Goal: Task Accomplishment & Management: Use online tool/utility

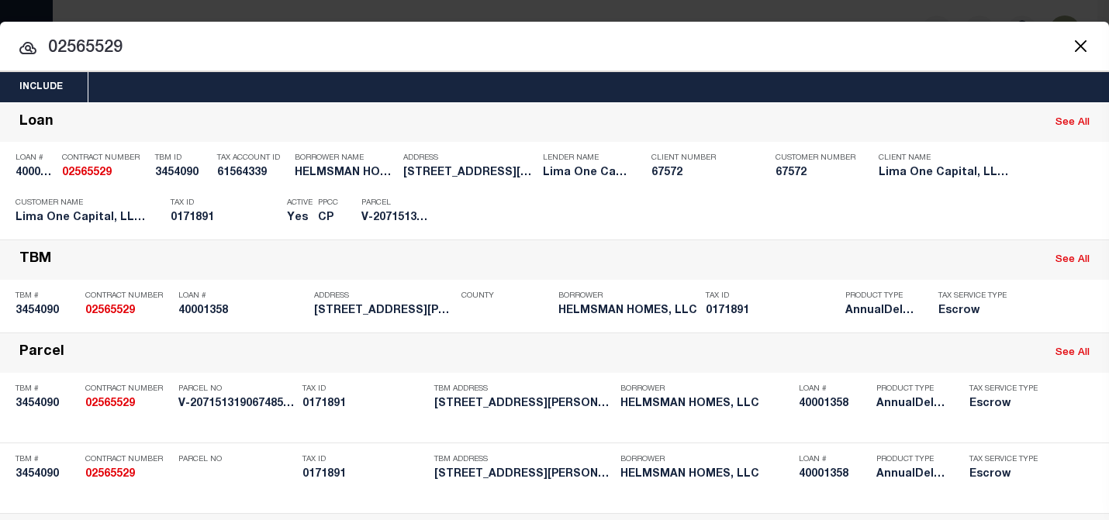
scroll to position [157, 0]
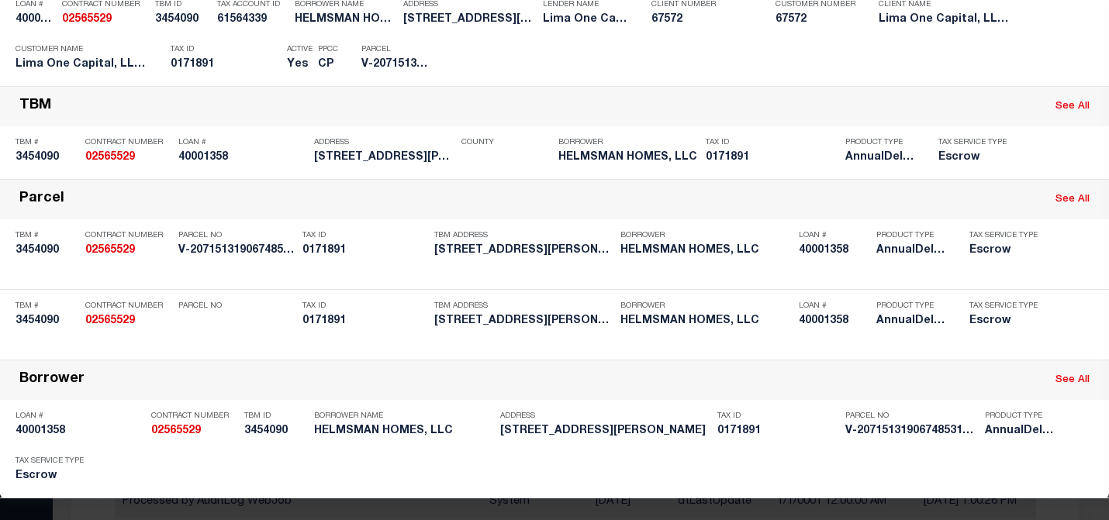
drag, startPoint x: 1096, startPoint y: 170, endPoint x: 1094, endPoint y: -33, distance: 203.2
click at [1094, 0] on html "Home Payment History Profile Sign out" at bounding box center [554, 486] width 1109 height 972
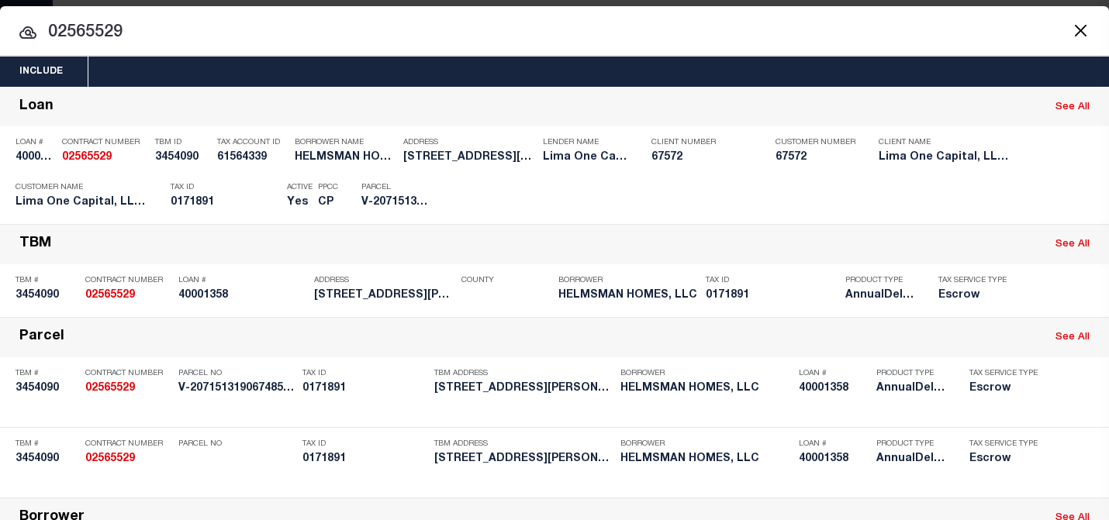
scroll to position [0, 0]
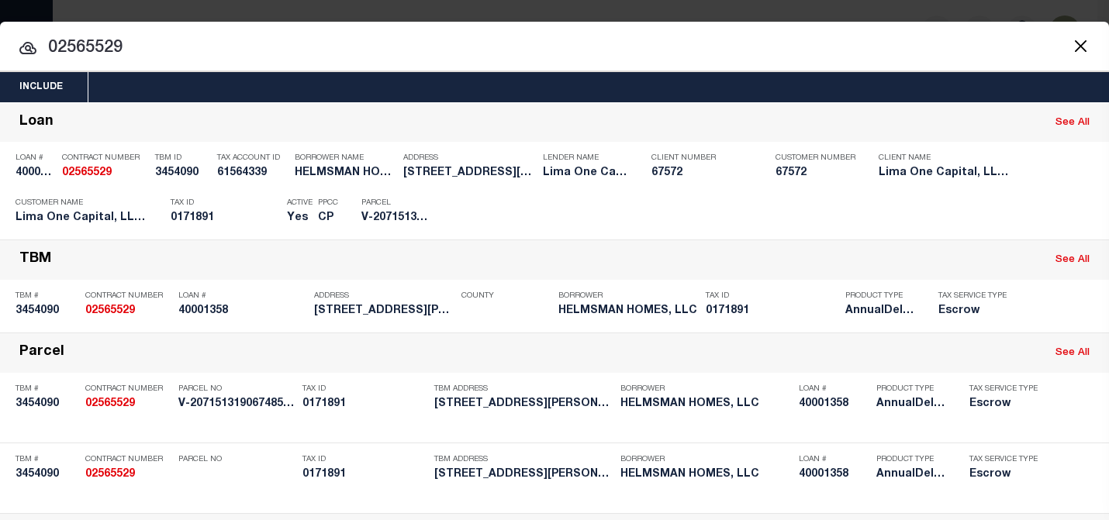
click at [1071, 43] on button "Close" at bounding box center [1080, 46] width 20 height 20
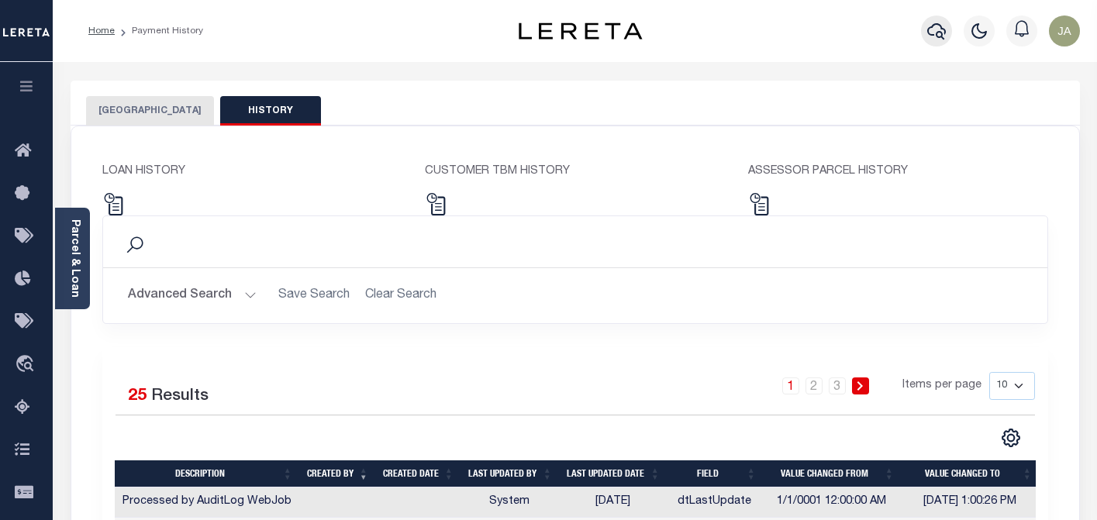
click at [935, 30] on icon "button" at bounding box center [936, 31] width 19 height 19
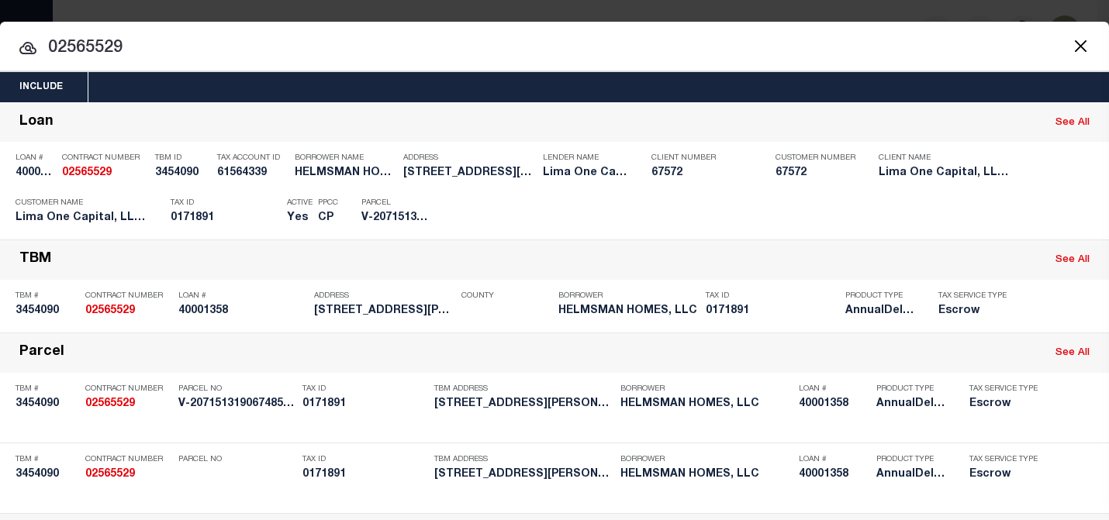
drag, startPoint x: 135, startPoint y: 42, endPoint x: 18, endPoint y: 36, distance: 117.3
click at [18, 36] on input "02565529" at bounding box center [554, 48] width 1109 height 27
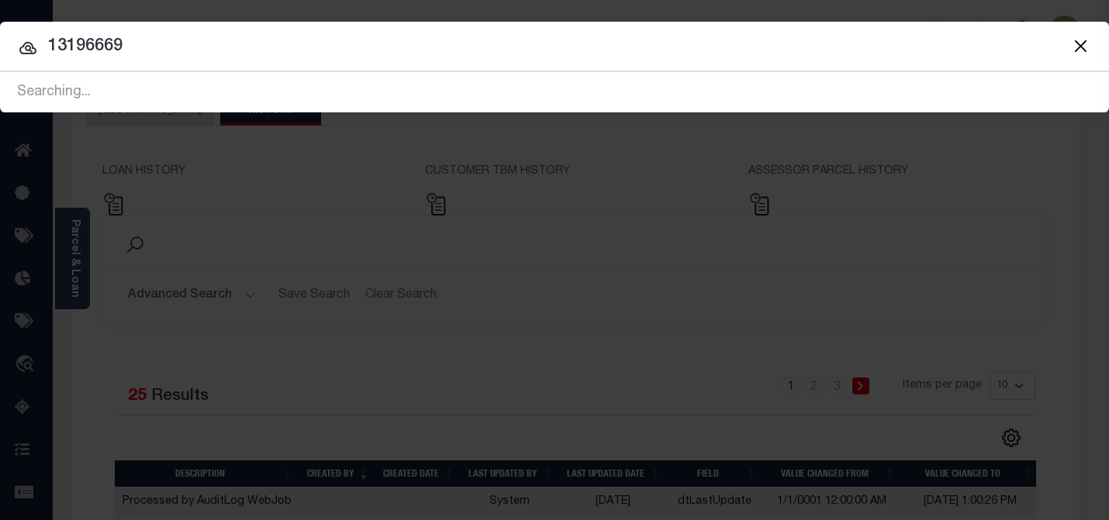
type input "13196669"
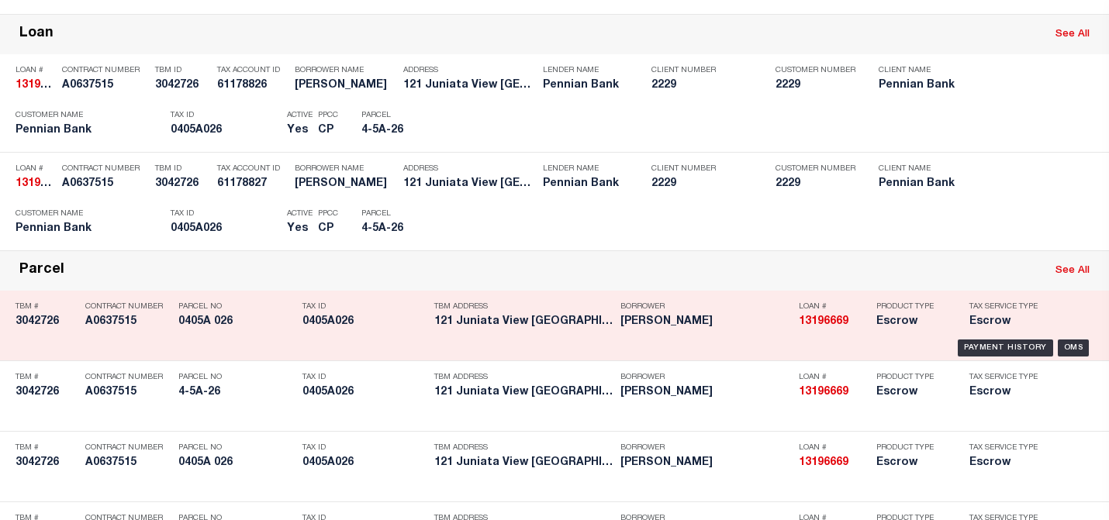
scroll to position [233, 0]
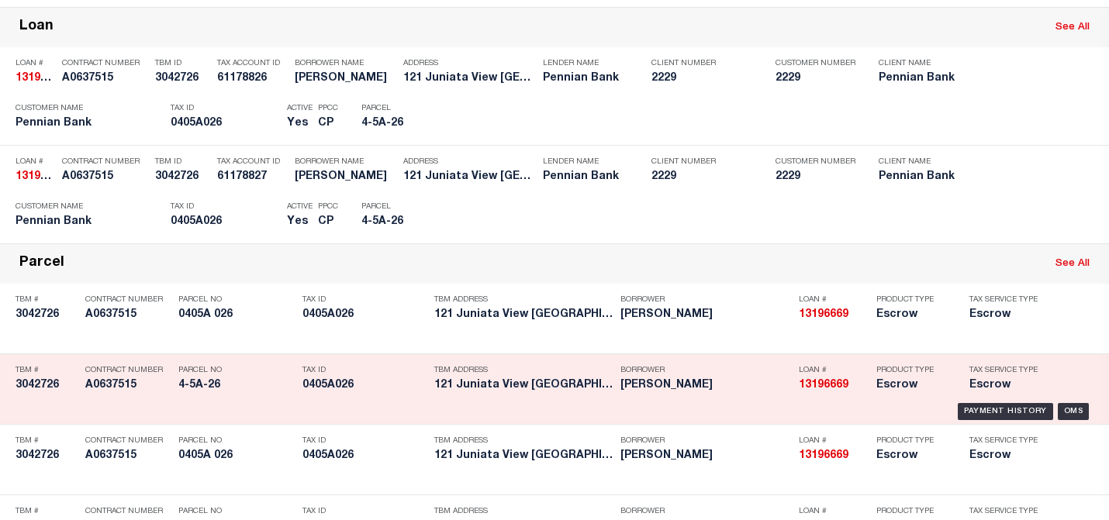
click at [1061, 404] on div "13196669 A0637515 TBM # 3042726 Contract Number A0637515 1656337 Parcel No 4-5A…" at bounding box center [554, 389] width 1101 height 62
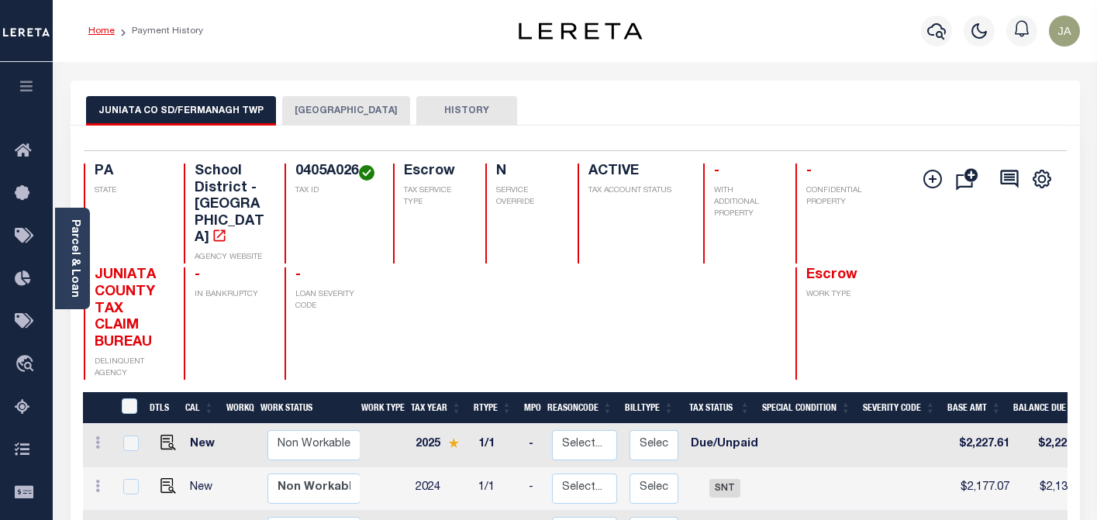
click at [106, 30] on link "Home" at bounding box center [101, 30] width 26 height 9
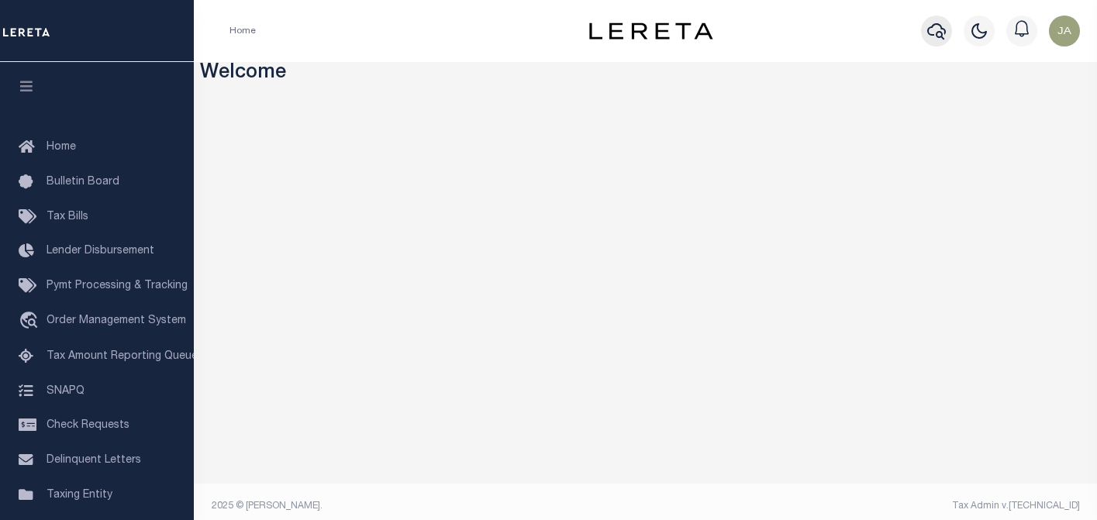
click at [941, 33] on icon "button" at bounding box center [936, 31] width 19 height 16
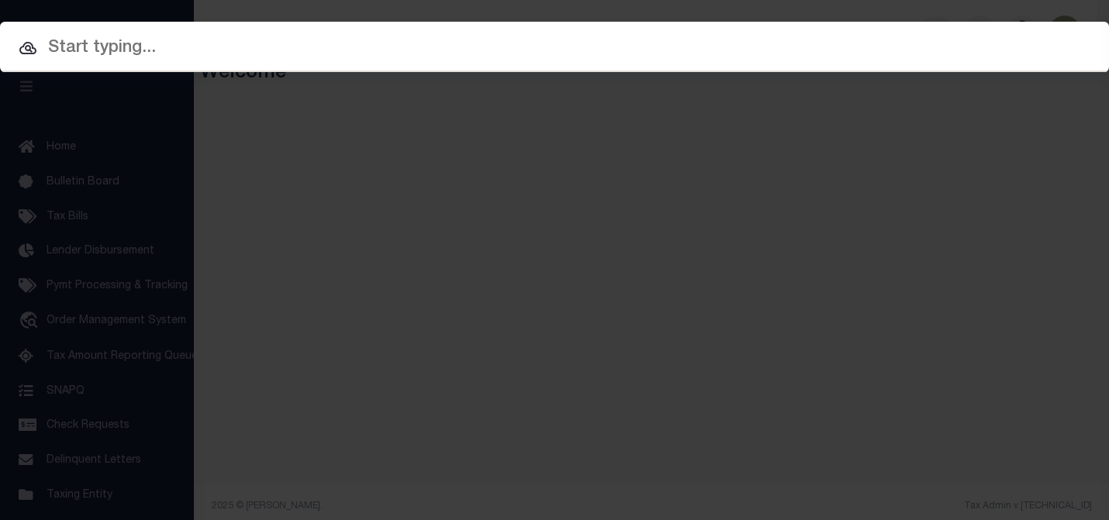
click at [116, 36] on input "text" at bounding box center [554, 48] width 1109 height 27
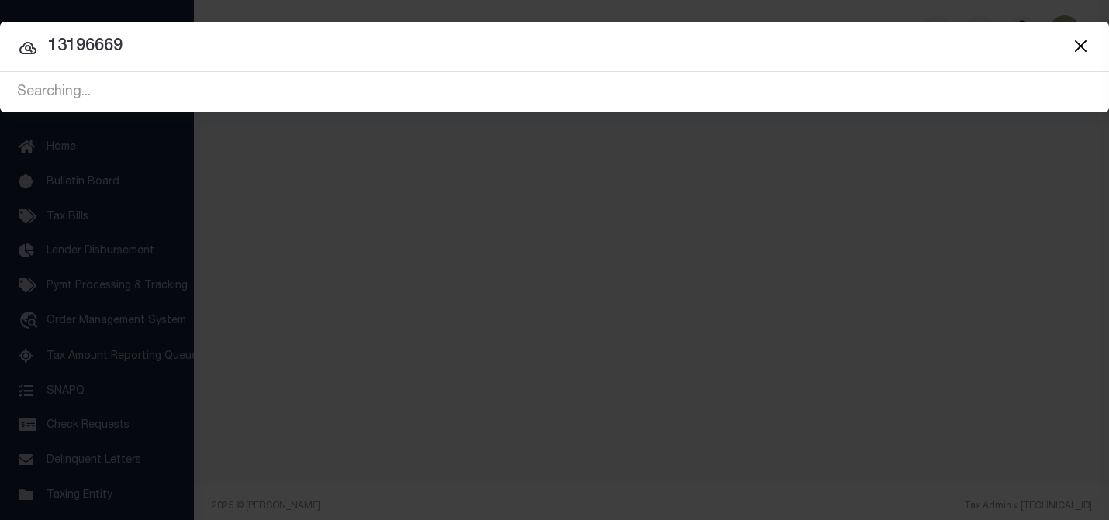
type input "13196669"
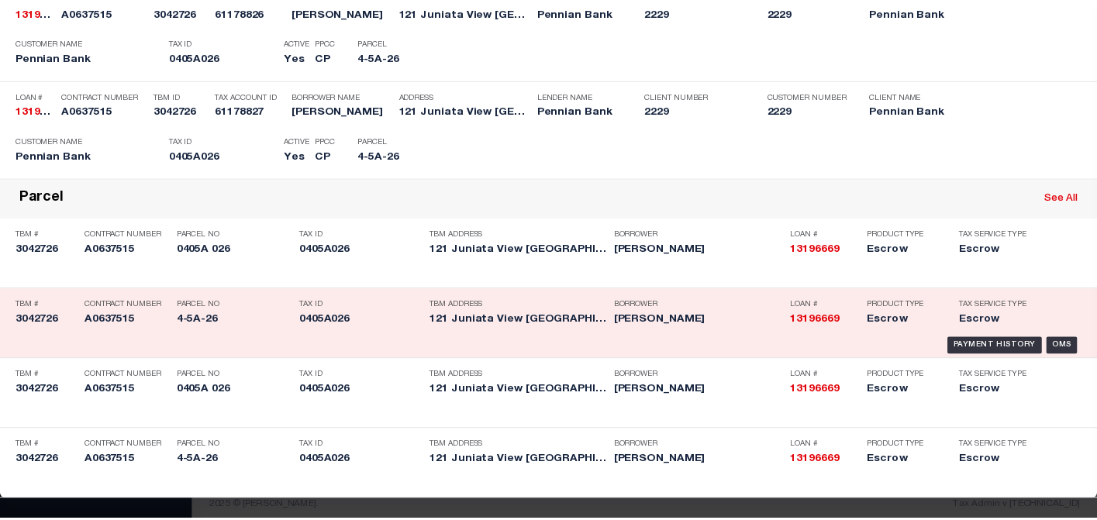
scroll to position [302, 0]
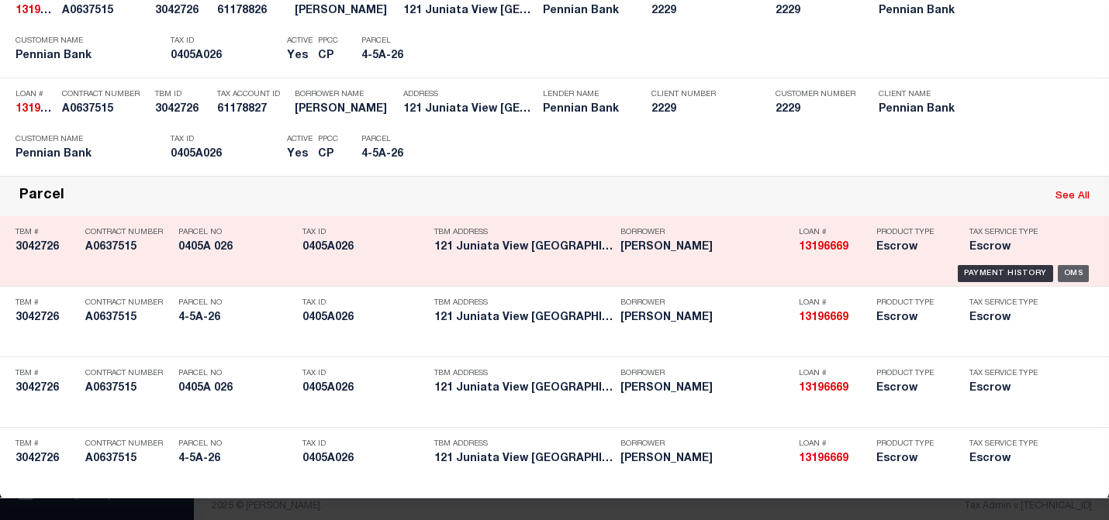
click at [1065, 268] on div "OMS" at bounding box center [1074, 273] width 32 height 17
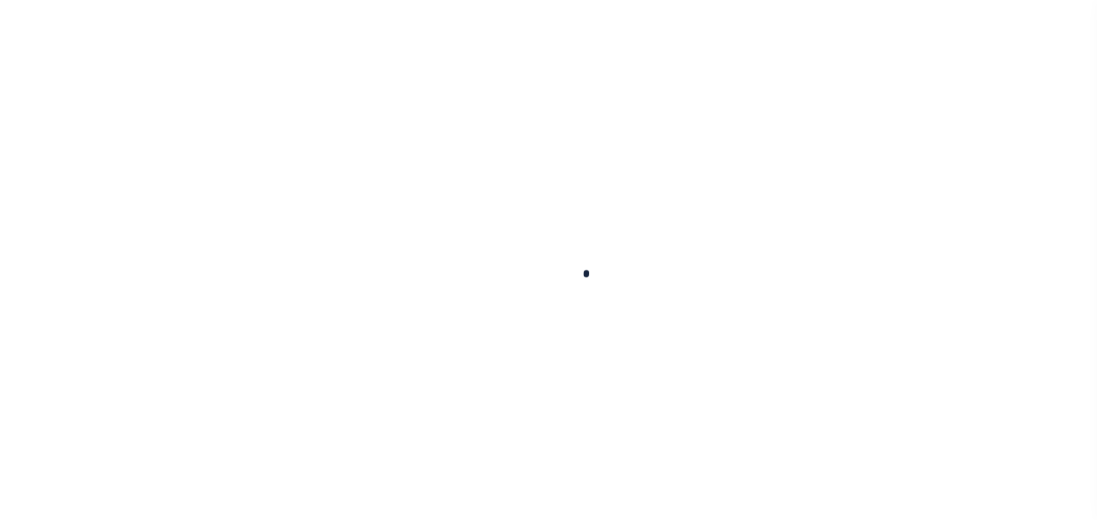
type input "13196669"
type input "[PERSON_NAME]"
select select
select select "Escrow"
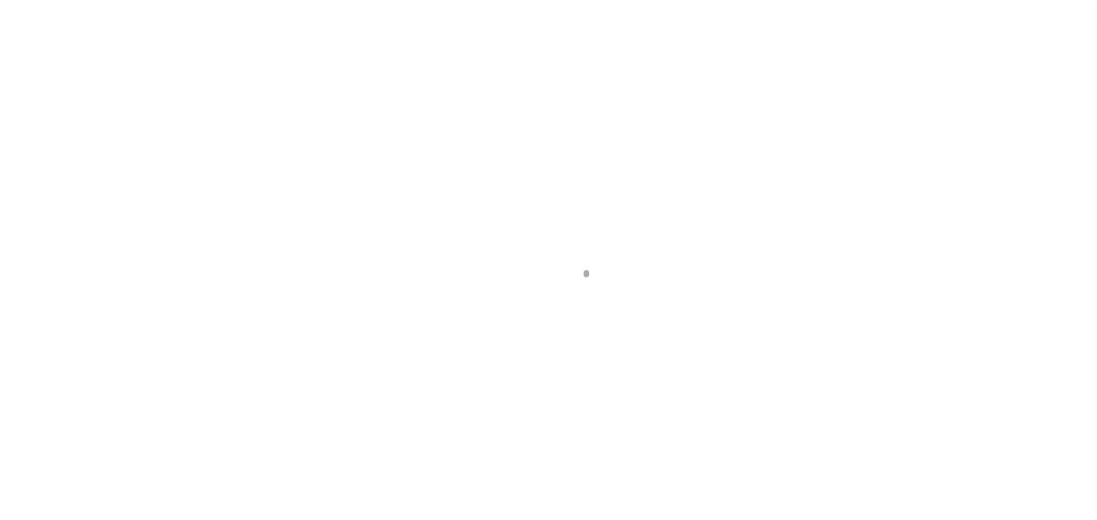
type input "121 Juniata View"
type input "0405A 026"
select select
type input "Mifflintown PA 17059"
type input "PA"
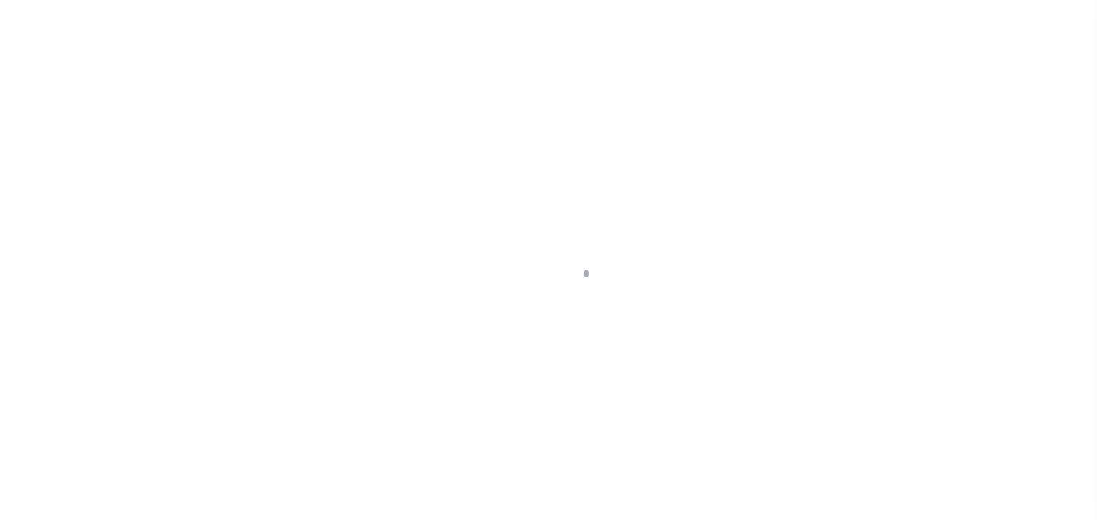
select select
type textarea "Liability subject to parcel provided"
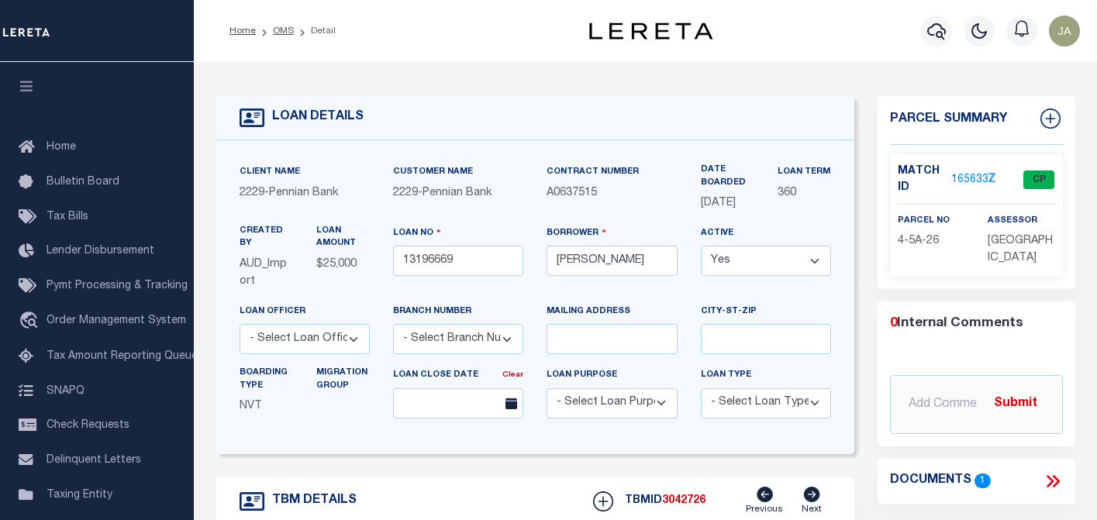
click at [957, 179] on link "1656337" at bounding box center [972, 180] width 43 height 16
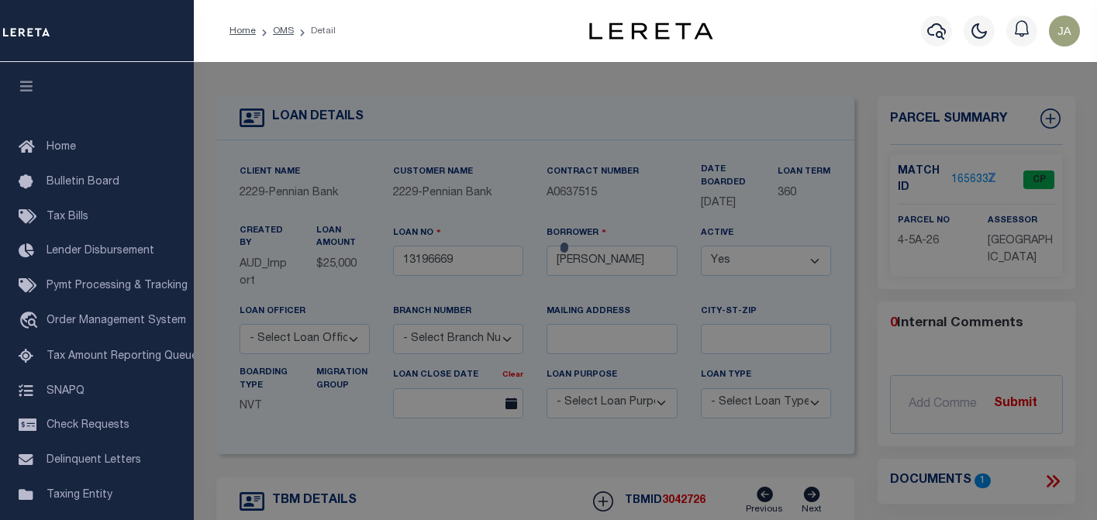
checkbox input "false"
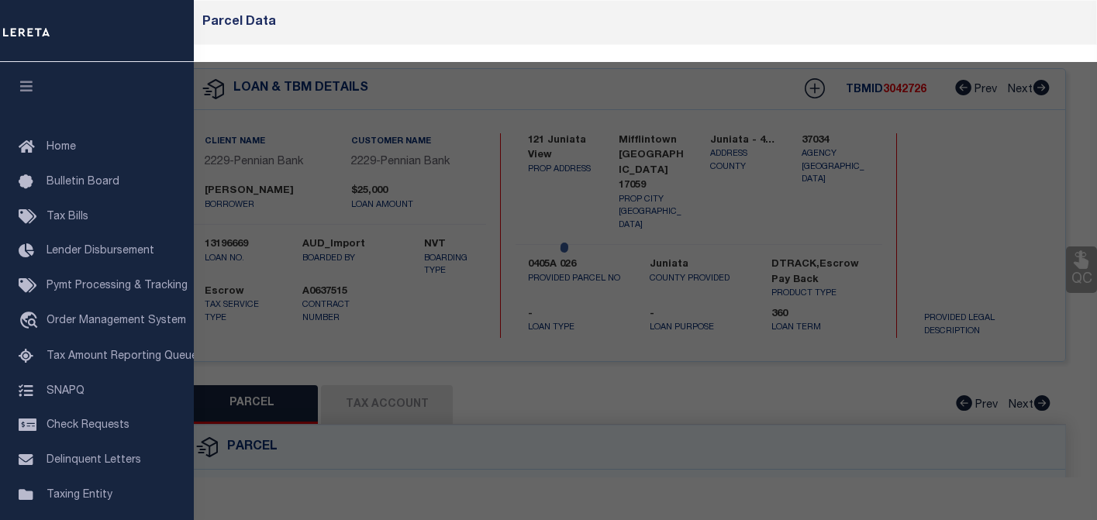
select select "CP"
type input "Fermanagh Township"
select select
type input "121 Juniata View"
checkbox input "false"
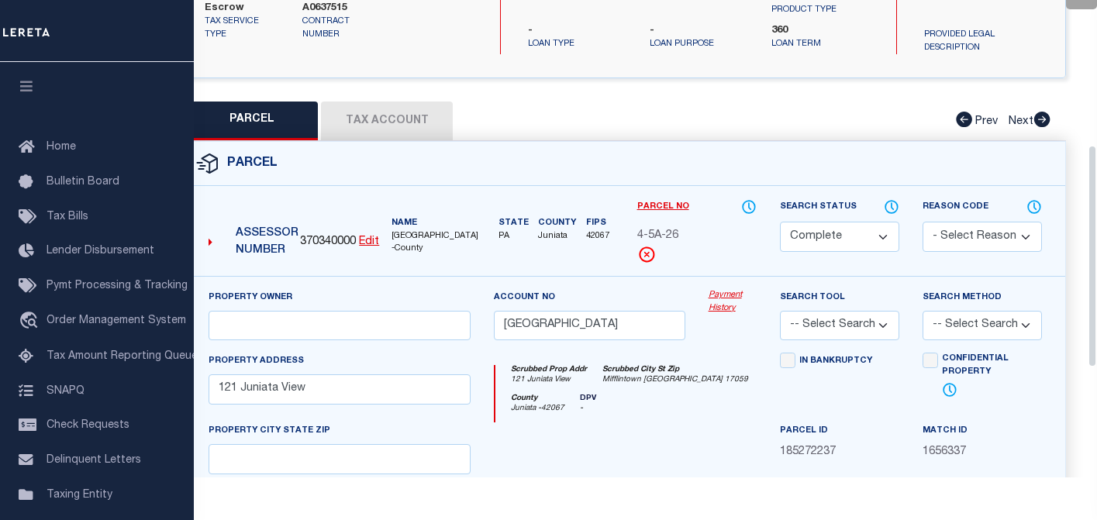
scroll to position [310, 0]
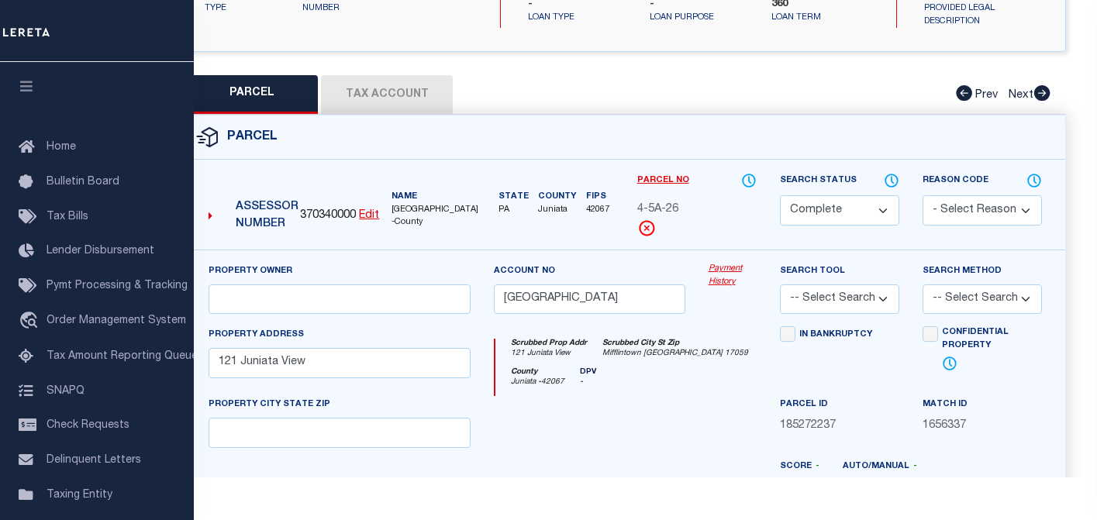
click at [394, 88] on button "Tax Account" at bounding box center [387, 94] width 132 height 39
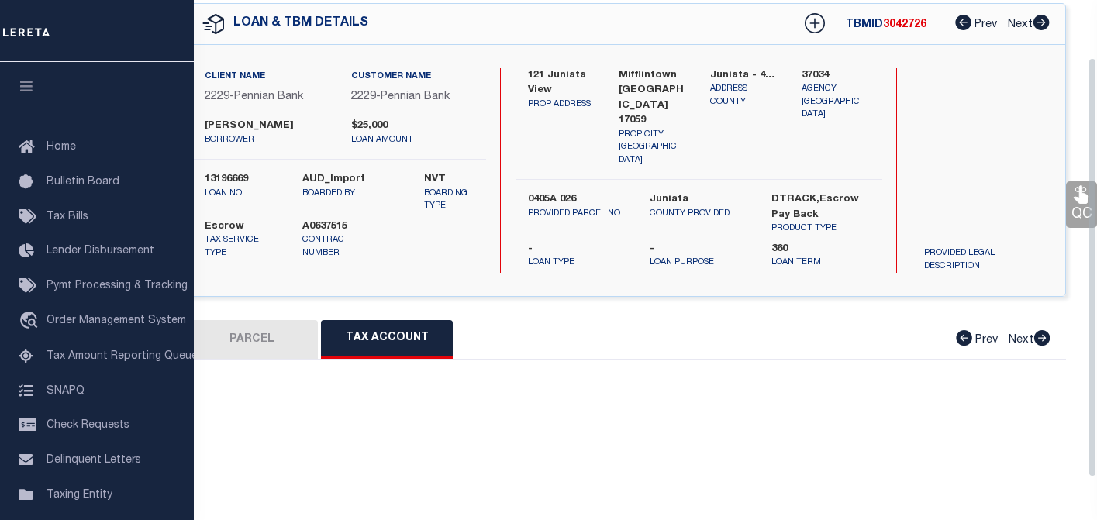
select select "100"
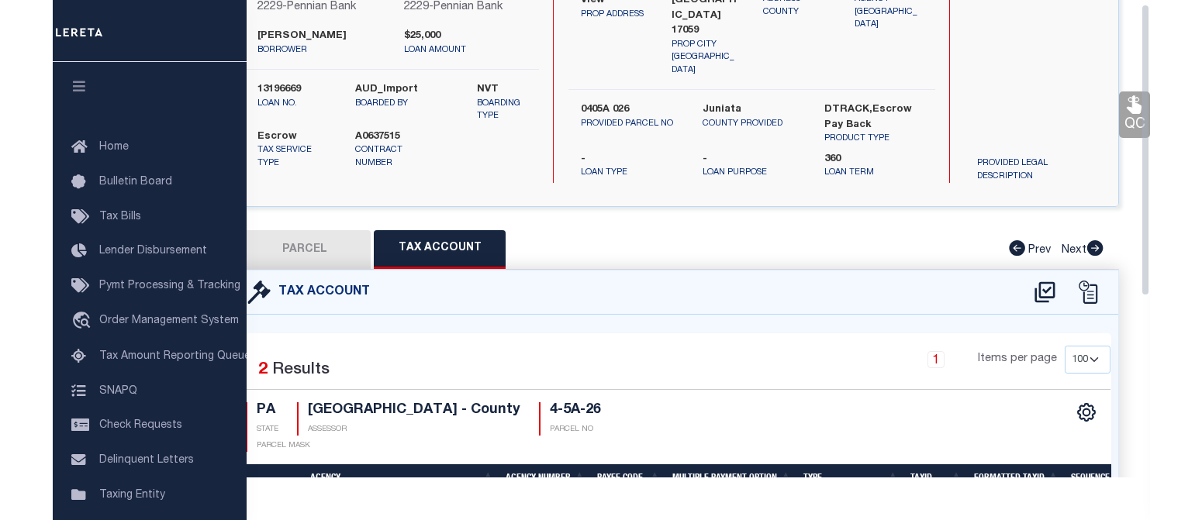
scroll to position [0, 0]
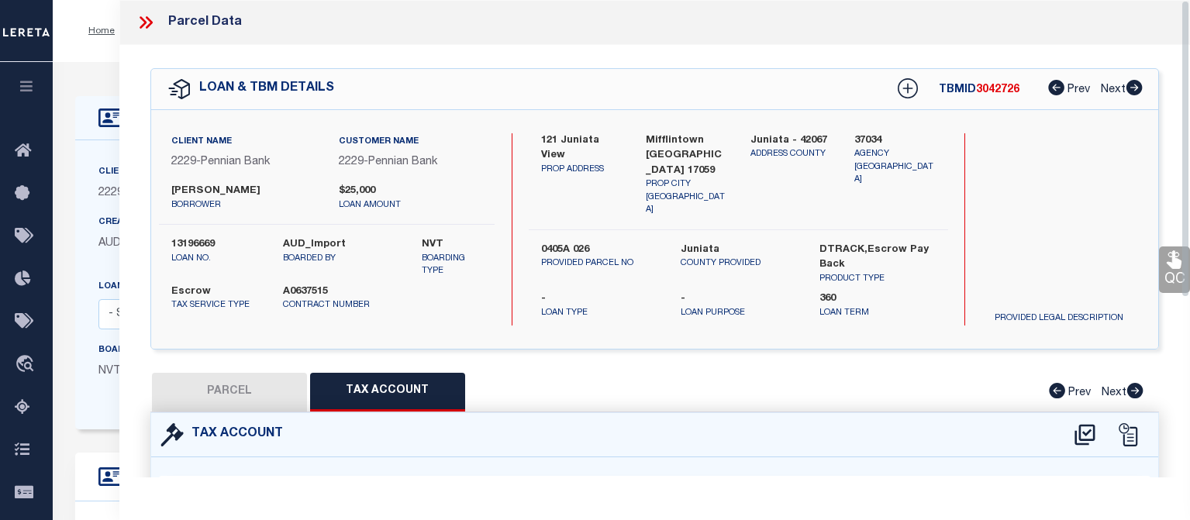
click at [143, 25] on icon at bounding box center [143, 22] width 7 height 12
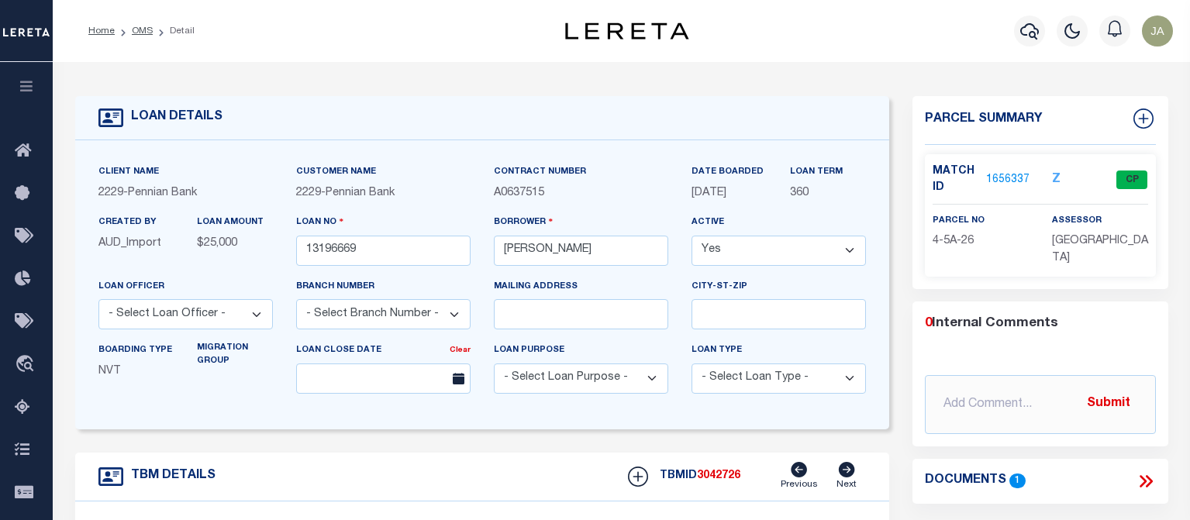
click at [906, 21] on div "Profile Sign out" at bounding box center [950, 31] width 460 height 54
click at [908, 25] on div "Profile Sign out" at bounding box center [950, 31] width 460 height 54
click at [1025, 31] on icon "button" at bounding box center [1029, 31] width 19 height 19
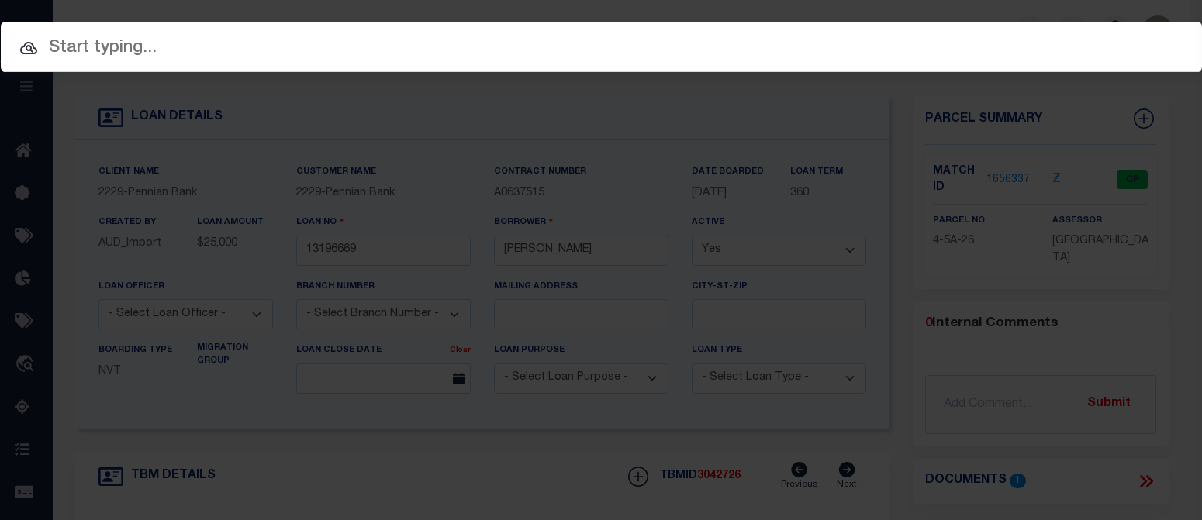
paste input "12701172"
type input "12701172"
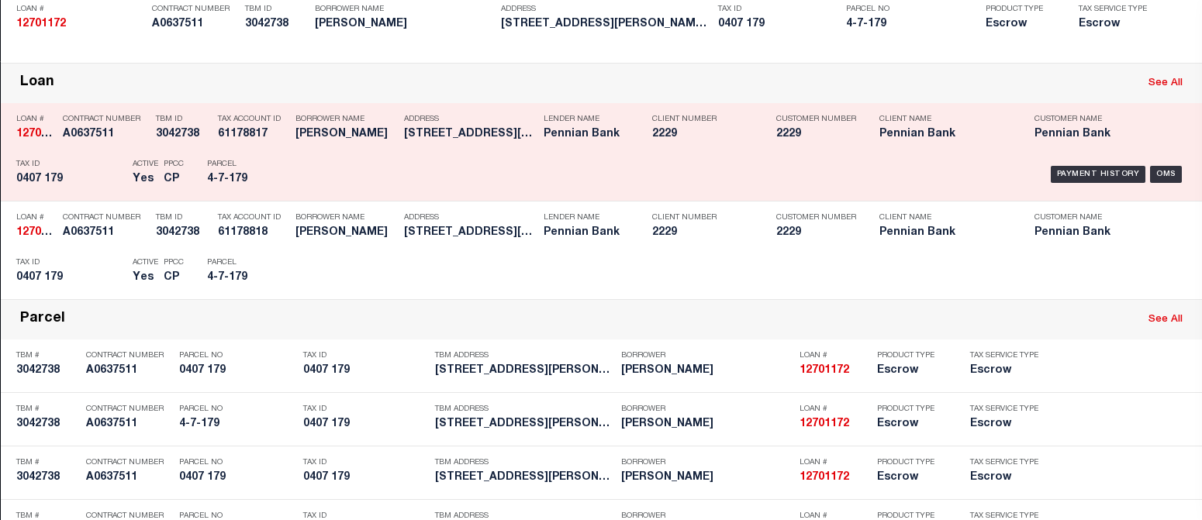
scroll to position [206, 0]
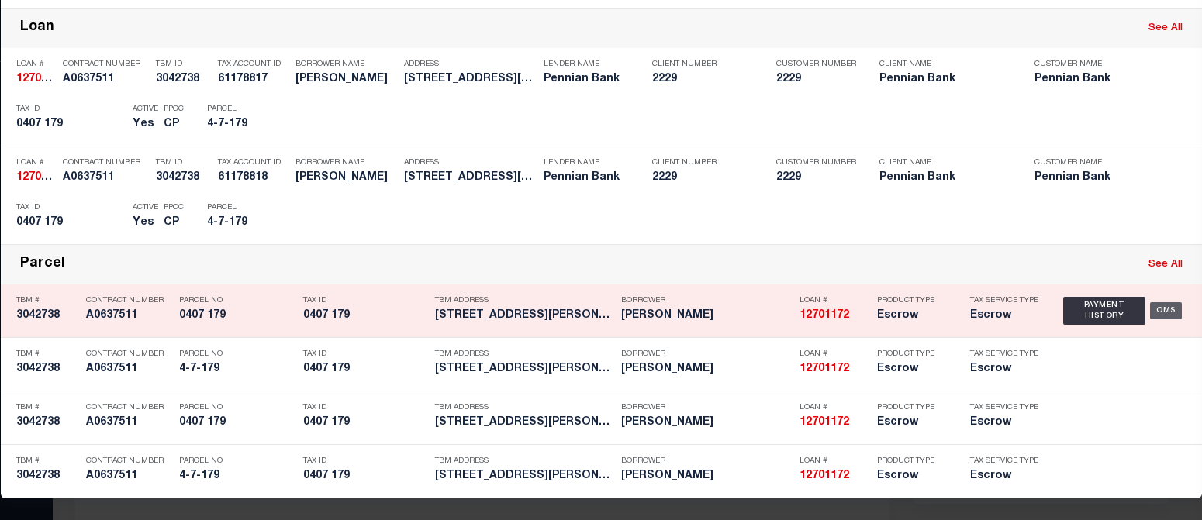
click at [1096, 316] on div "OMS" at bounding box center [1166, 310] width 32 height 17
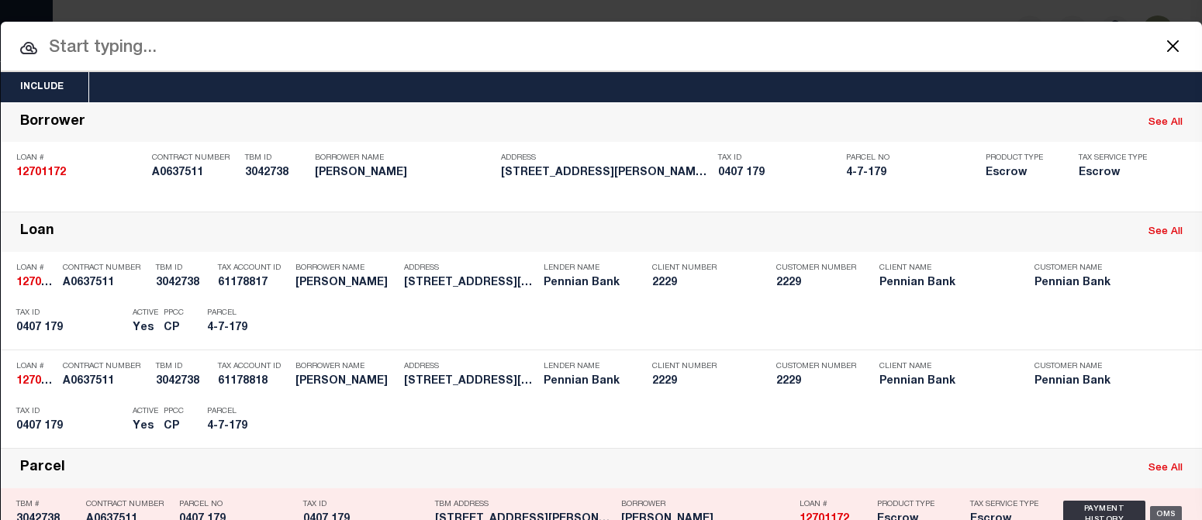
type input "12701172"
type input "Angie Walters"
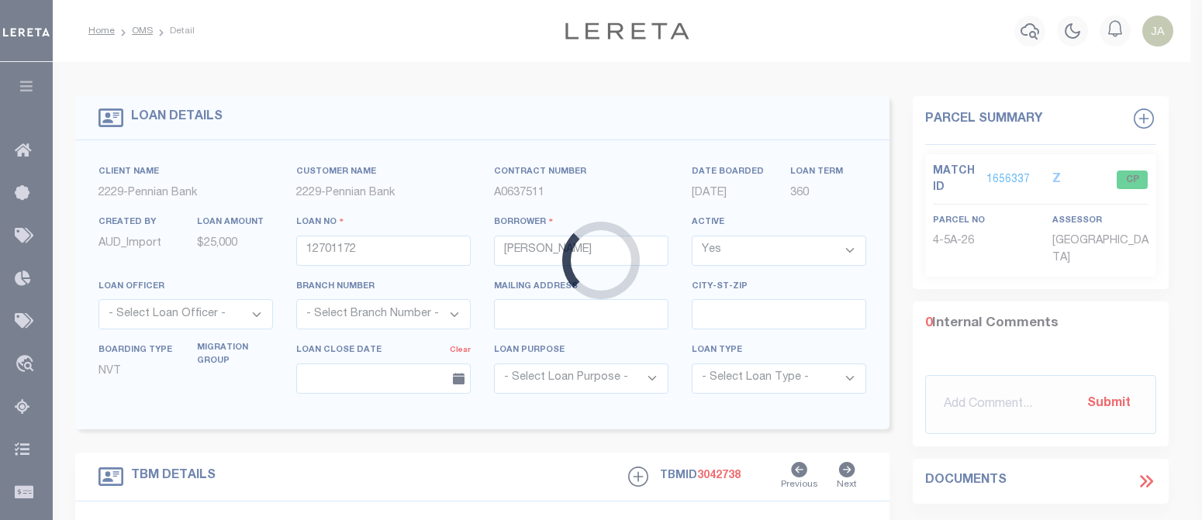
type input "125 Ginger Lane"
type input "0407 179"
select select
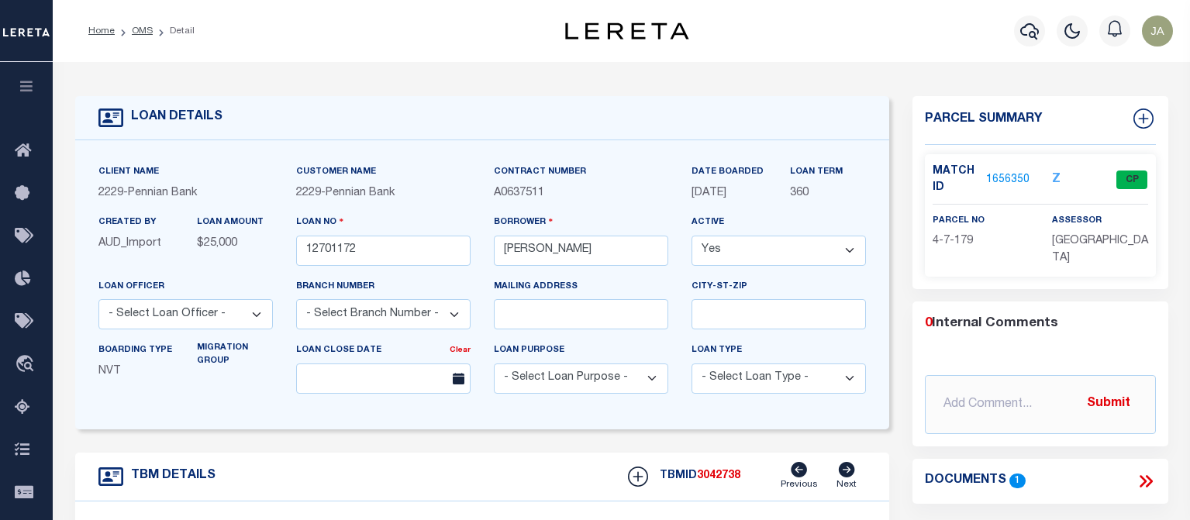
click at [833, 49] on div "Profile Sign out" at bounding box center [950, 31] width 460 height 54
click at [1023, 33] on icon "button" at bounding box center [1029, 31] width 19 height 19
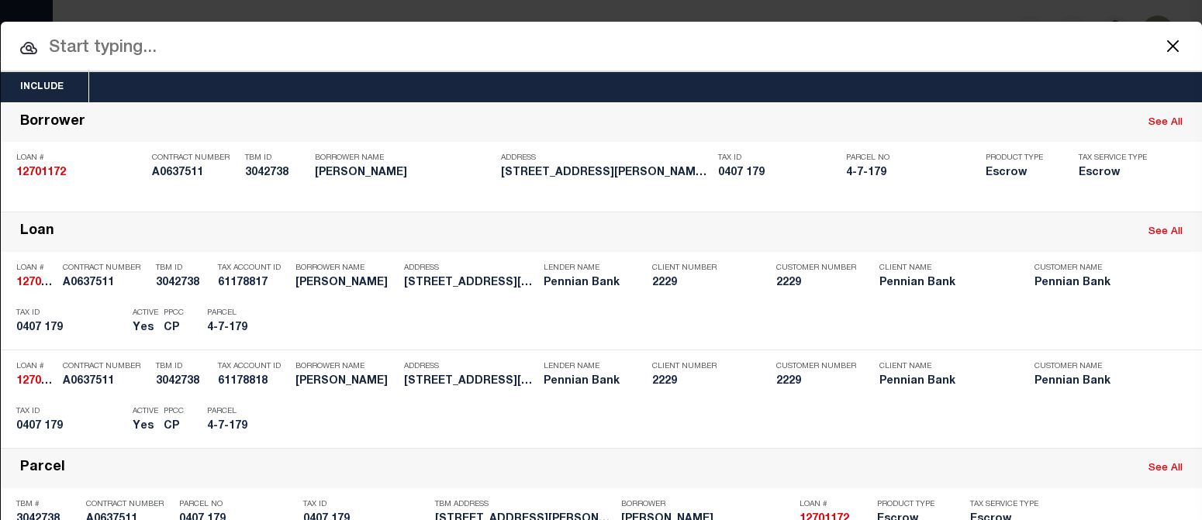
click at [102, 48] on input "text" at bounding box center [601, 48] width 1201 height 27
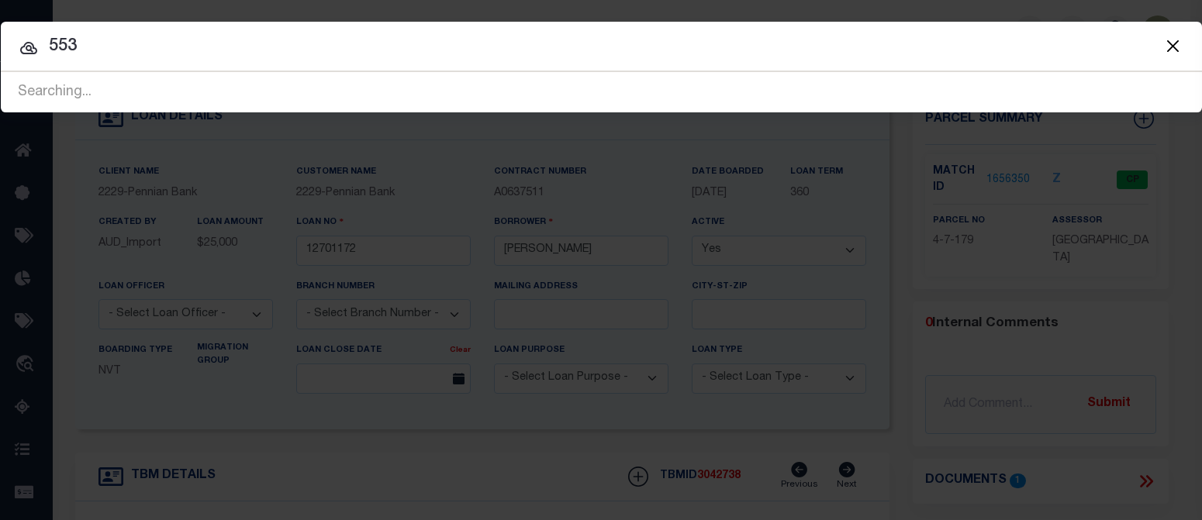
type input "5530"
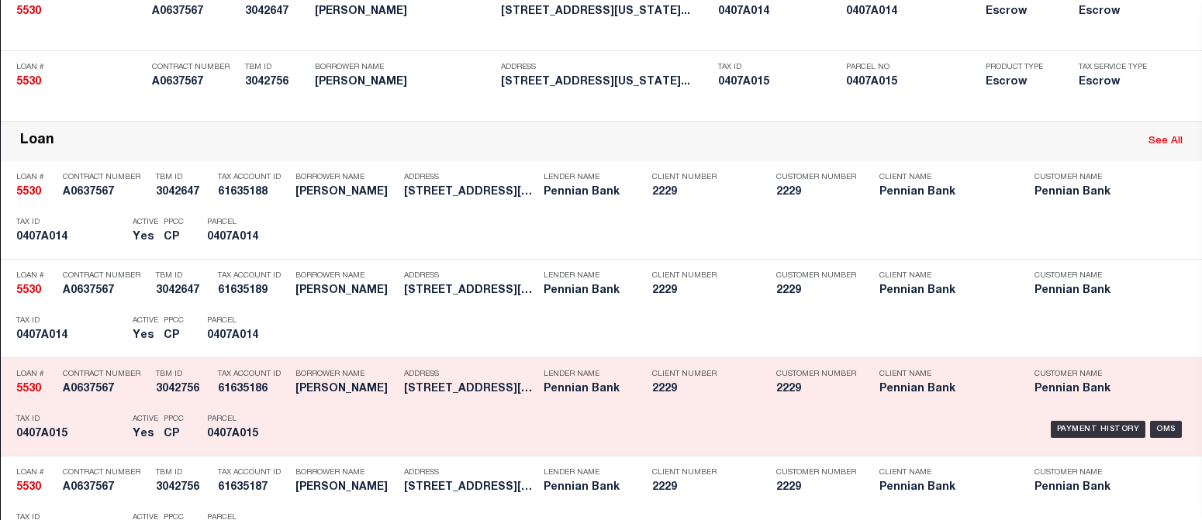
scroll to position [233, 0]
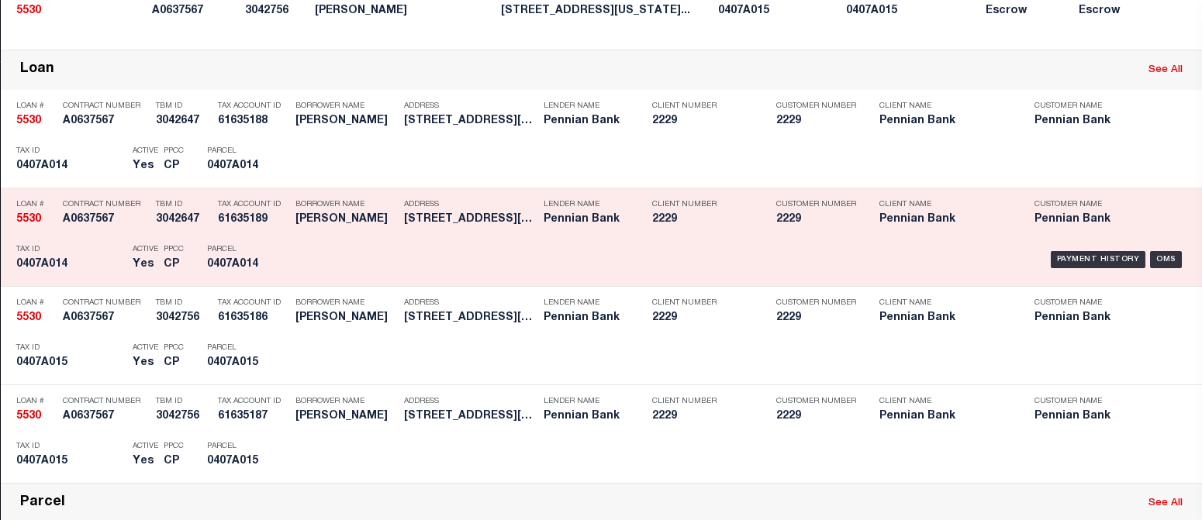
click at [1096, 252] on div "Payment History OMS" at bounding box center [743, 259] width 886 height 45
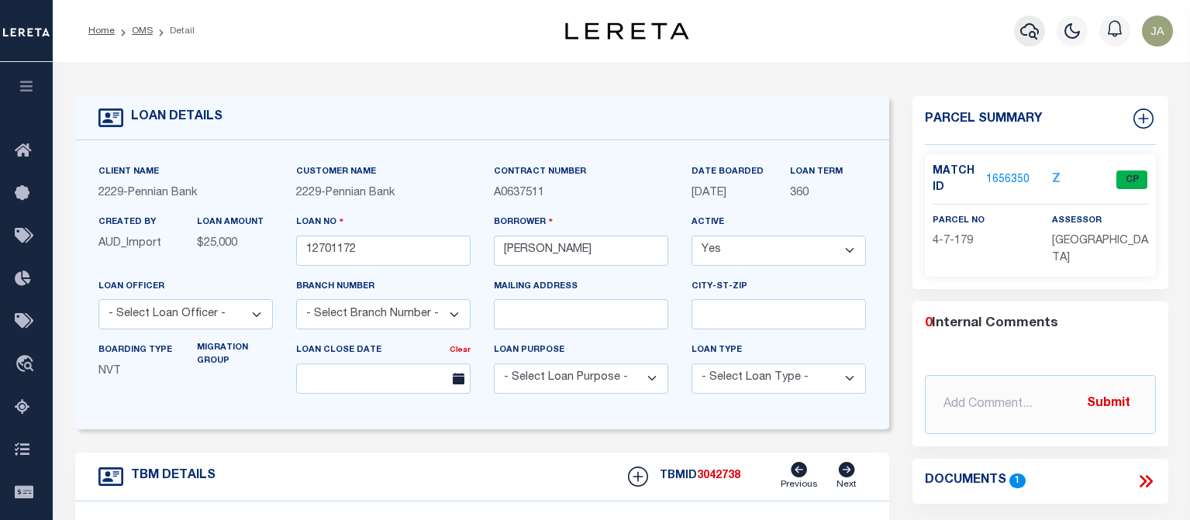
click at [1027, 31] on icon "button" at bounding box center [1029, 31] width 19 height 19
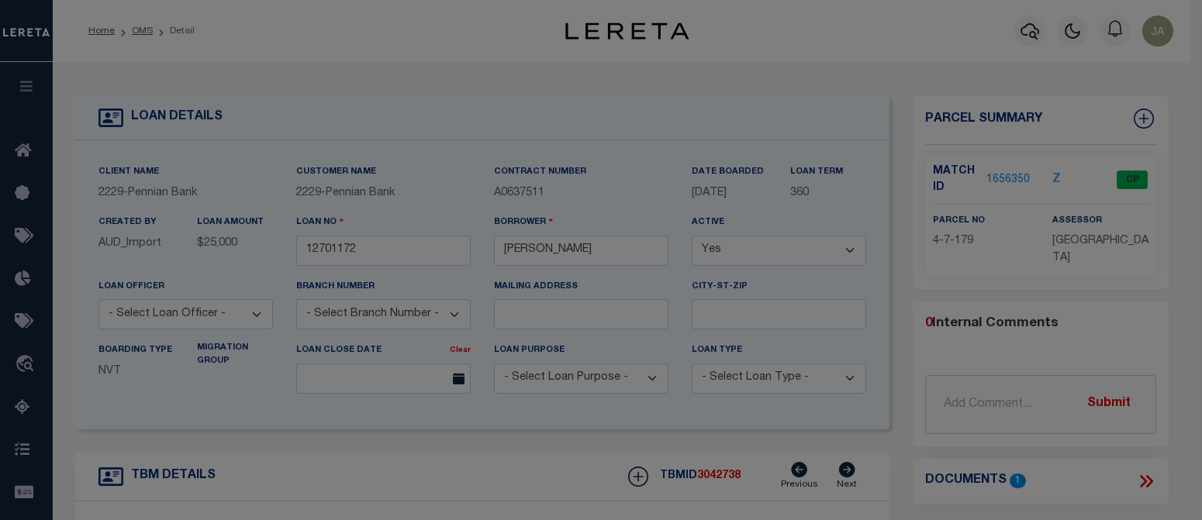
scroll to position [0, 0]
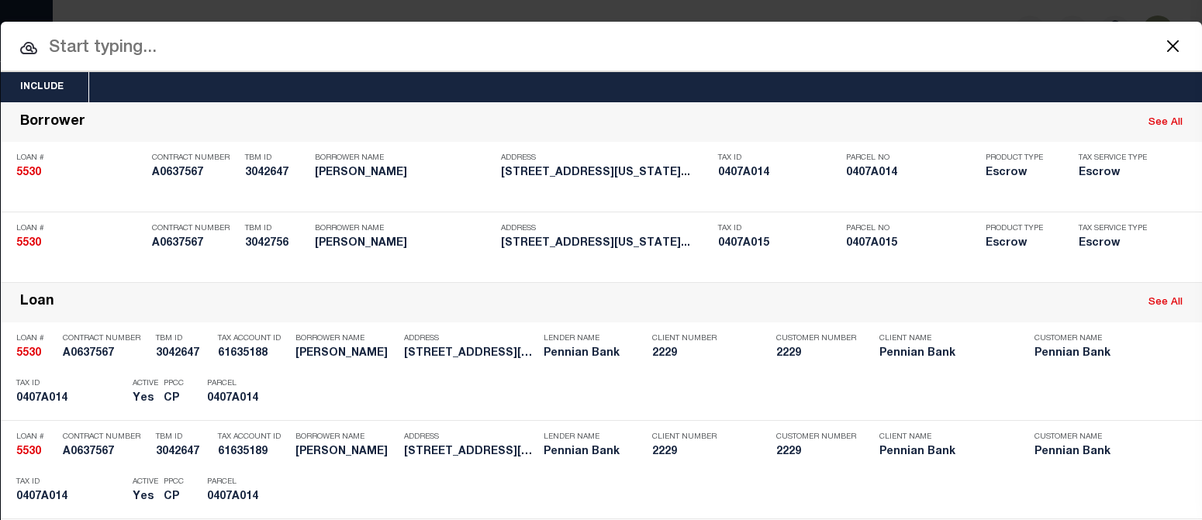
click at [78, 50] on input "text" at bounding box center [601, 48] width 1201 height 27
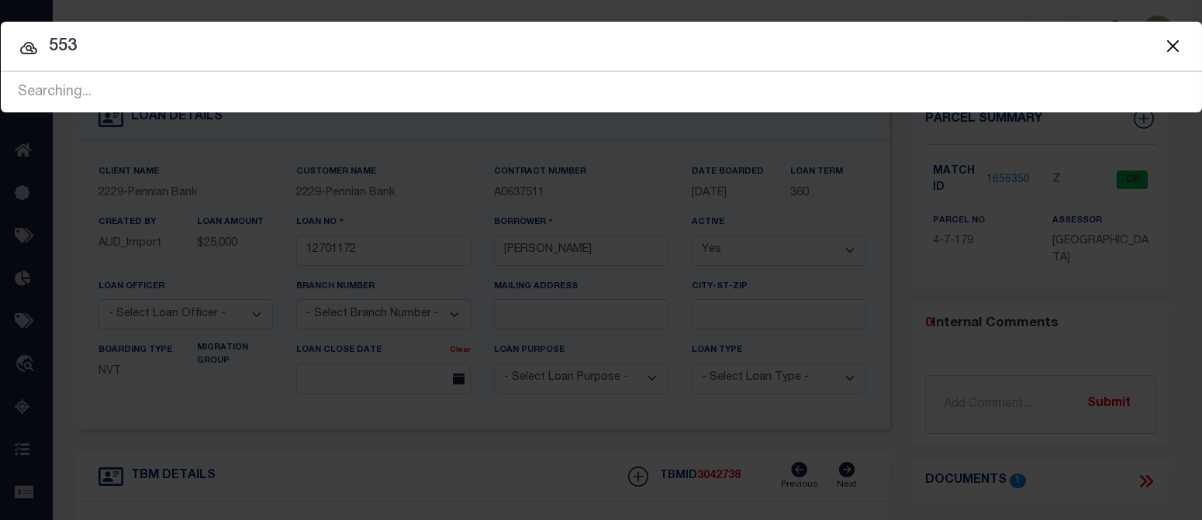
type input "5530"
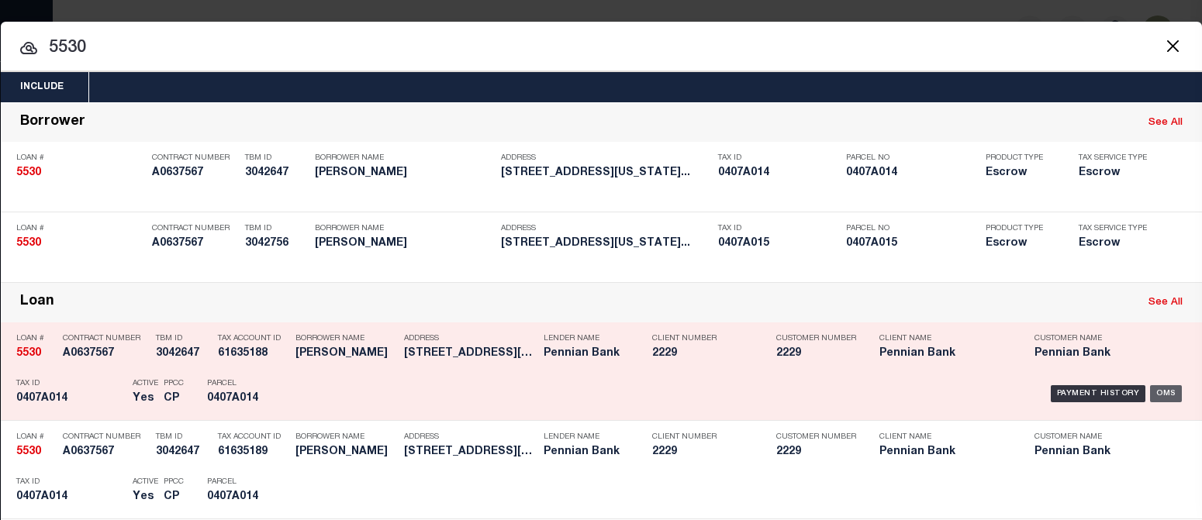
click at [1096, 395] on div "OMS" at bounding box center [1166, 393] width 32 height 17
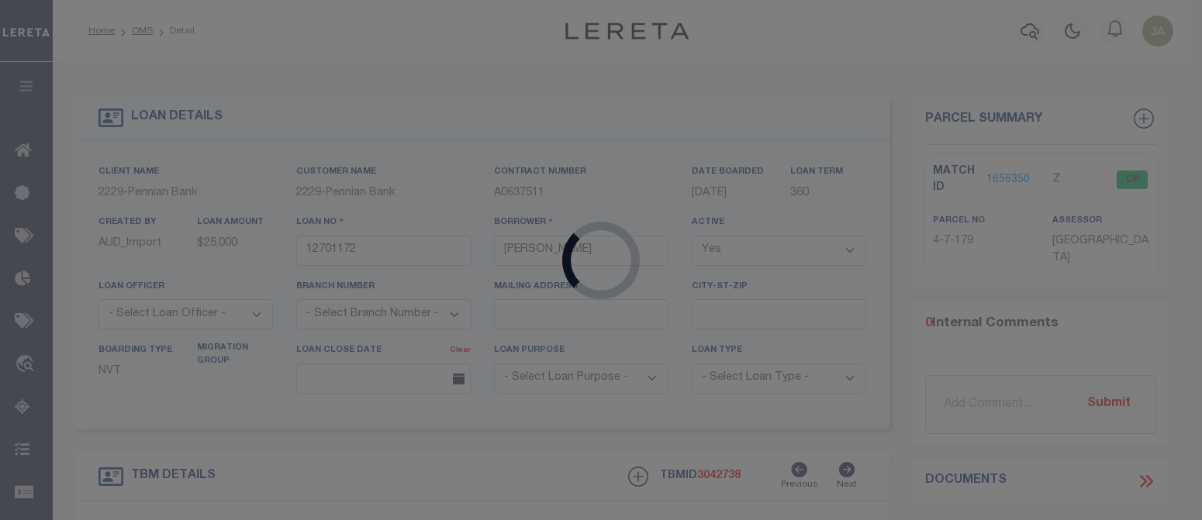
type input "5530"
type input "Andrew Stouffer"
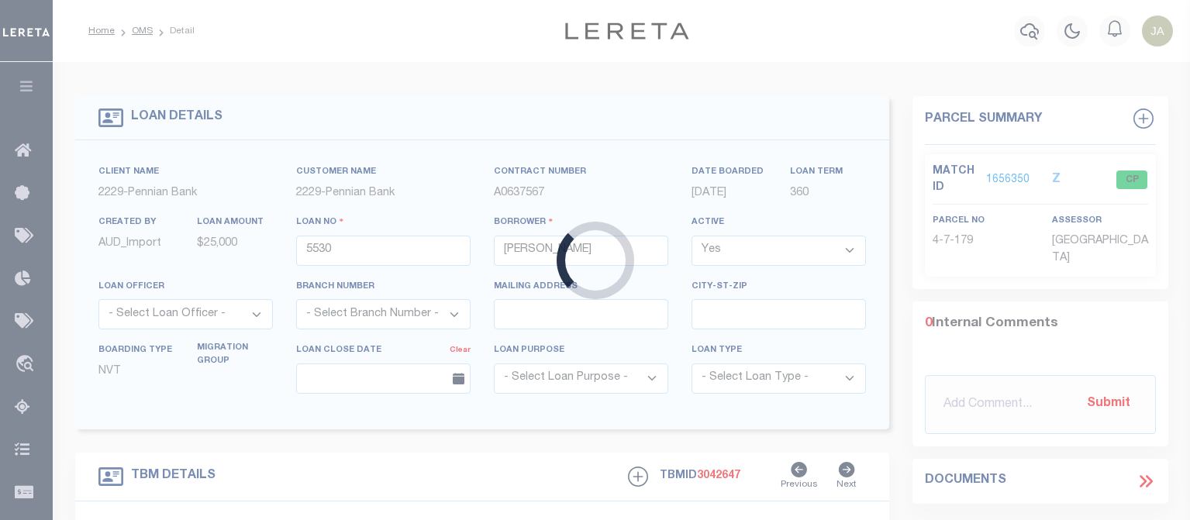
type input "138 Pennsylvania Ave"
type input "04-07A-014"
select select
type input "Mifflintown PA 17059"
select select
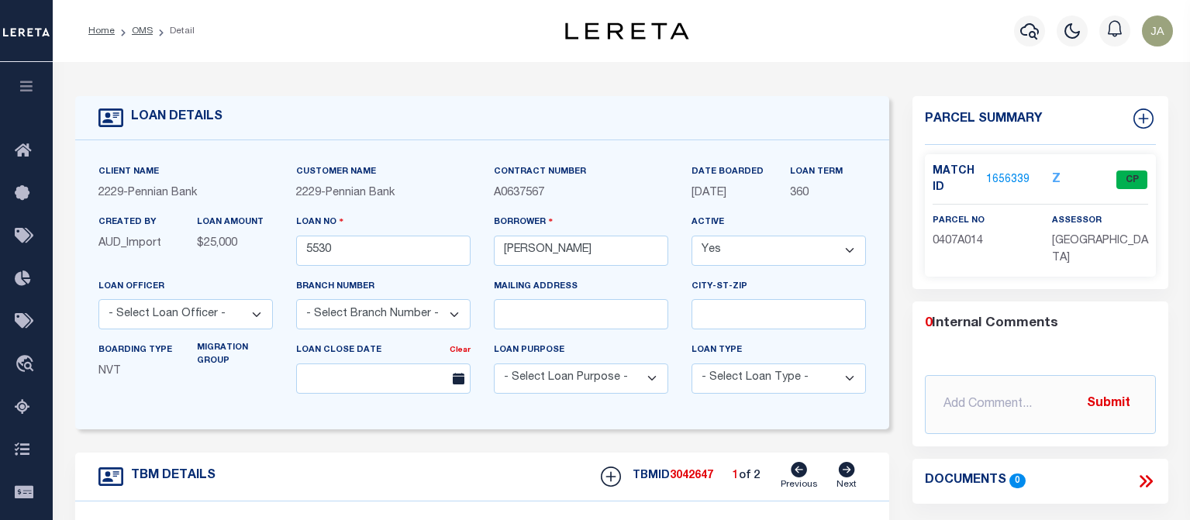
click at [897, 31] on div "Profile Sign out" at bounding box center [950, 31] width 460 height 54
click at [333, 16] on div "Home OMS Detail" at bounding box center [306, 31] width 460 height 33
click at [1031, 36] on icon "button" at bounding box center [1029, 31] width 19 height 19
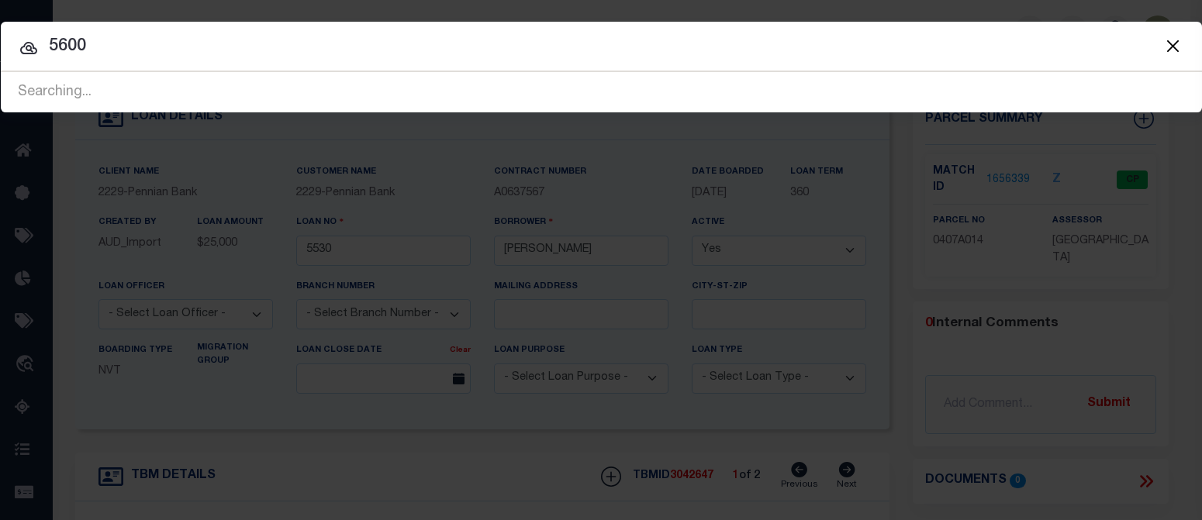
type input "5600"
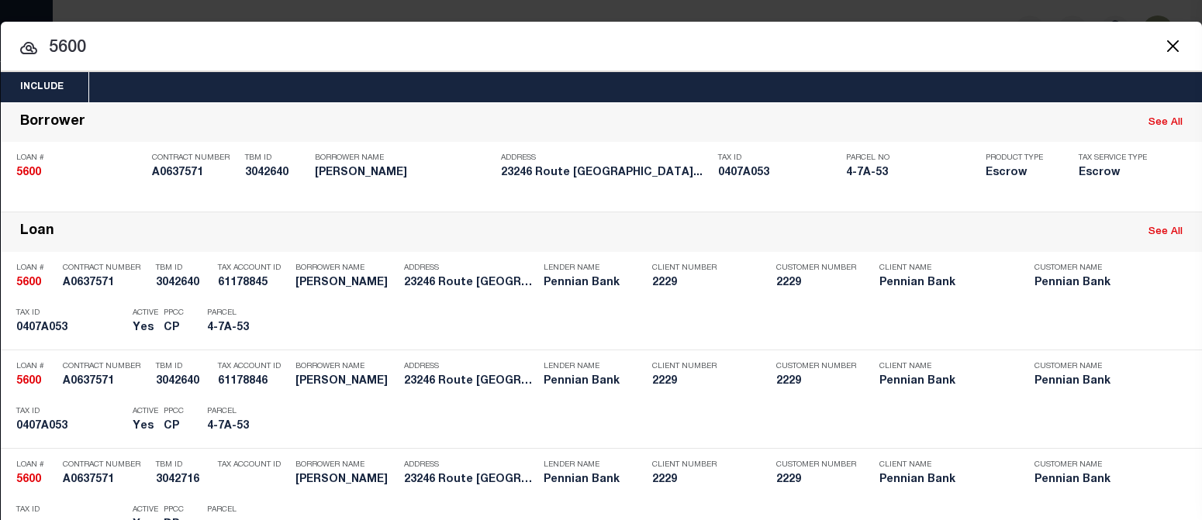
click at [830, 47] on input "5600" at bounding box center [601, 48] width 1201 height 27
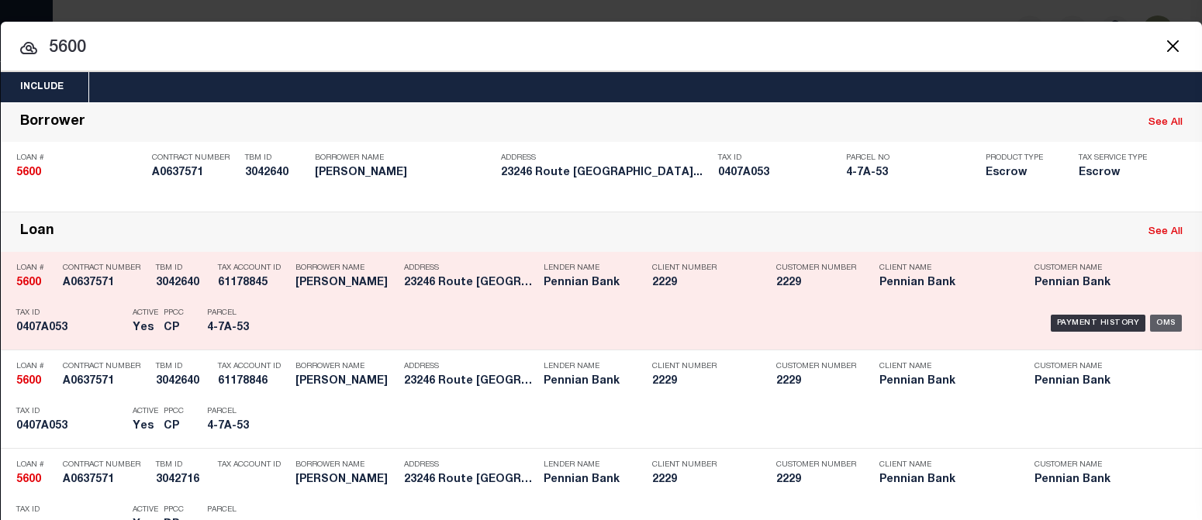
click at [1096, 319] on div "OMS" at bounding box center [1166, 323] width 32 height 17
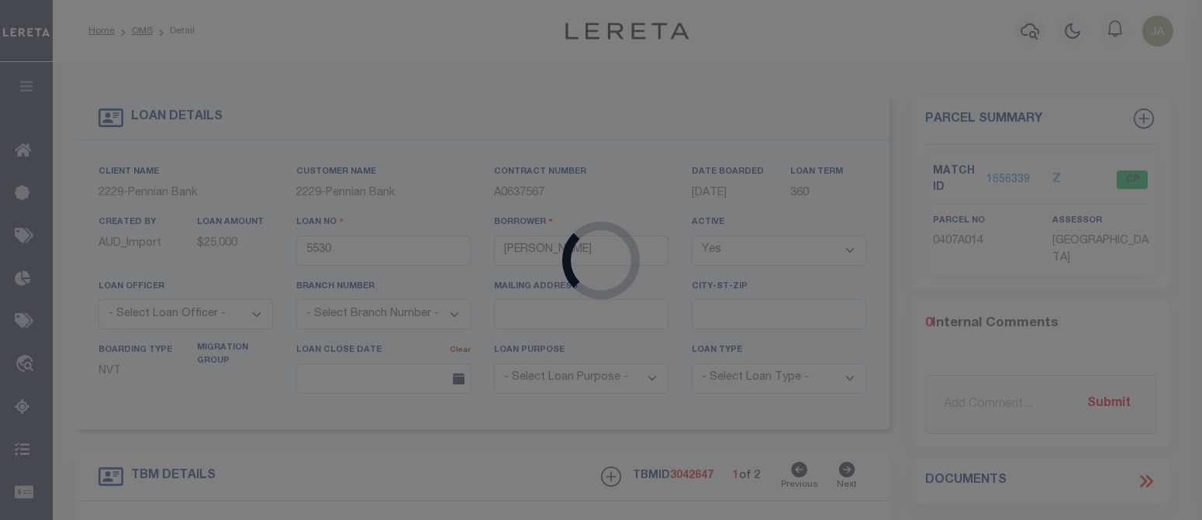
type input "5600"
type input "Bradley Eargle"
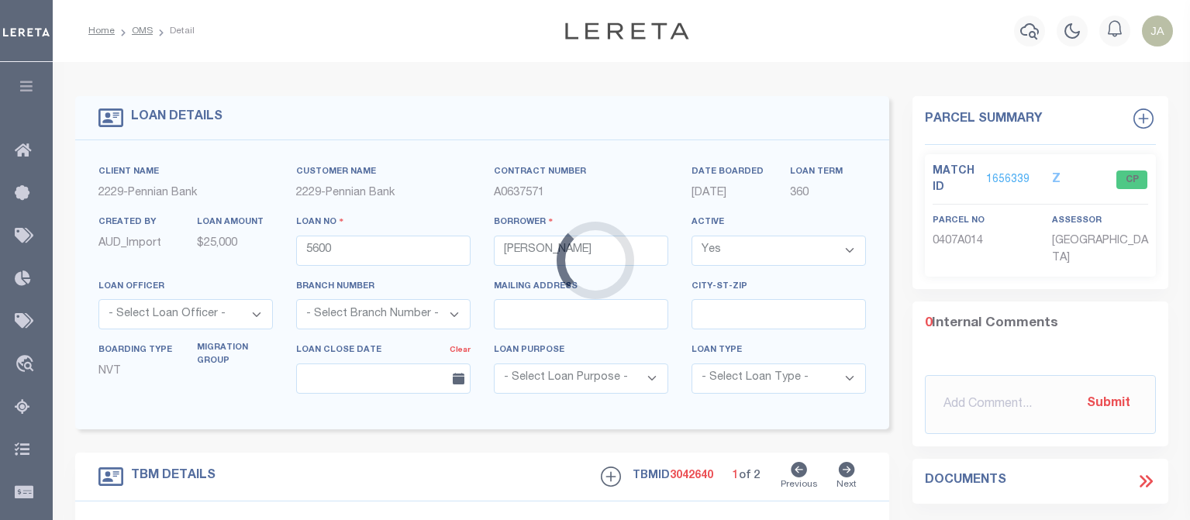
type input "23246 Route 35 North"
type input "0407A053"
select select
type input "Mifflintown PA 17059"
select select
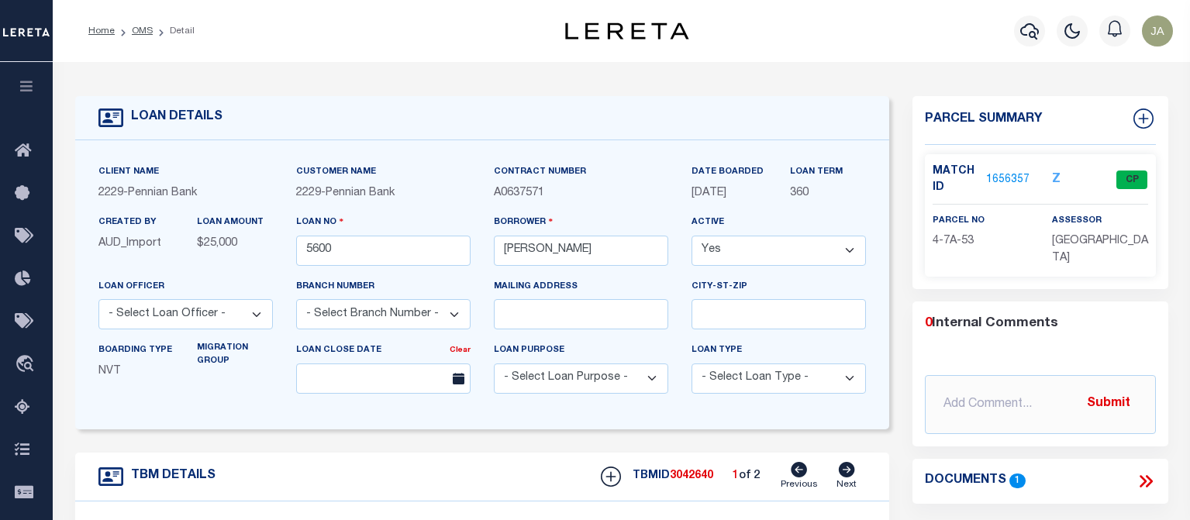
click at [424, 17] on div "Home OMS Detail" at bounding box center [306, 31] width 460 height 33
click at [1030, 38] on icon "button" at bounding box center [1029, 31] width 19 height 19
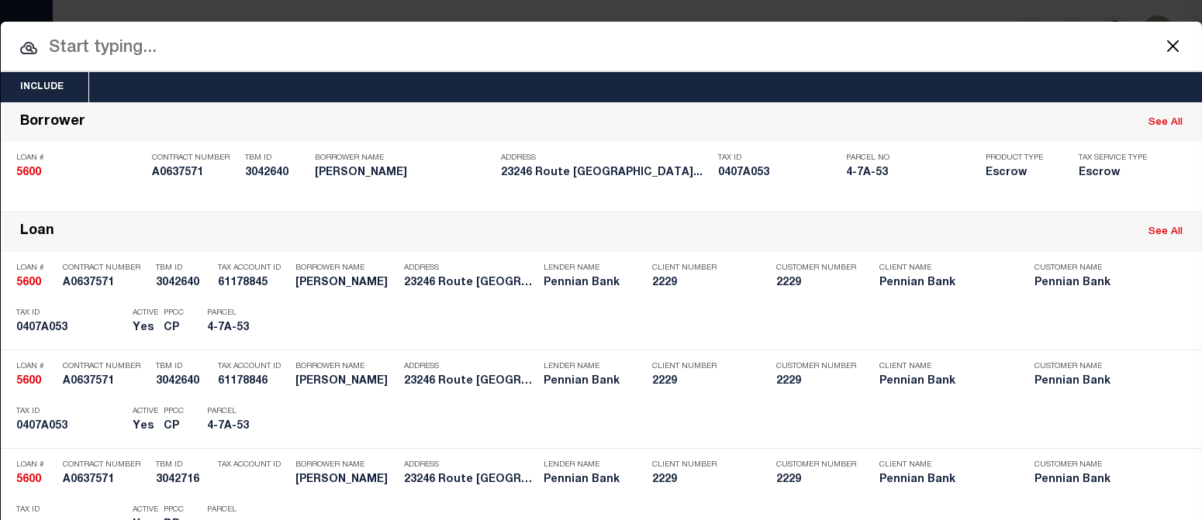
paste input "80245541"
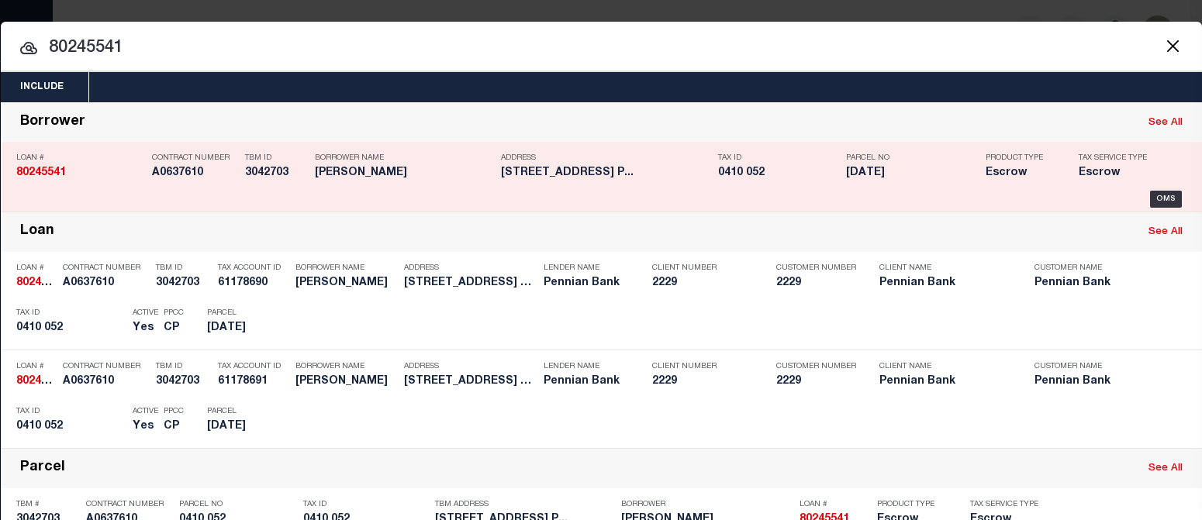
type input "80245541"
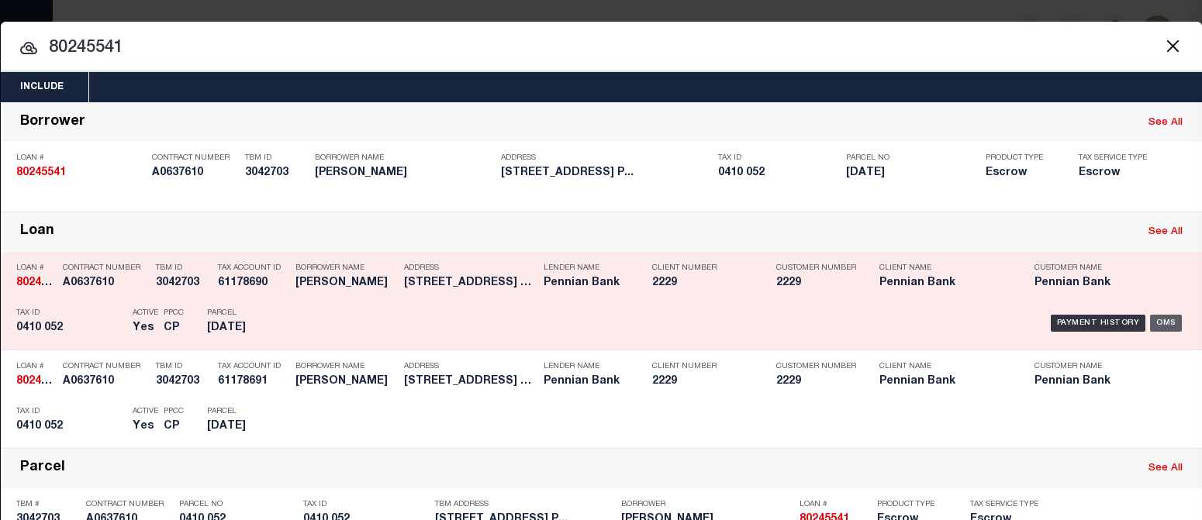
click at [1096, 321] on div "OMS" at bounding box center [1166, 323] width 32 height 17
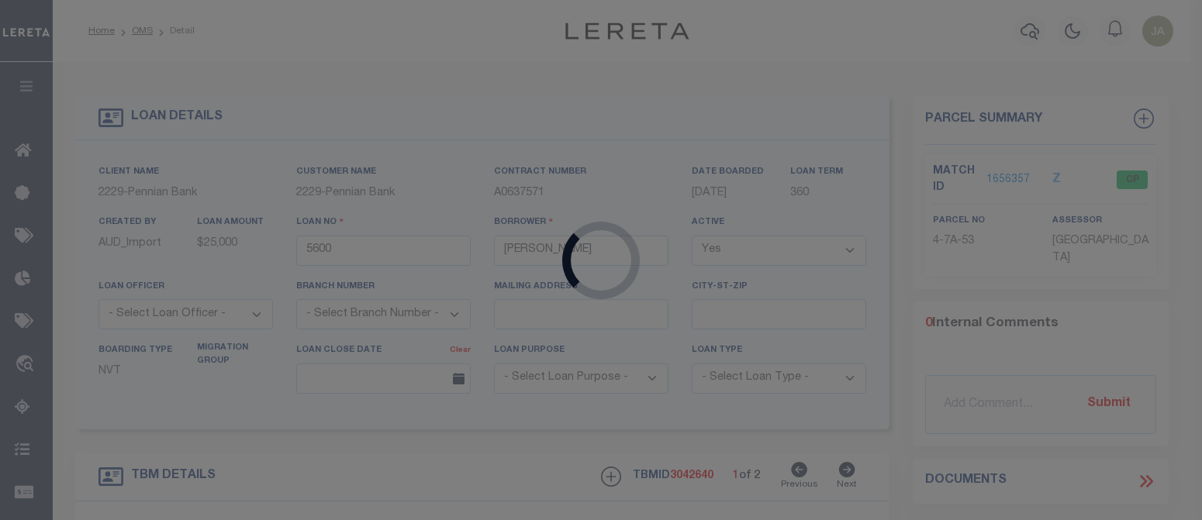
type input "80245541"
type input "Alan Wilson"
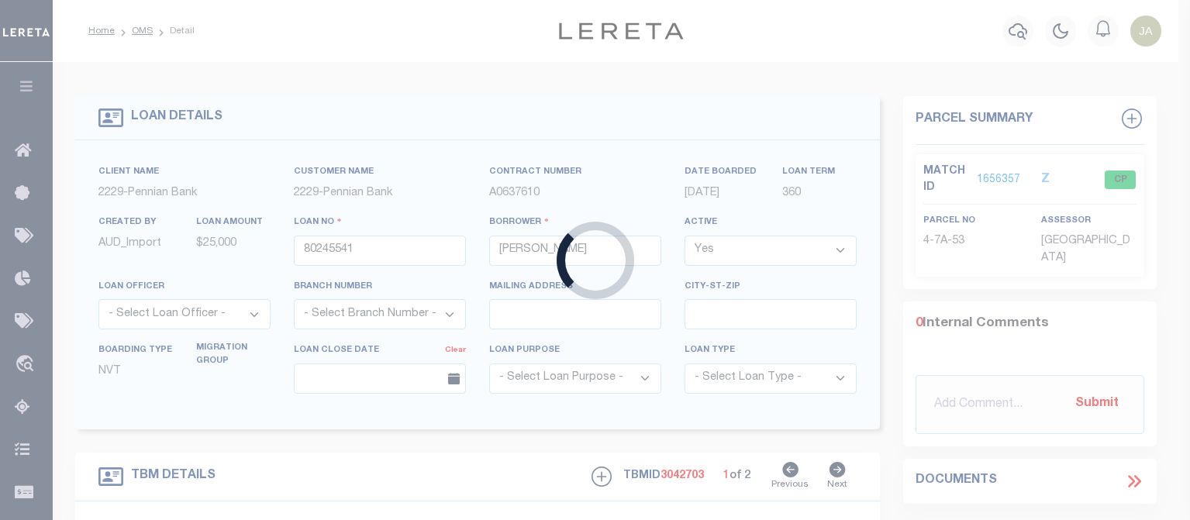
type input "3691 Arch Rock Rd"
type input "0410 052"
select select
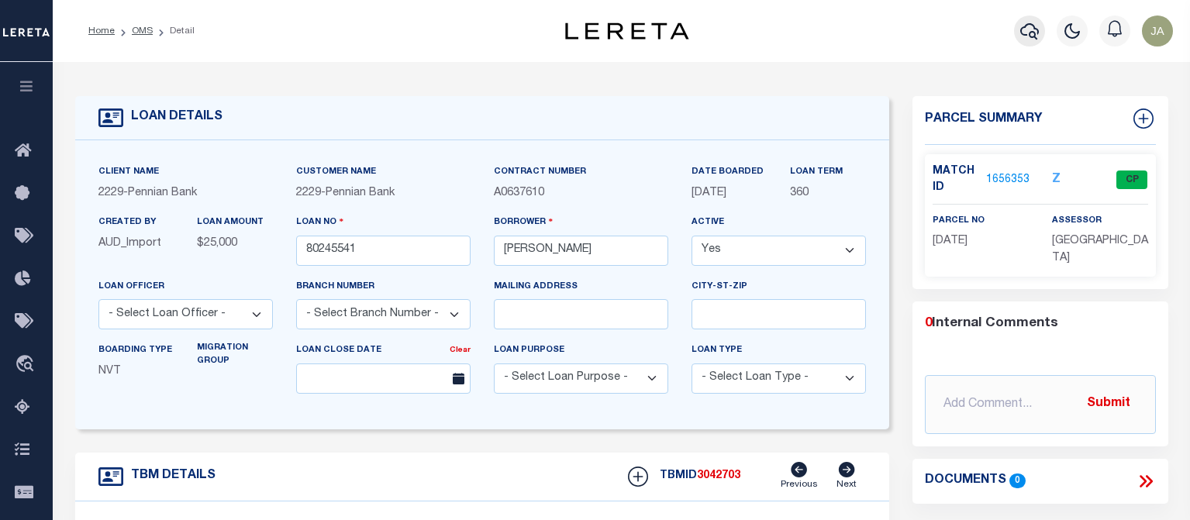
click at [1023, 33] on icon "button" at bounding box center [1029, 31] width 19 height 19
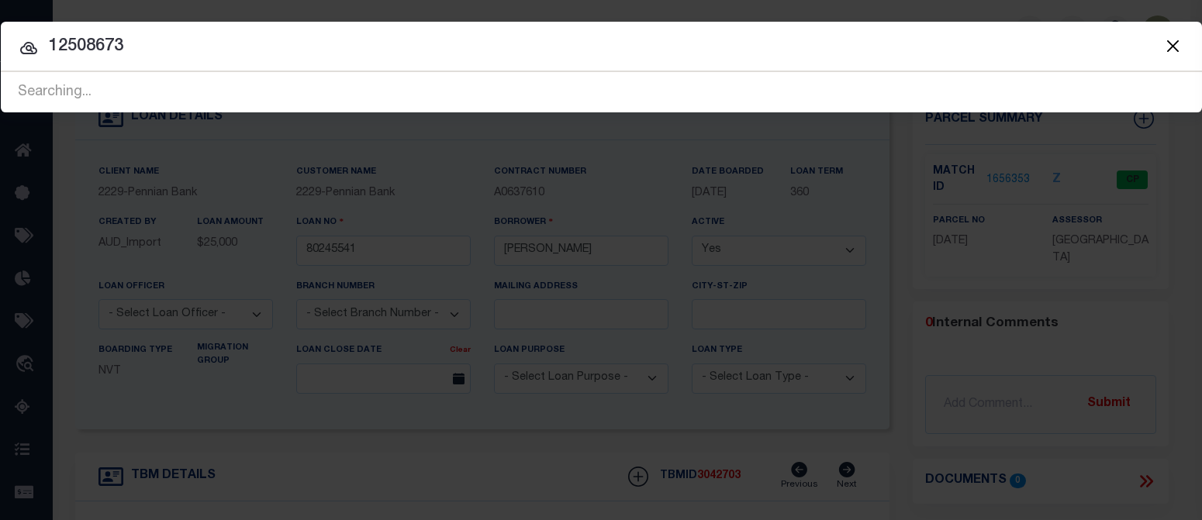
type input "12508673"
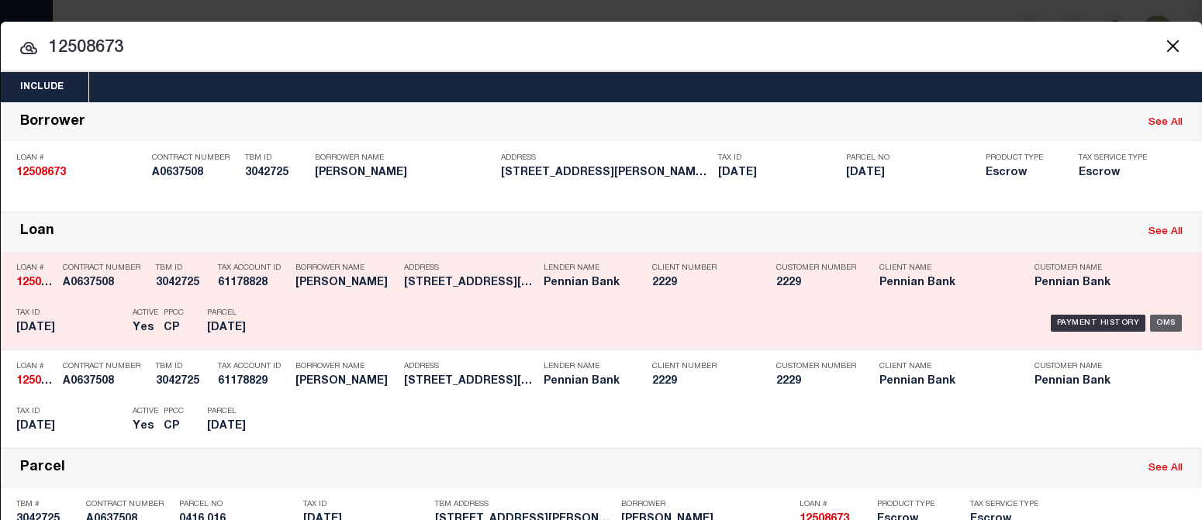
click at [1096, 325] on div "OMS" at bounding box center [1166, 323] width 32 height 17
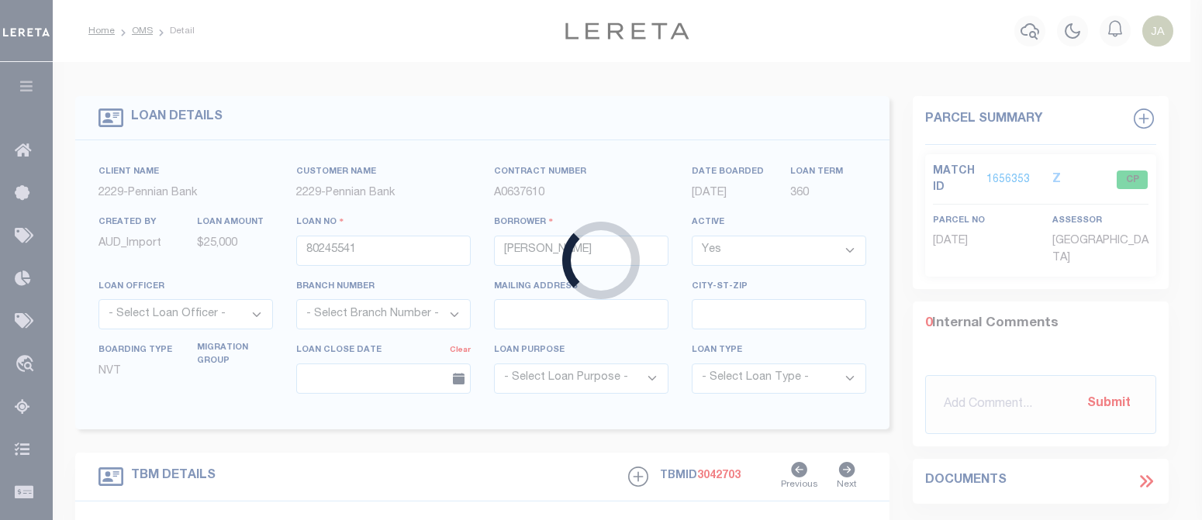
type input "12508673"
type input "James Diven"
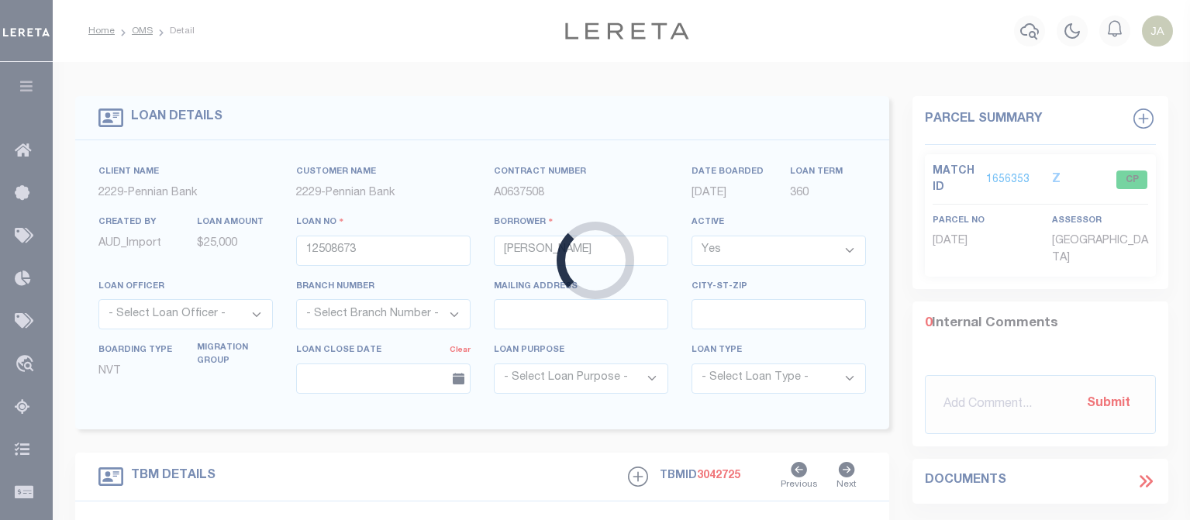
type input "38 Wescott Lane"
type input "0416 016"
select select
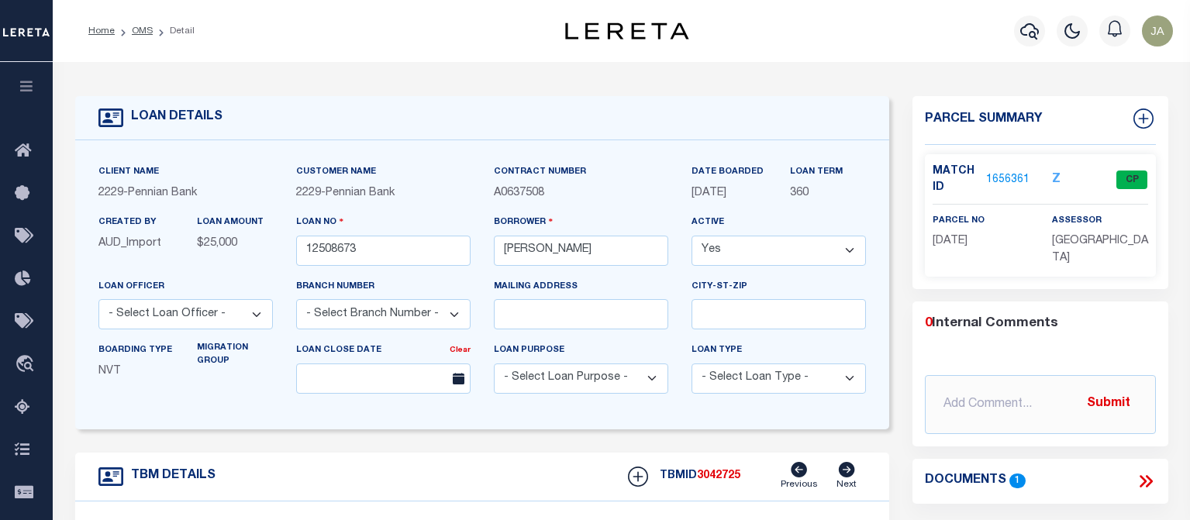
click at [892, 32] on div "Profile Sign out" at bounding box center [950, 31] width 460 height 54
click at [1036, 33] on icon "button" at bounding box center [1029, 31] width 19 height 19
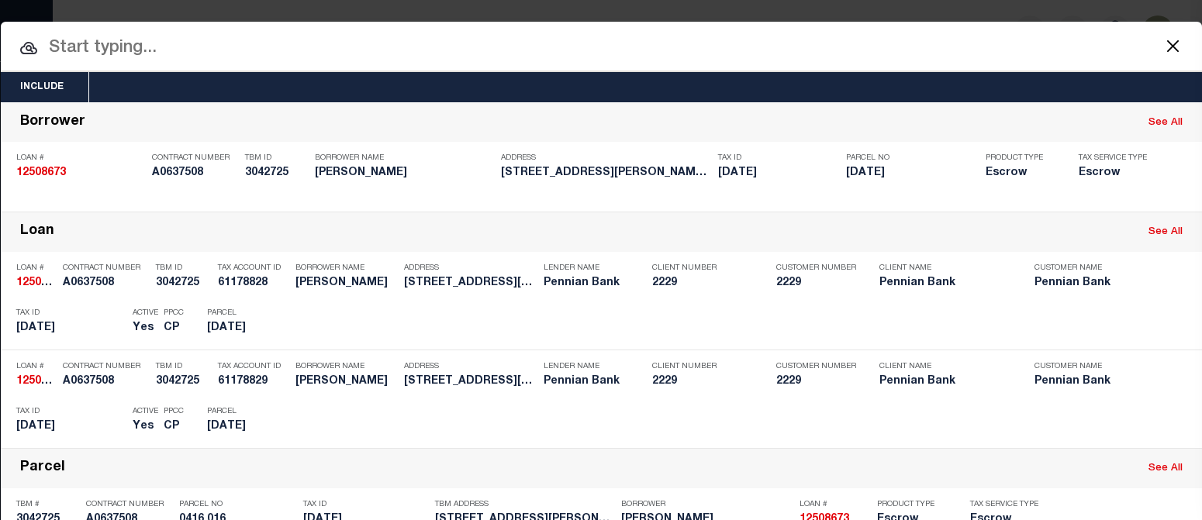
paste input "80266620"
type input "80266620"
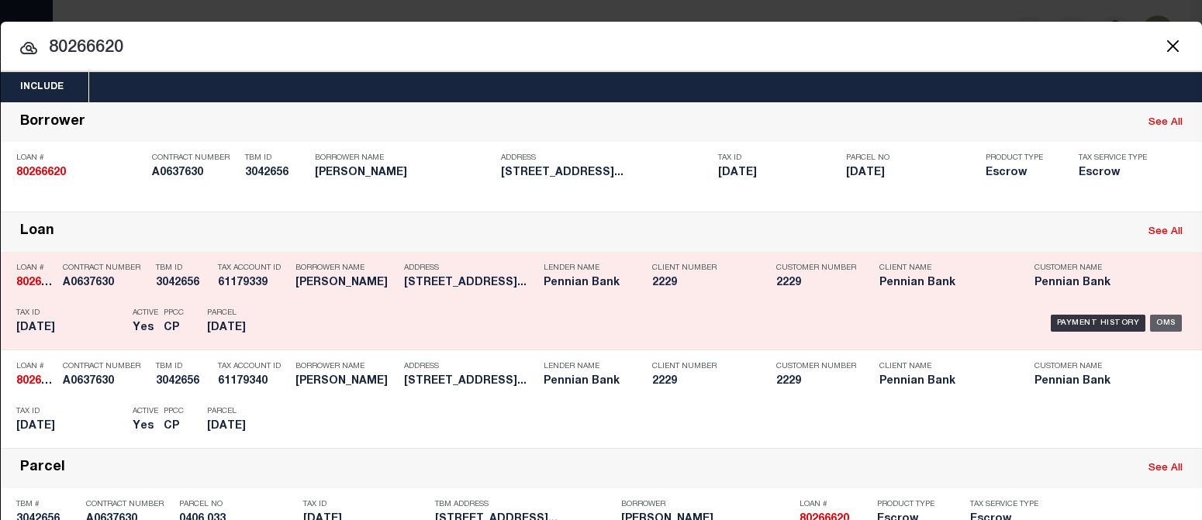
click at [1096, 325] on div "OMS" at bounding box center [1166, 323] width 32 height 17
type input "80266620"
type input "Michael Dressler"
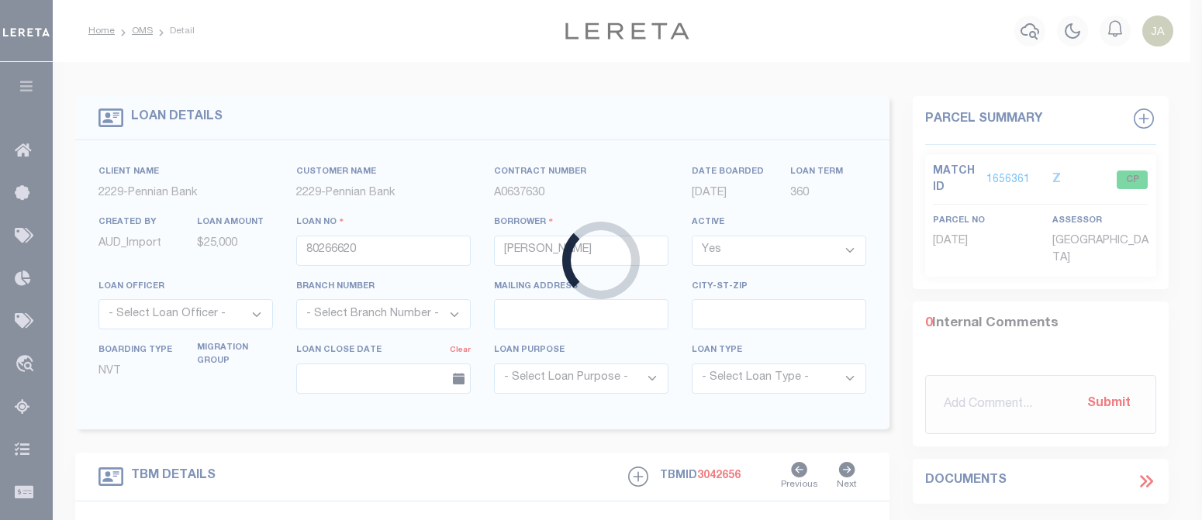
type input "339 Butchershop Road"
type input "0406 033"
select select
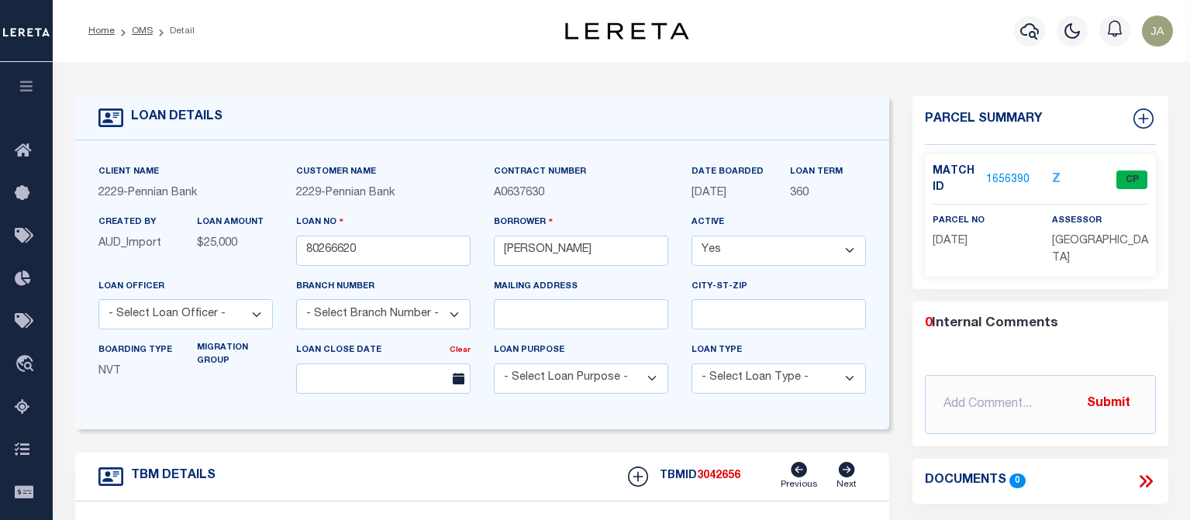
click at [852, 18] on div "Profile Sign out" at bounding box center [950, 31] width 460 height 54
click at [1028, 33] on icon "button" at bounding box center [1029, 31] width 19 height 19
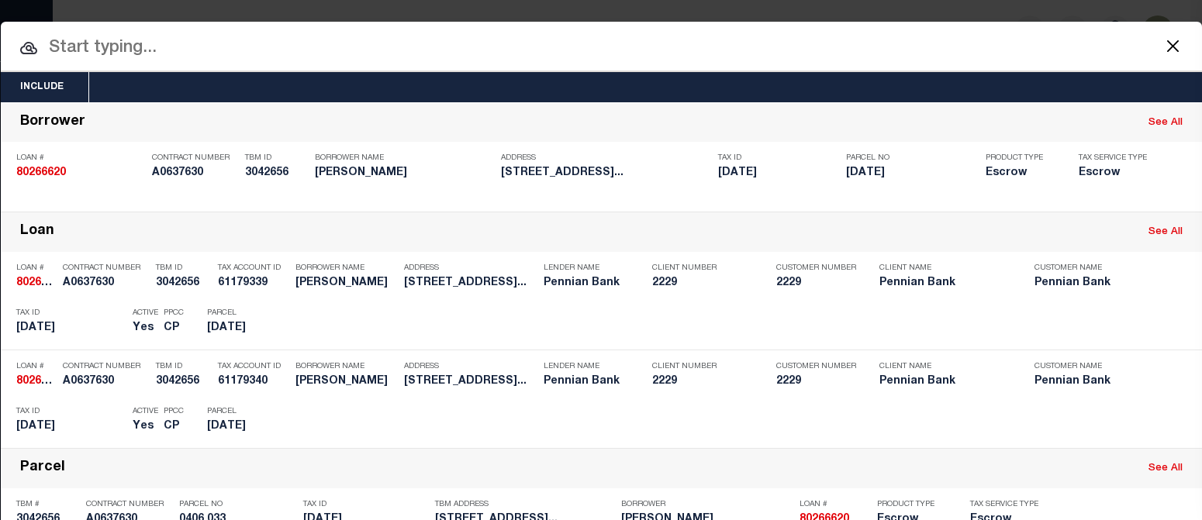
paste input "80277536"
type input "80277536"
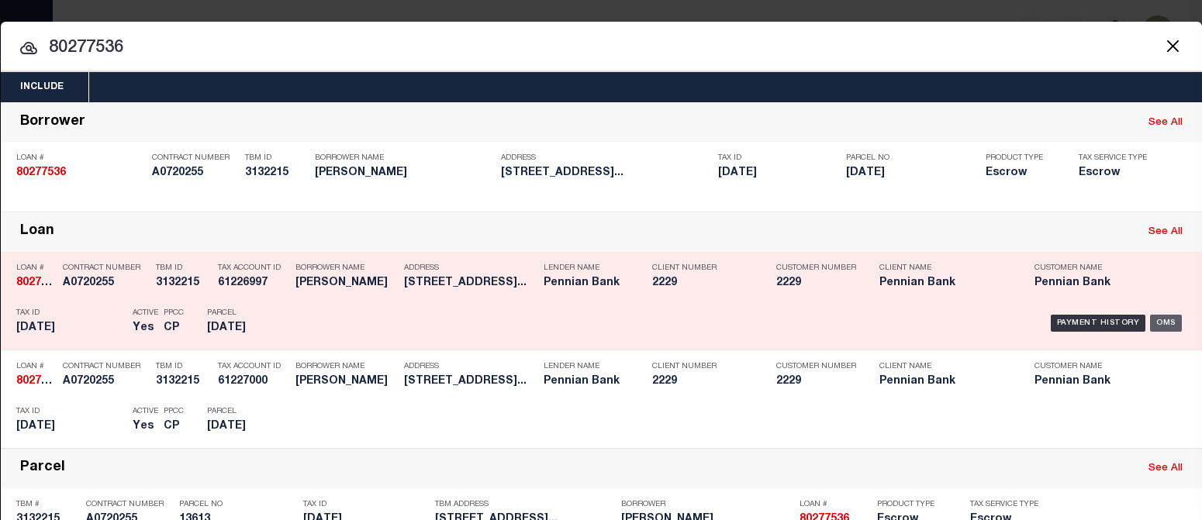
click at [1096, 321] on div "OMS" at bounding box center [1166, 323] width 32 height 17
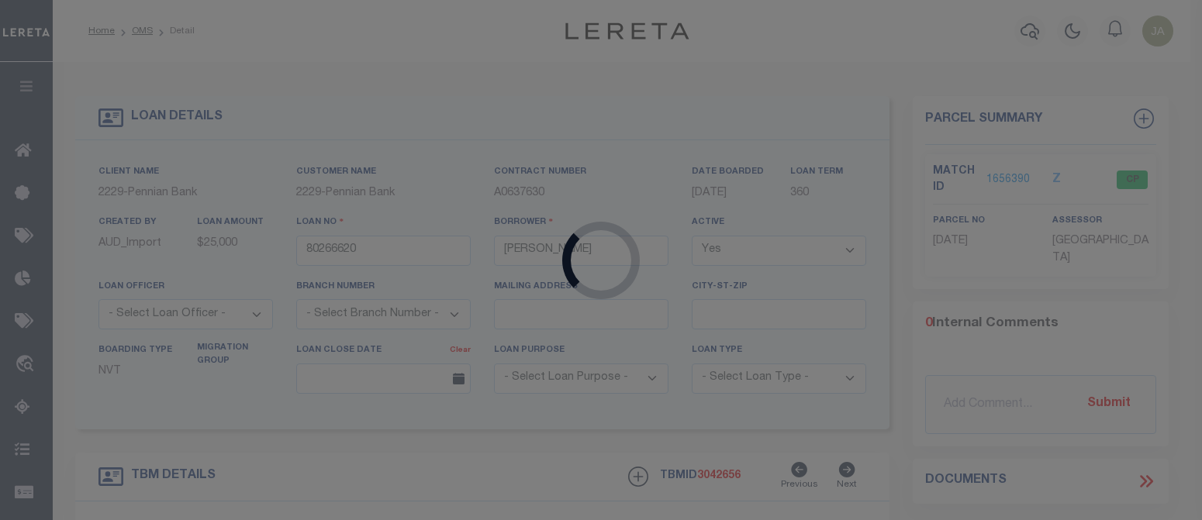
type input "80277536"
type input "Michele C Price"
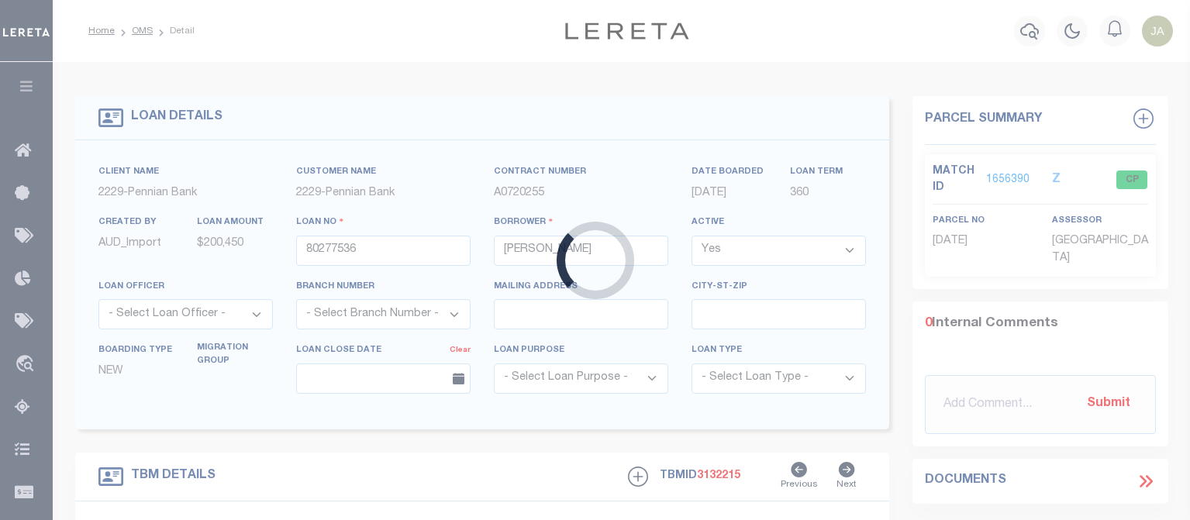
type input "1417 Cedar Springs Road"
type input "13613"
select select
type input "Mifflintown, PA 17059"
select select
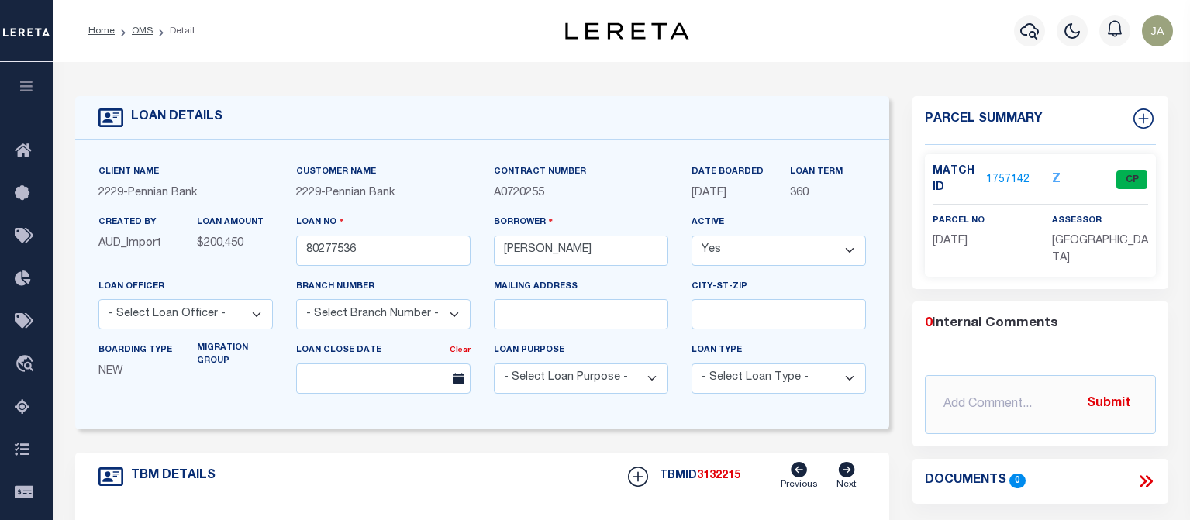
click at [817, 39] on div "Profile Sign out" at bounding box center [950, 31] width 460 height 54
click at [1034, 32] on icon "button" at bounding box center [1029, 31] width 19 height 19
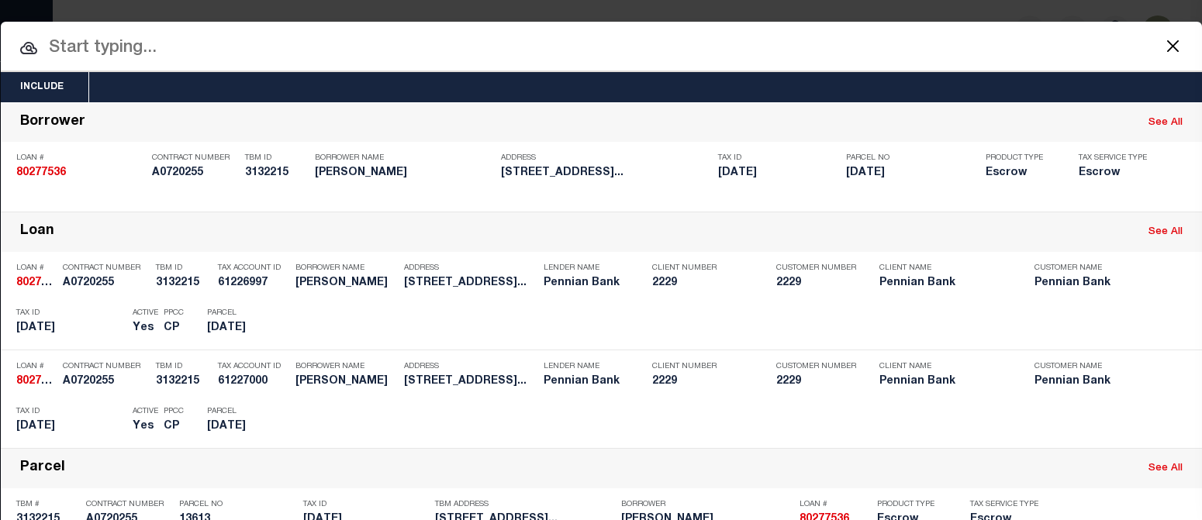
paste input "80290687"
type input "80290687"
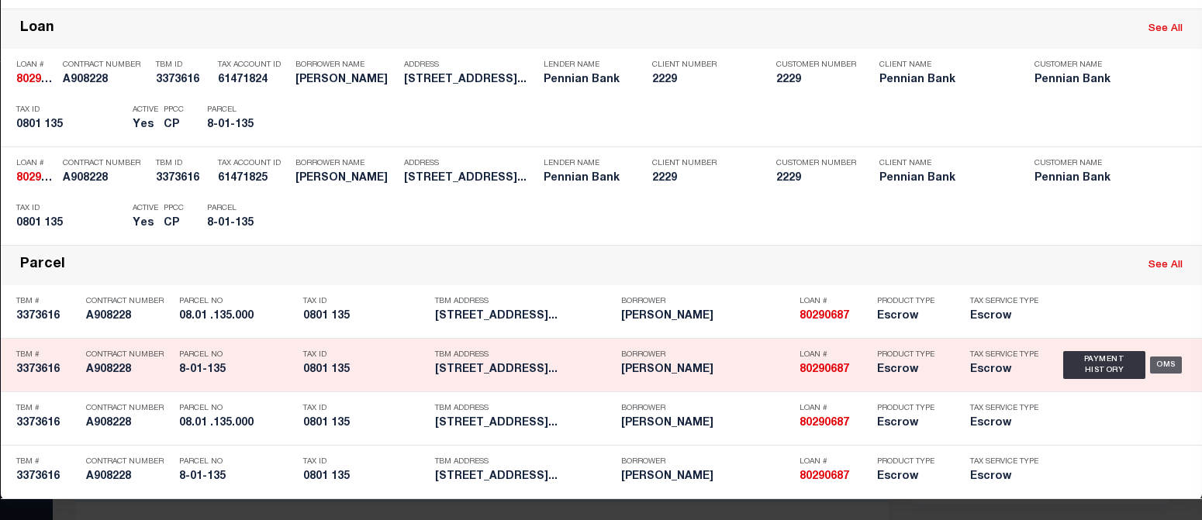
scroll to position [206, 0]
click at [1096, 354] on div "Payment History OMS" at bounding box center [1124, 364] width 123 height 45
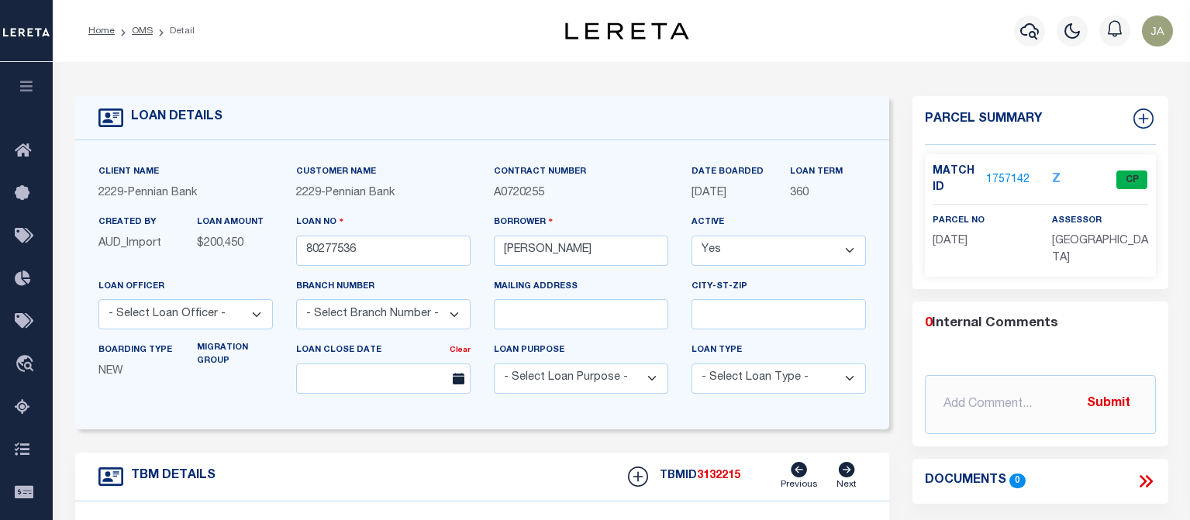
click at [1000, 176] on link "1757142" at bounding box center [1007, 180] width 43 height 16
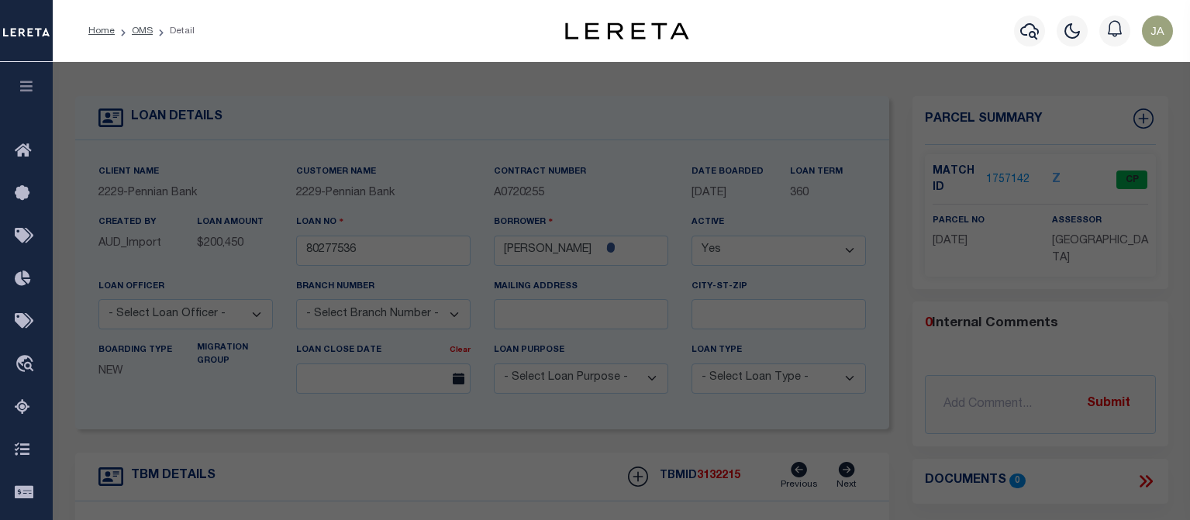
select select "AS"
checkbox input "false"
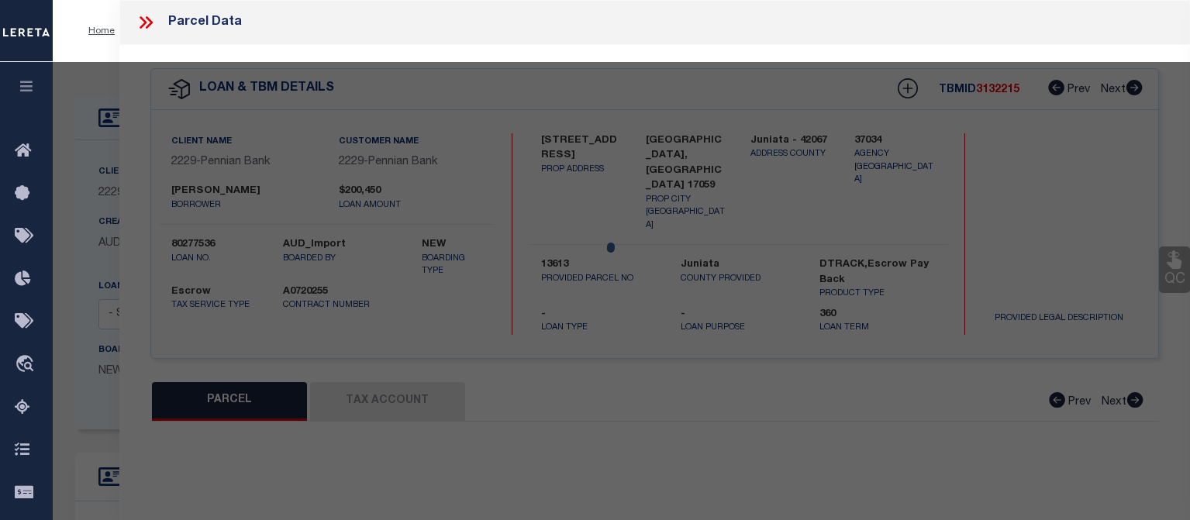
select select "CP"
type input "MILLIKEN MARLIN D & CAROL"
type input "1417 CEDAR SPRINGS RD"
checkbox input "false"
type textarea "123 0276"
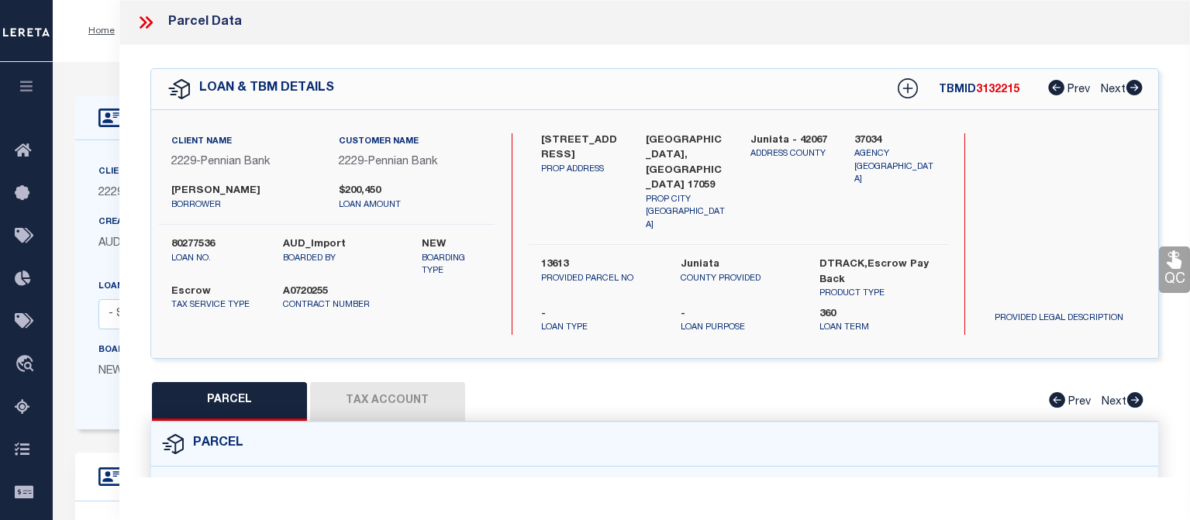
click at [150, 19] on icon at bounding box center [146, 22] width 20 height 20
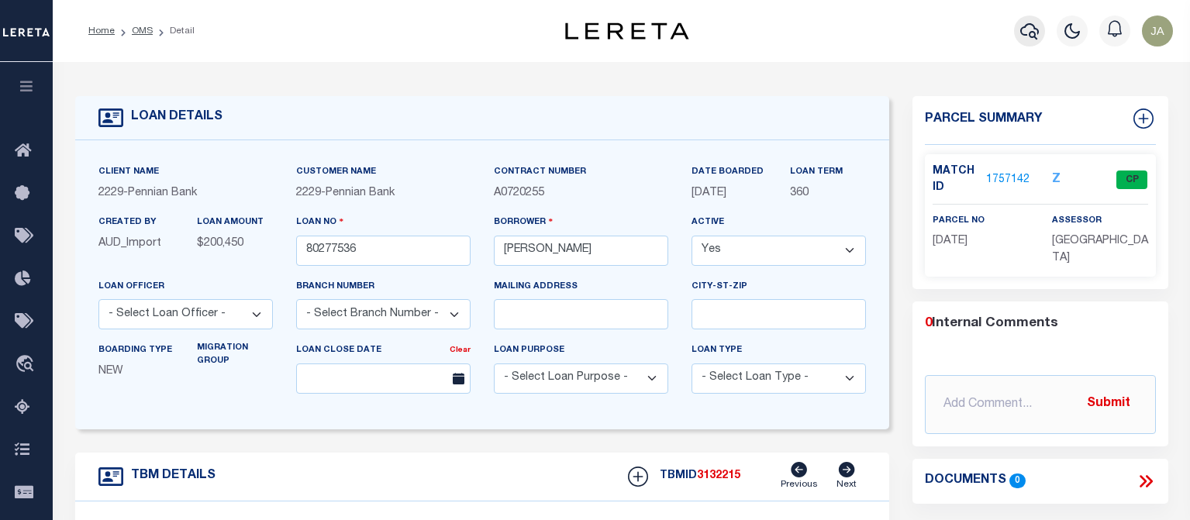
click at [1031, 29] on icon "button" at bounding box center [1029, 31] width 19 height 19
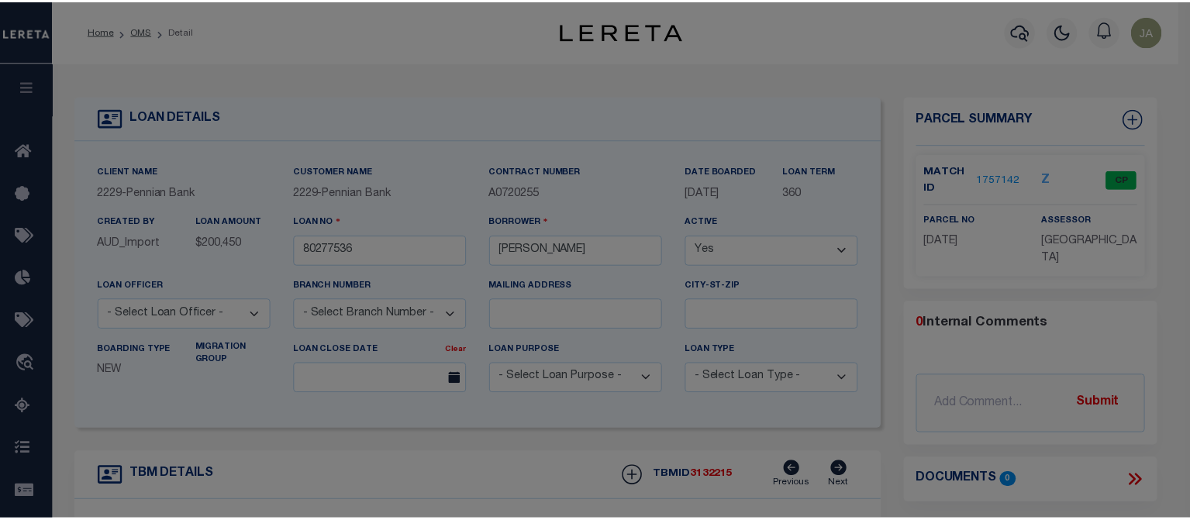
scroll to position [0, 0]
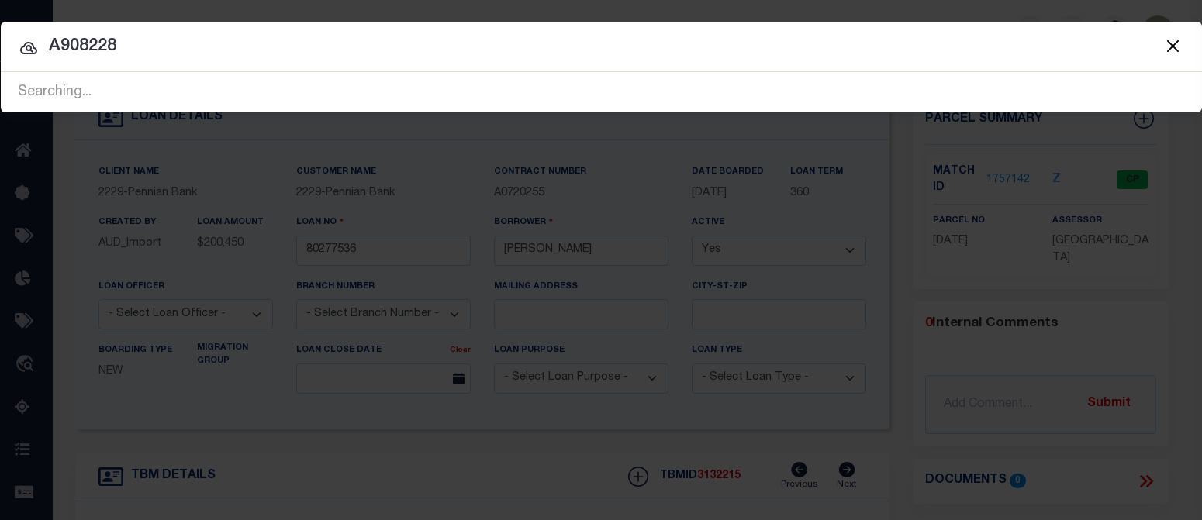
type input "A908228"
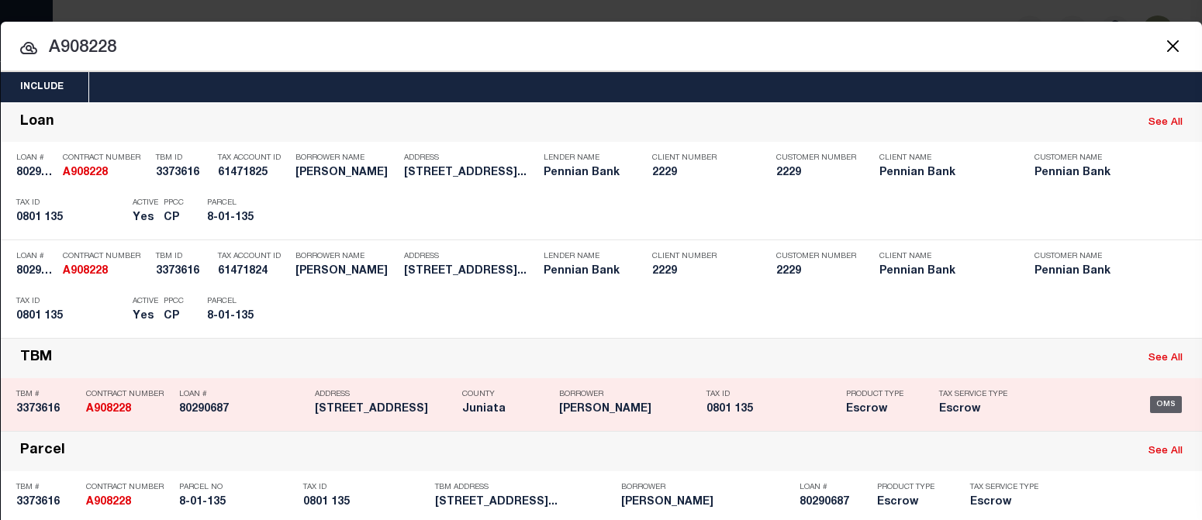
click at [1096, 402] on div "OMS" at bounding box center [1166, 404] width 32 height 17
type input "80290687"
type input "[PERSON_NAME]"
select select "10"
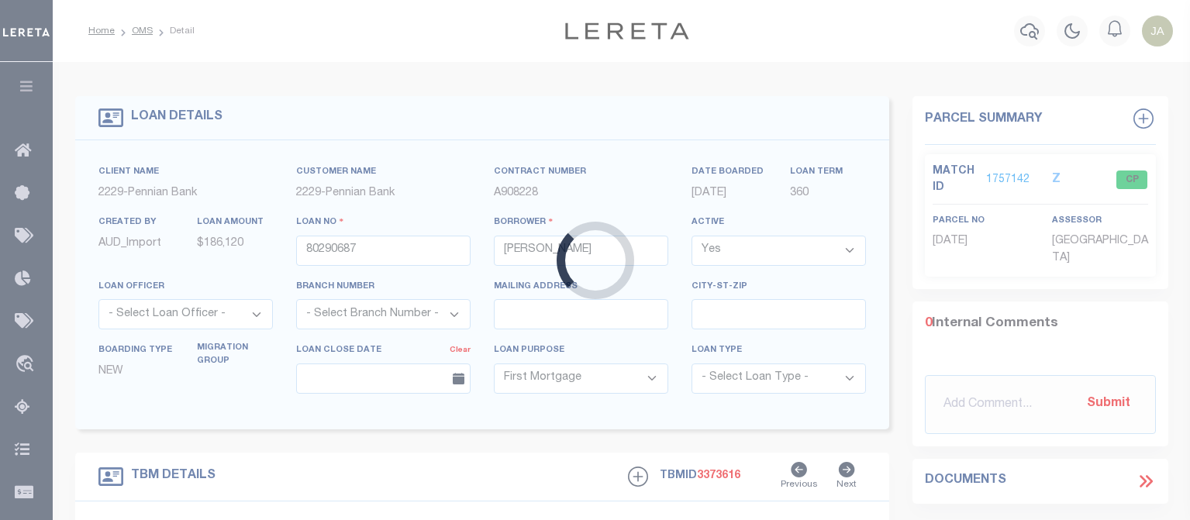
type input "[STREET_ADDRESS]"
type input "08.01 .135.000"
select select
type input "[GEOGRAPHIC_DATA], [GEOGRAPHIC_DATA] 17059-1204"
select select
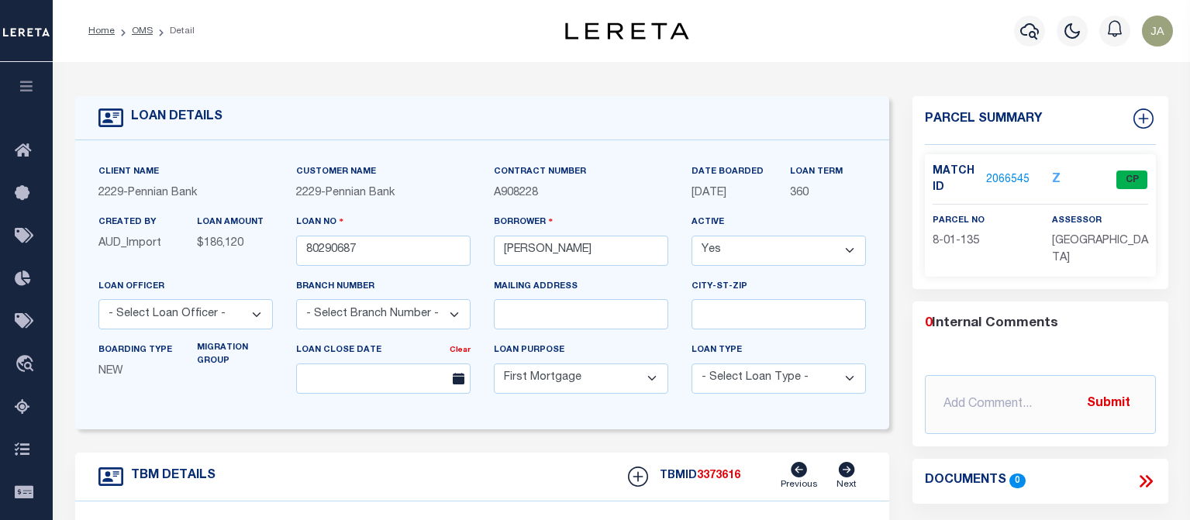
click at [848, 36] on div "Profile Sign out" at bounding box center [950, 31] width 460 height 54
click at [1000, 174] on link "2066545" at bounding box center [1007, 180] width 43 height 16
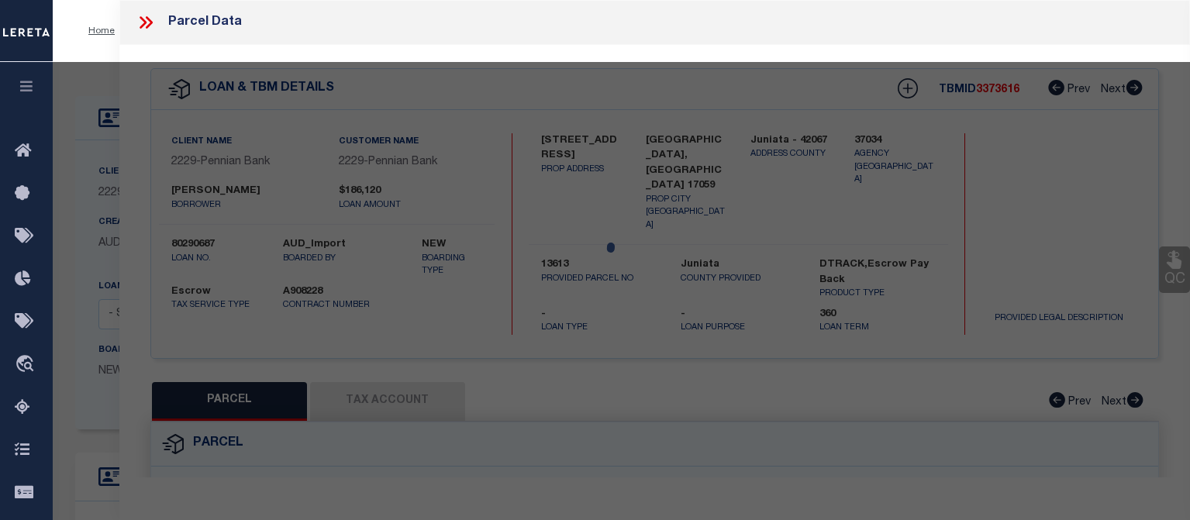
select select "AS"
checkbox input "false"
select select "CP"
type input "WEAVER MICHAEL Z & 08.01 .135.000"
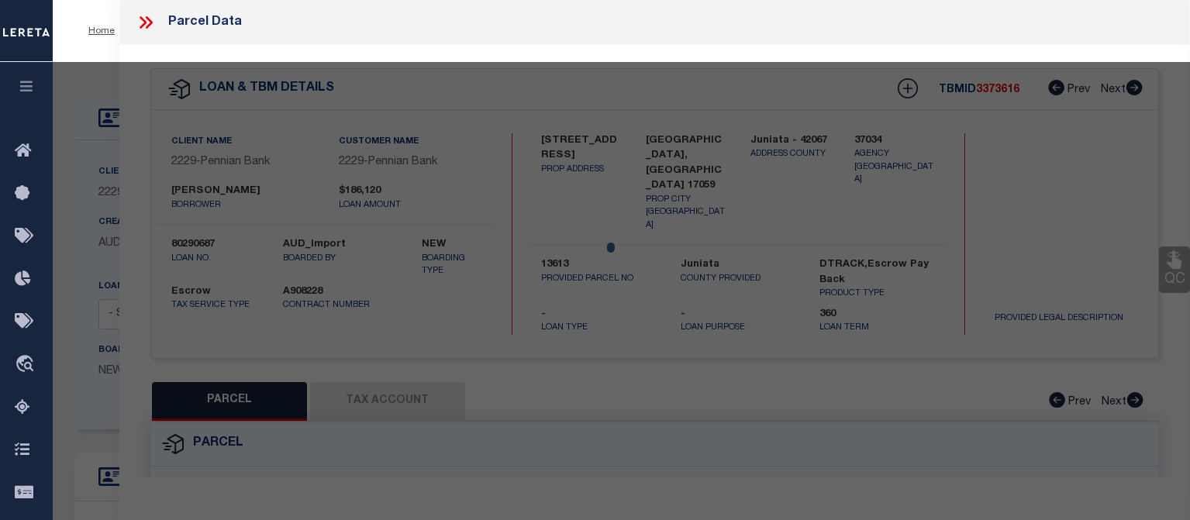
select select
type input "113 N THIRD ST"
checkbox input "false"
type input "[GEOGRAPHIC_DATA], [GEOGRAPHIC_DATA] 17059-1204"
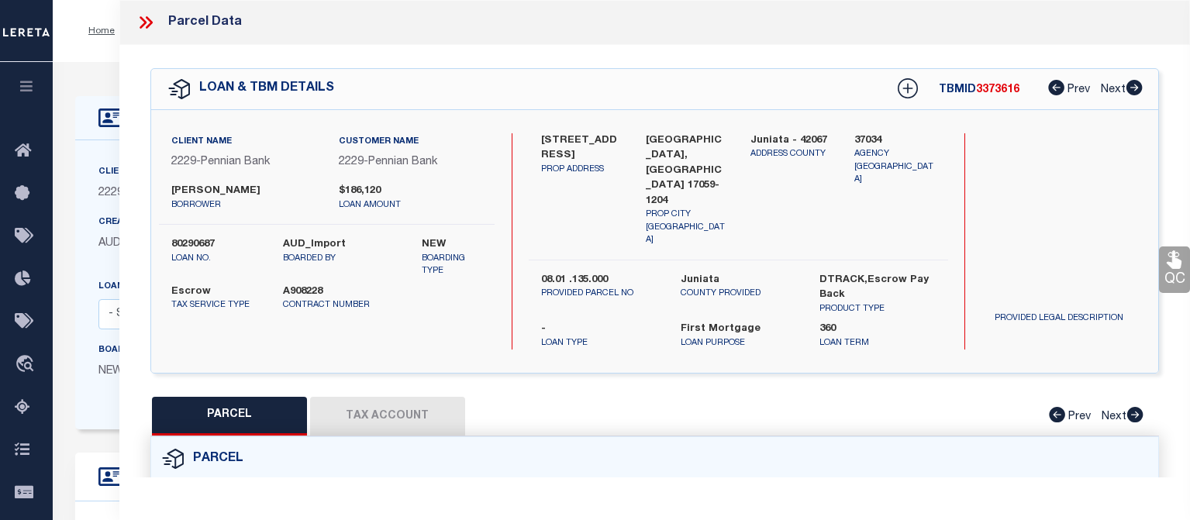
click at [385, 397] on button "Tax Account" at bounding box center [387, 416] width 155 height 39
select select "100"
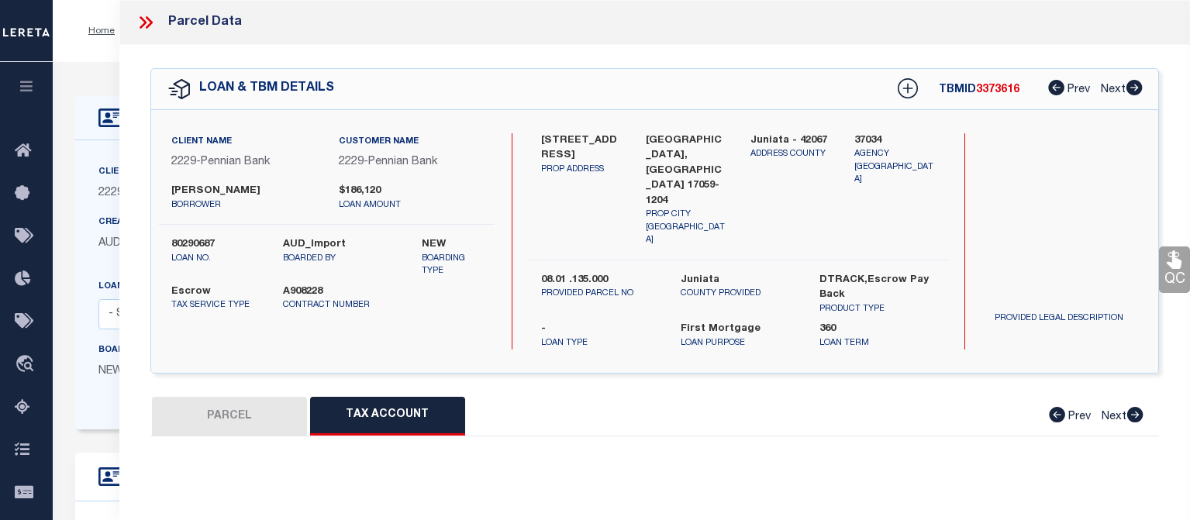
select select "100"
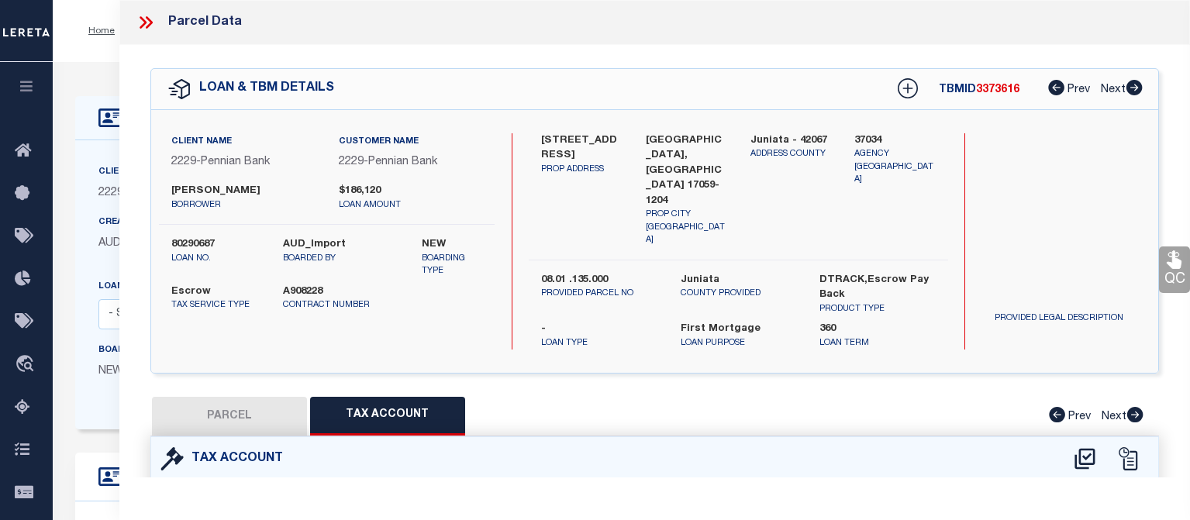
click at [147, 24] on icon at bounding box center [146, 22] width 20 height 20
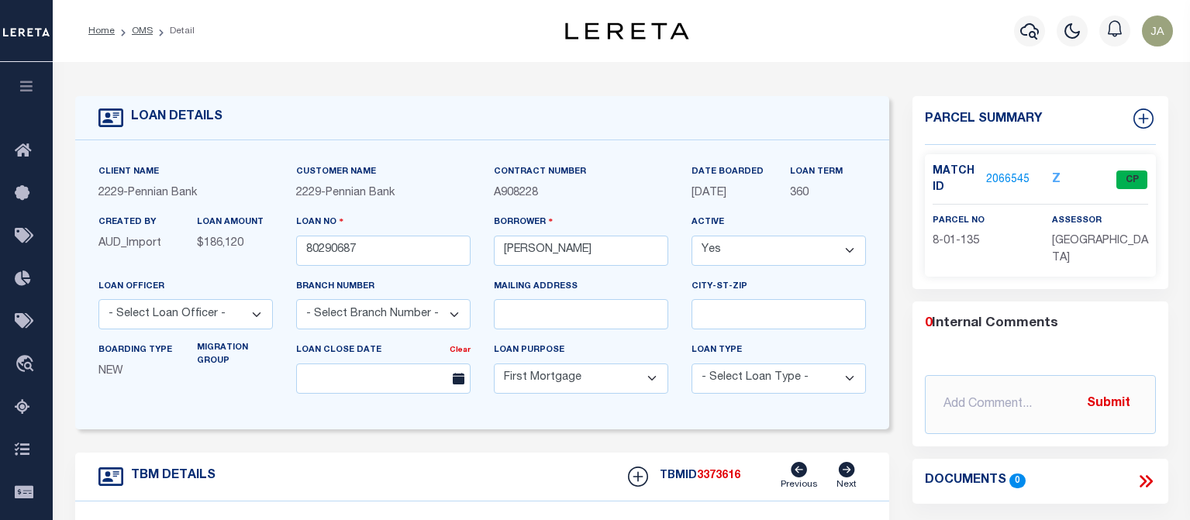
click at [837, 40] on div "Profile Sign out" at bounding box center [950, 31] width 460 height 54
click at [1032, 31] on icon "button" at bounding box center [1029, 31] width 19 height 19
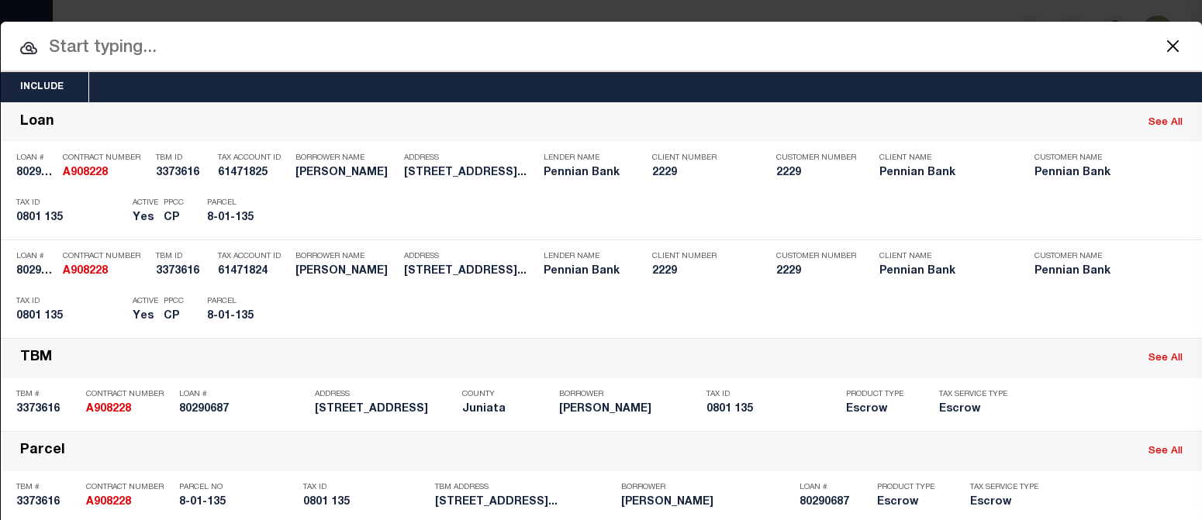
paste input "80290950"
type input "80290950"
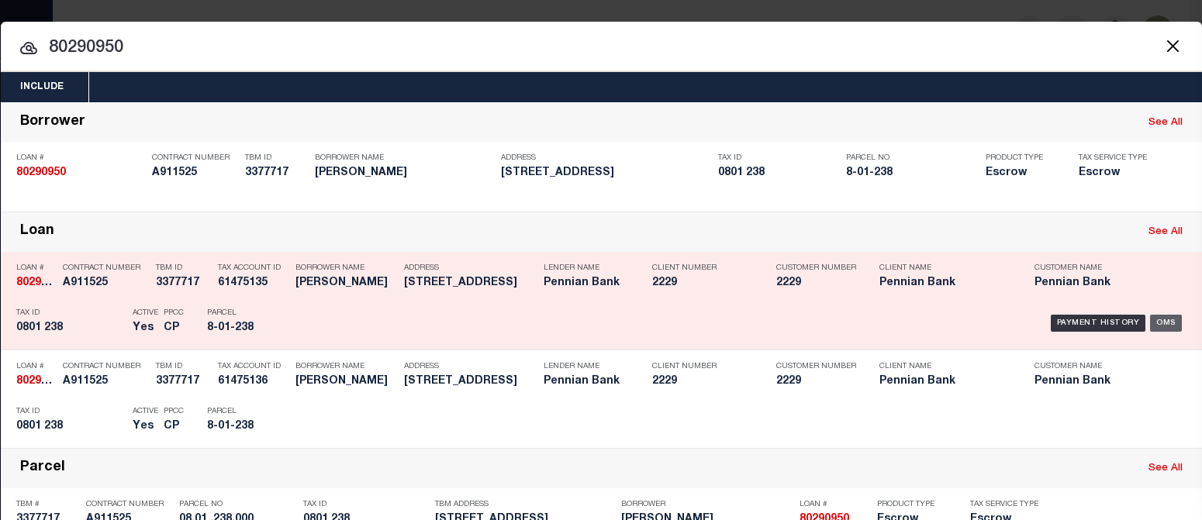
click at [1096, 317] on div "OMS" at bounding box center [1166, 323] width 32 height 17
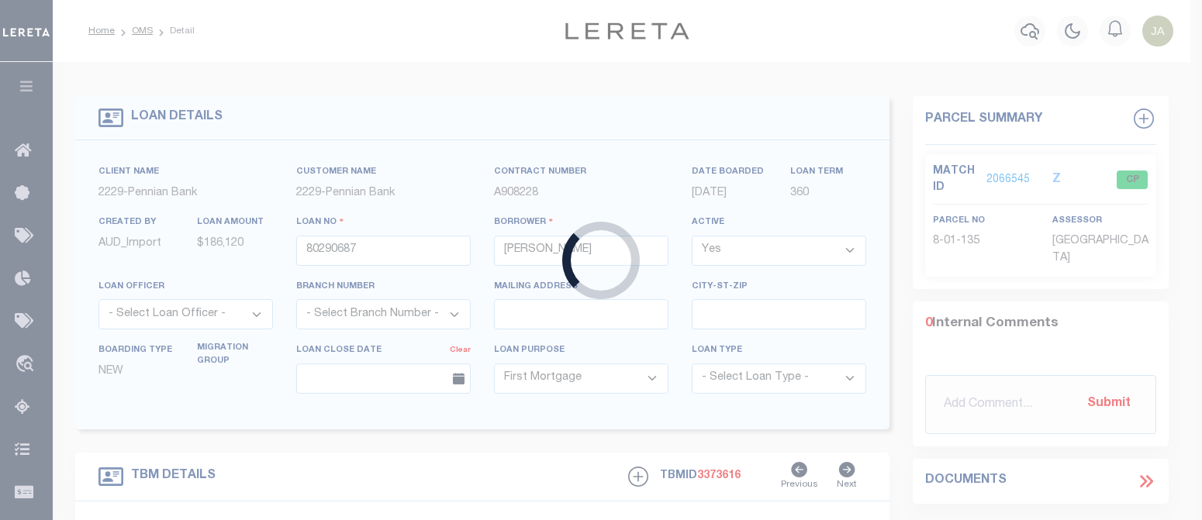
type input "80290950"
type input "William M Kauffman"
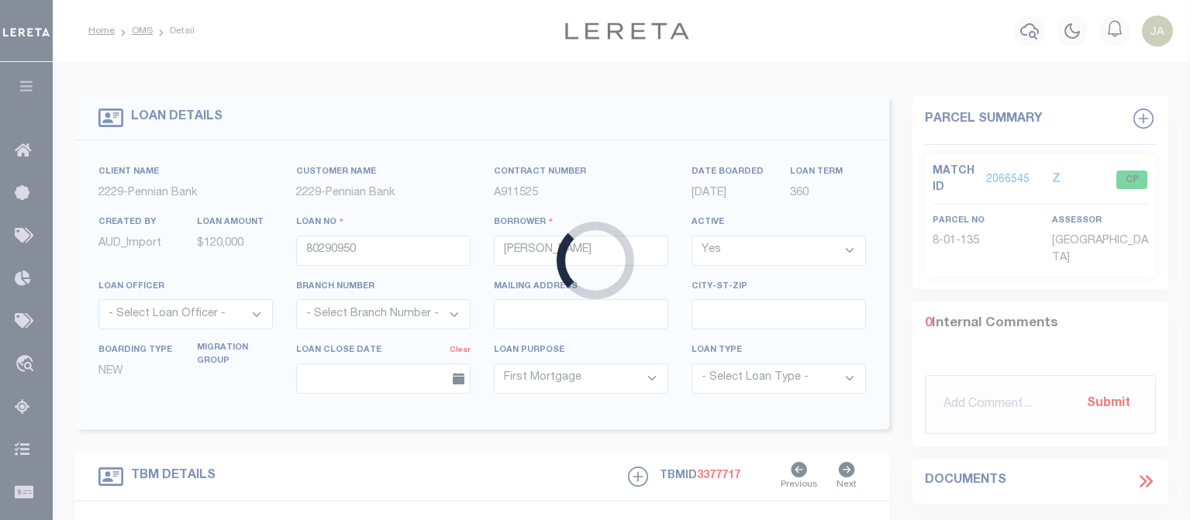
type input "23 4th St"
type input "08.01 .238.000"
select select
type input "Mifflintown, PA 17059"
select select
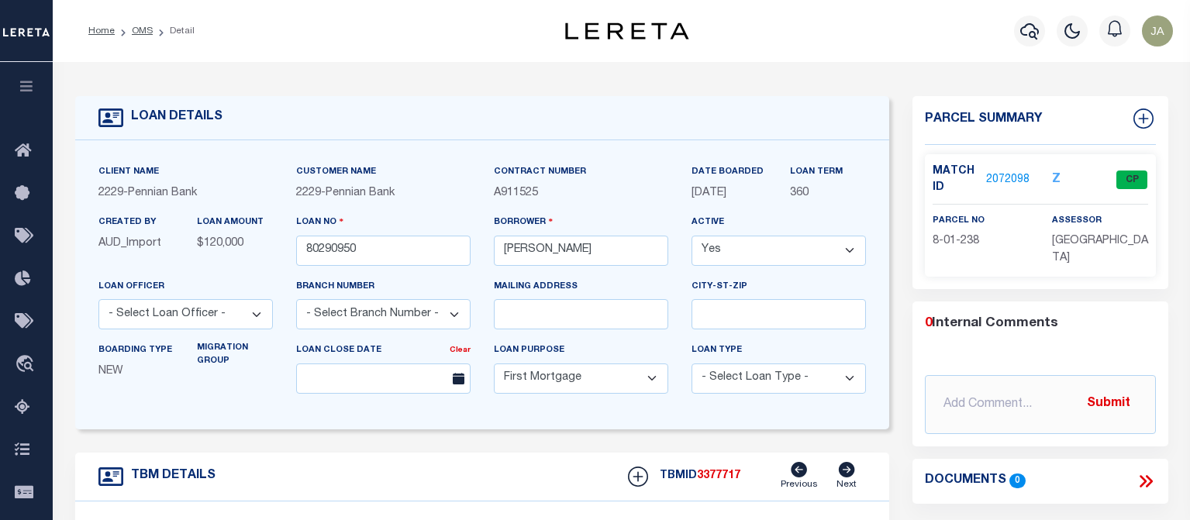
click at [860, 40] on div "Profile Sign out" at bounding box center [950, 31] width 460 height 54
click at [1024, 30] on icon "button" at bounding box center [1029, 31] width 19 height 19
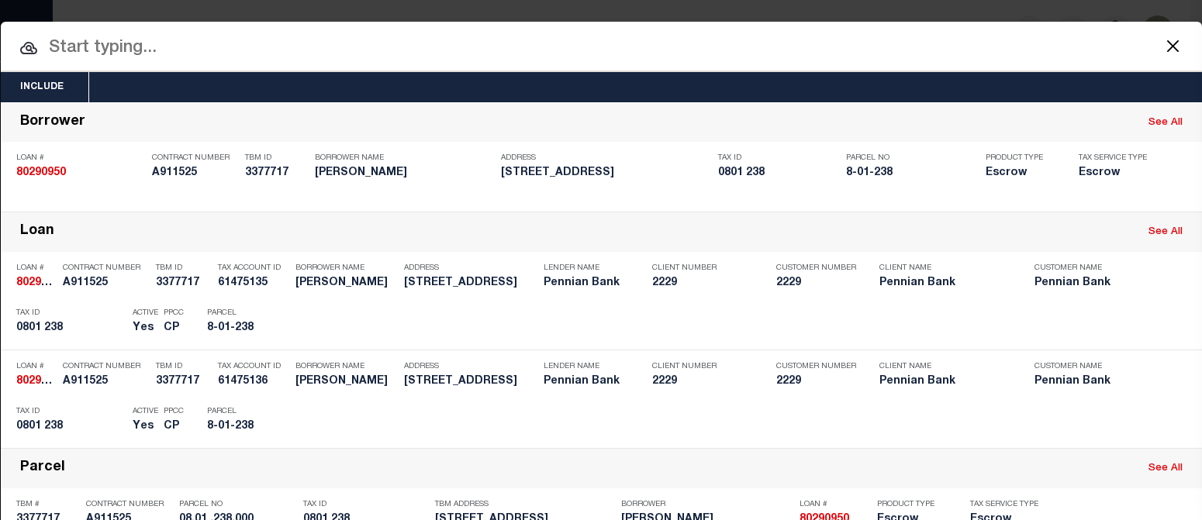
paste input "80258973"
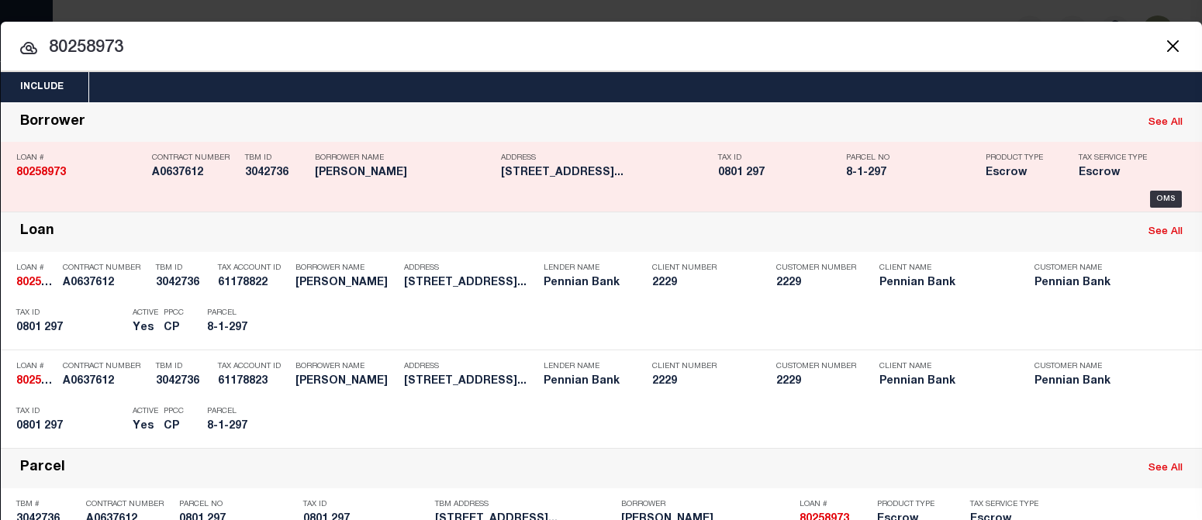
type input "80258973"
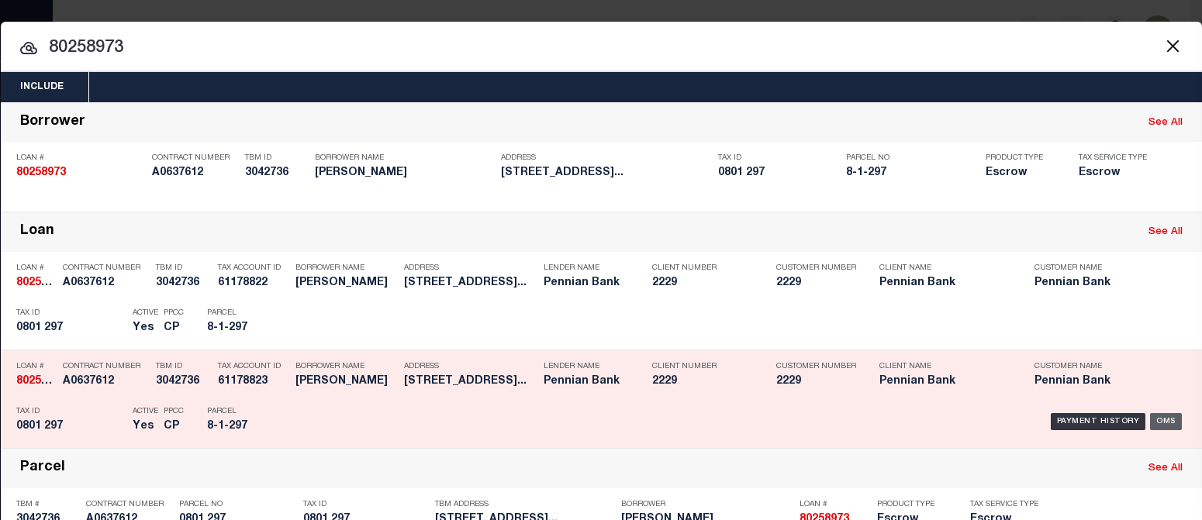
click at [1096, 416] on div "OMS" at bounding box center [1166, 421] width 32 height 17
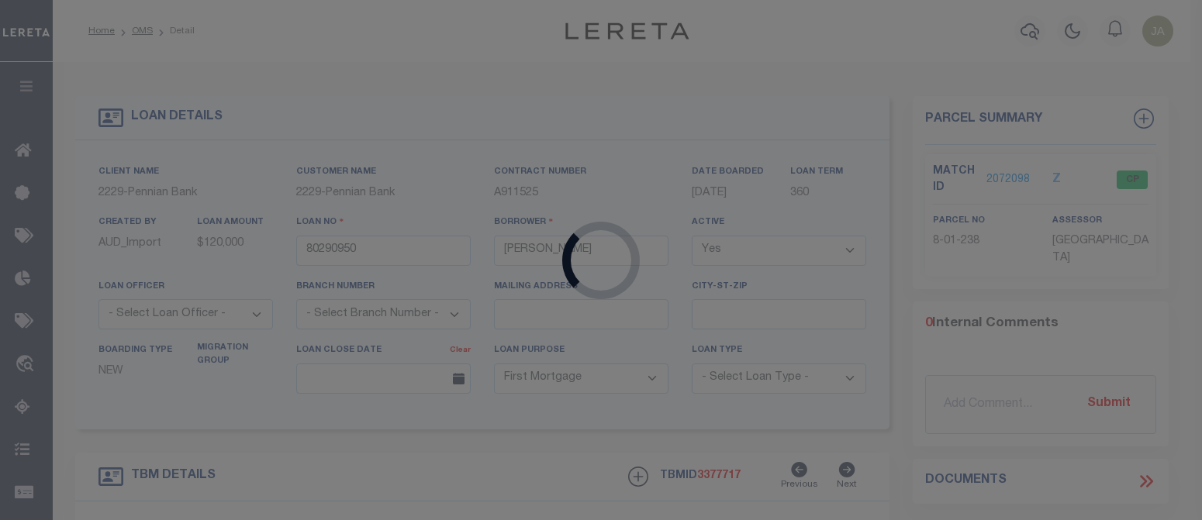
type input "80258973"
type input "David Arentz"
select select
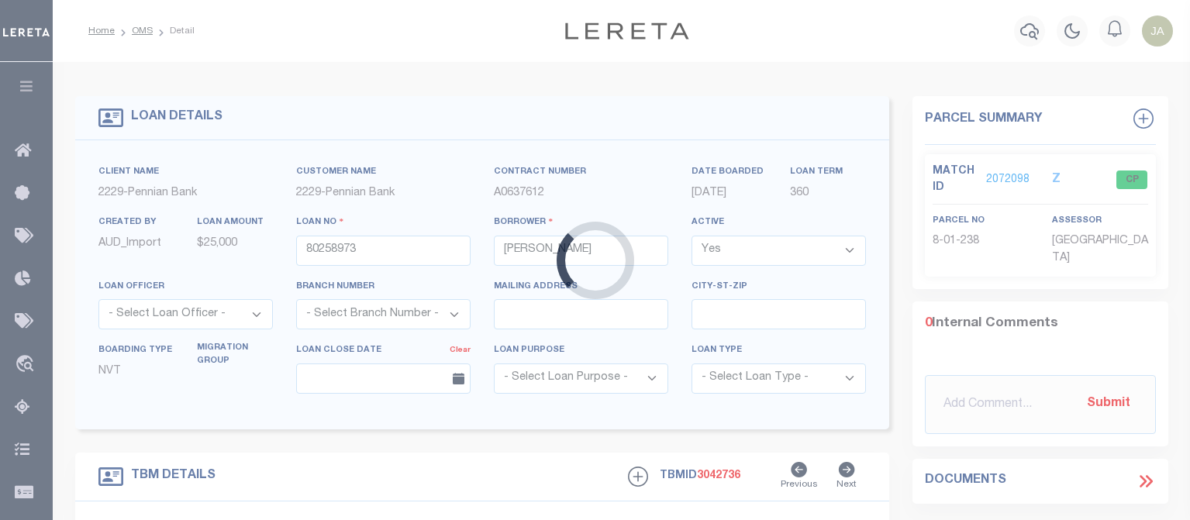
type input "610 North Street"
type input "0801 297"
select select
type input "Mifflintown PA 17059"
select select
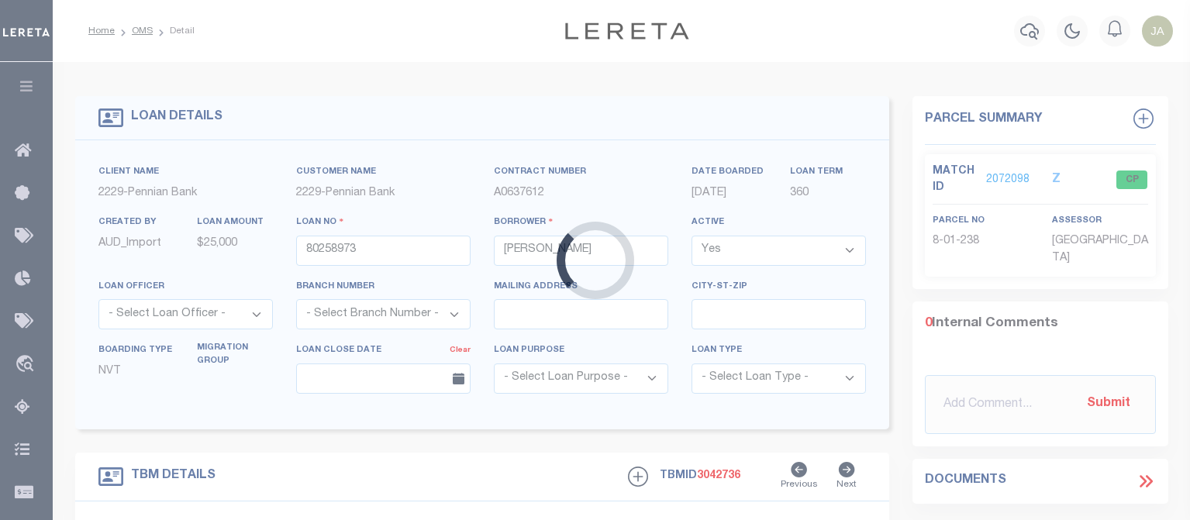
type textarea "Liability subject to parcel provided"
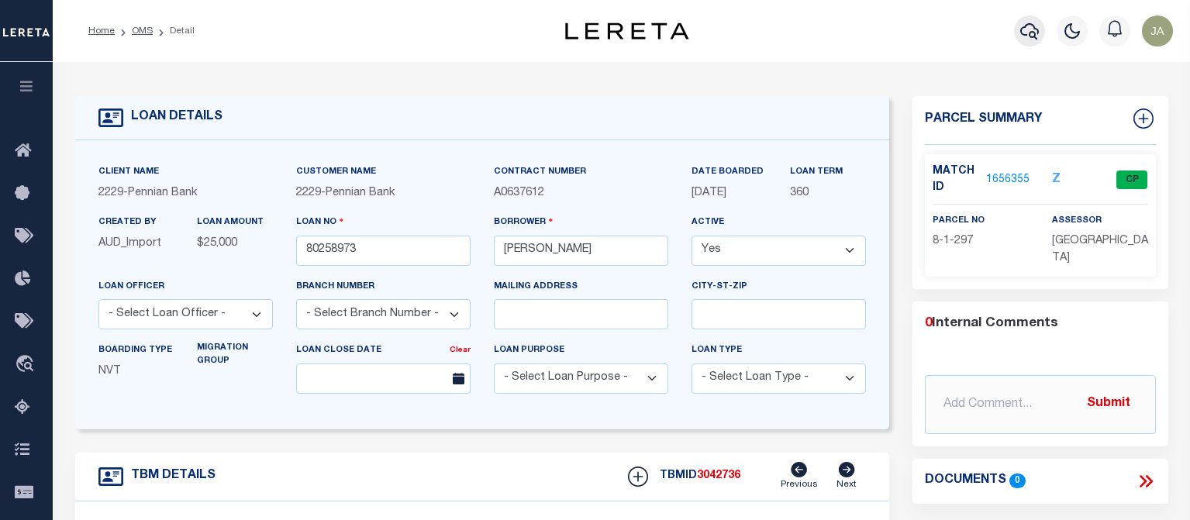
click at [1030, 29] on icon "button" at bounding box center [1029, 31] width 19 height 19
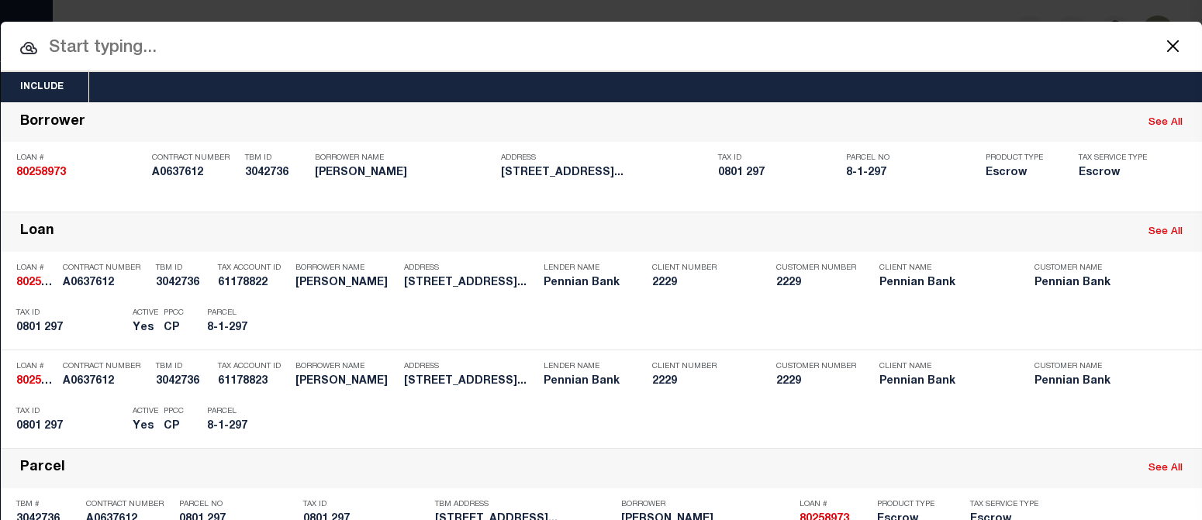
paste input "80265317"
type input "80265317"
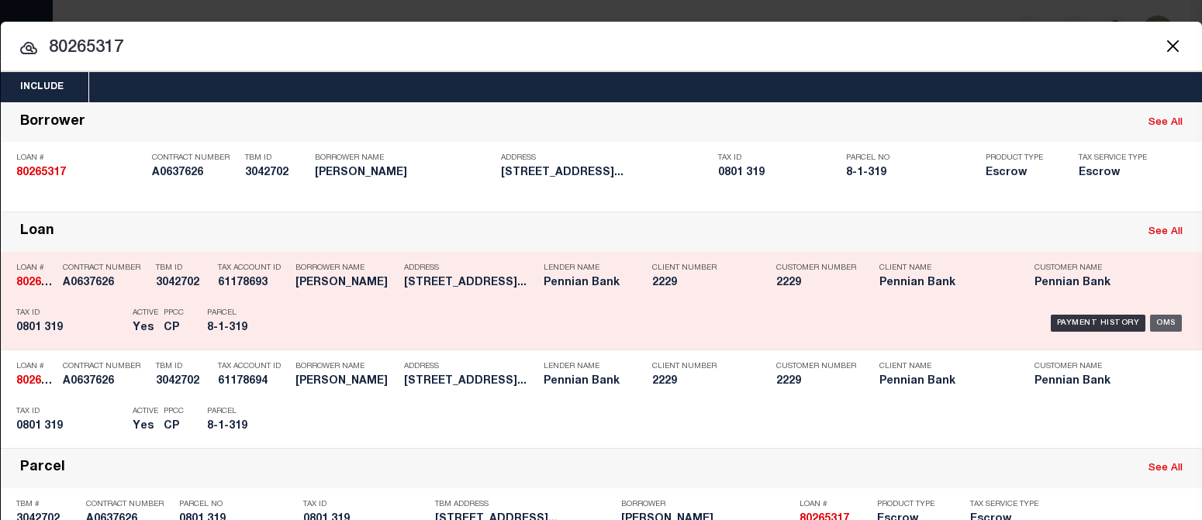
click at [1096, 321] on div "OMS" at bounding box center [1166, 323] width 32 height 17
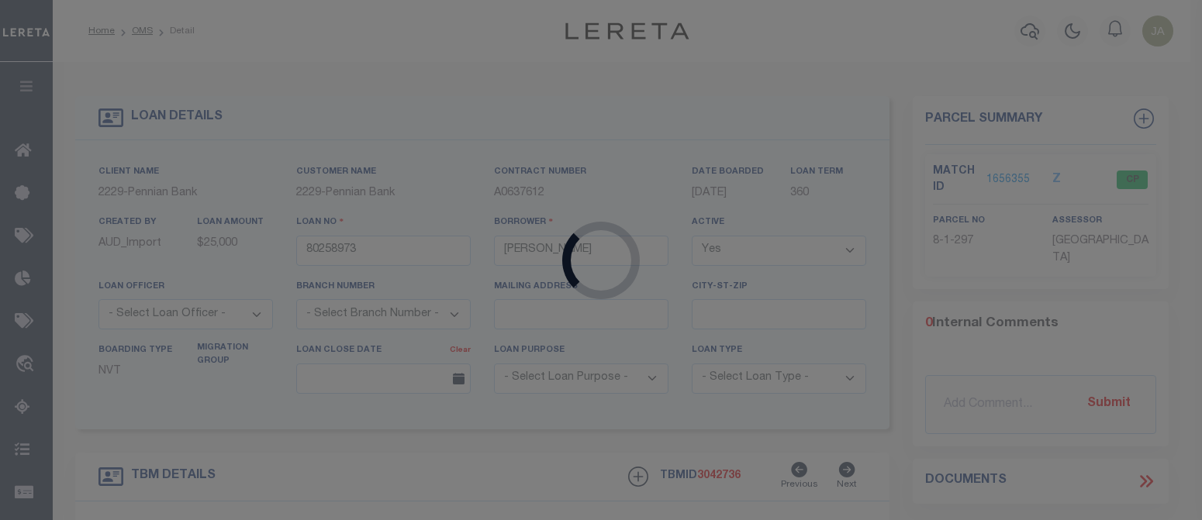
type input "80265317"
type input "Tammy Smith"
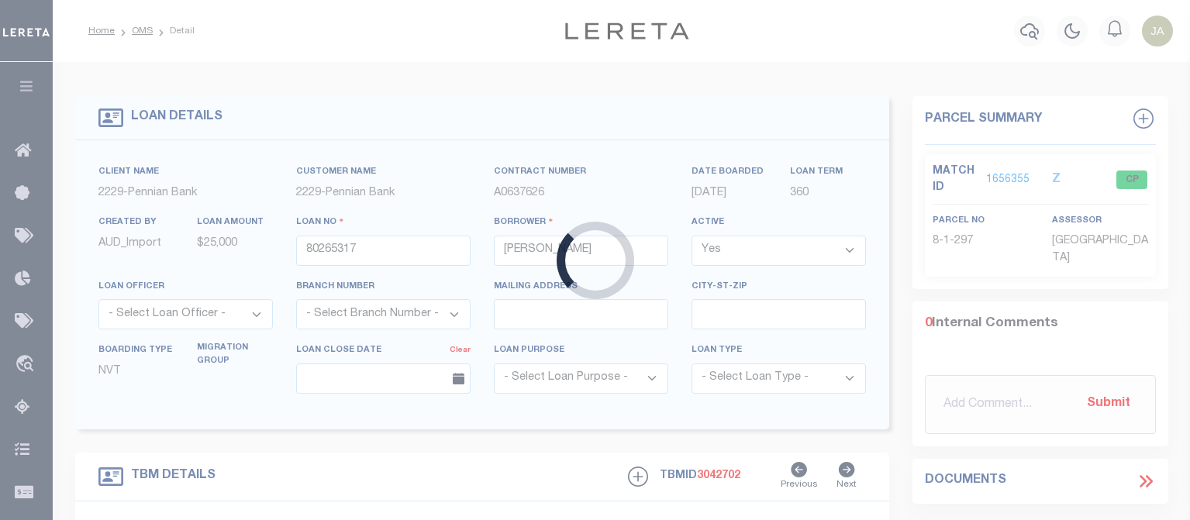
type input "60 Carriage Ln"
type input "0801 319"
select select
type input "Mifflintown PA 17059 9045"
select select
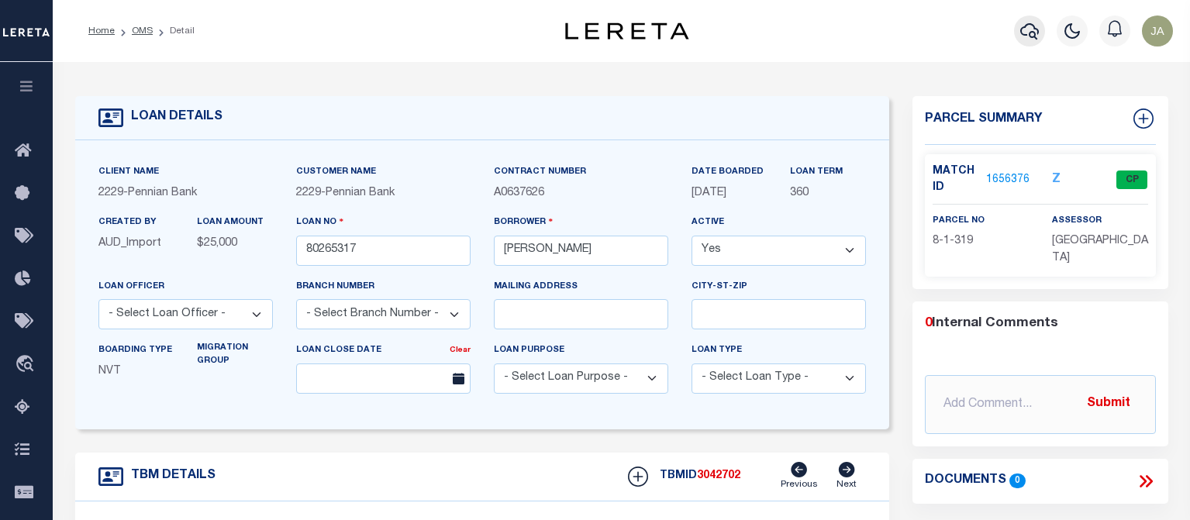
click at [1029, 36] on icon "button" at bounding box center [1029, 31] width 19 height 16
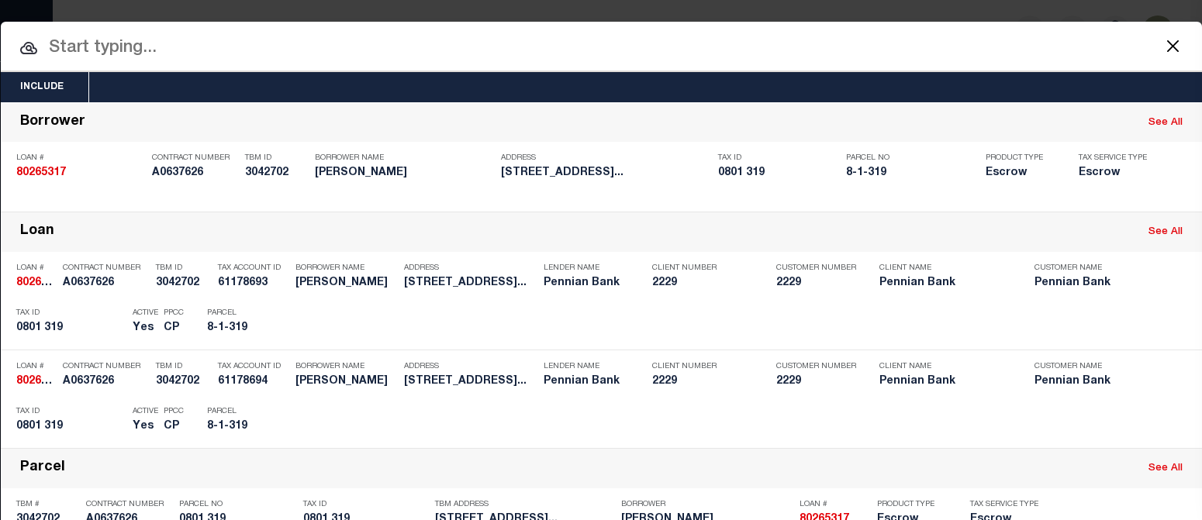
paste input "80267966"
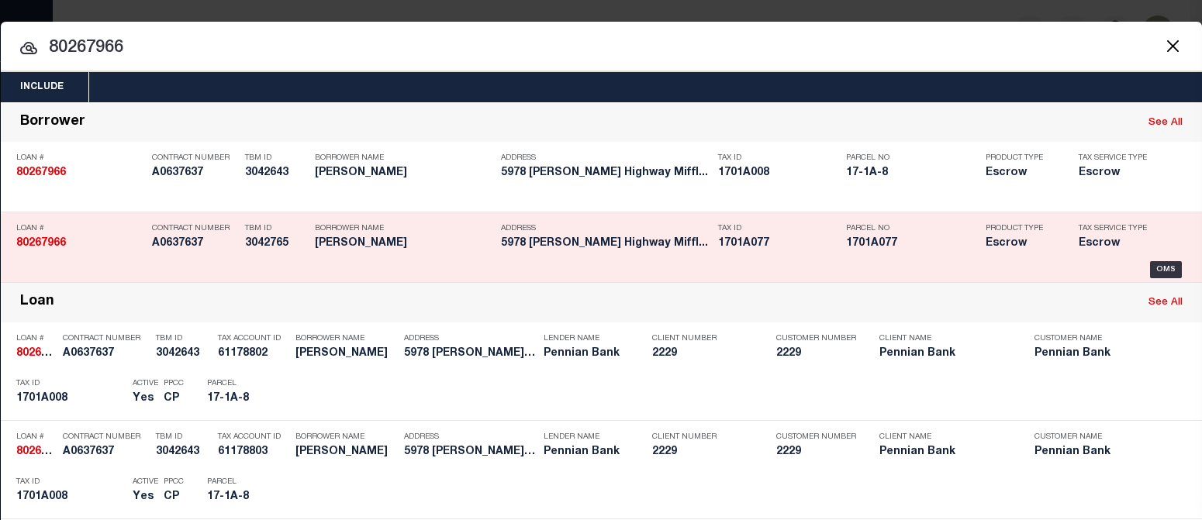
type input "80267966"
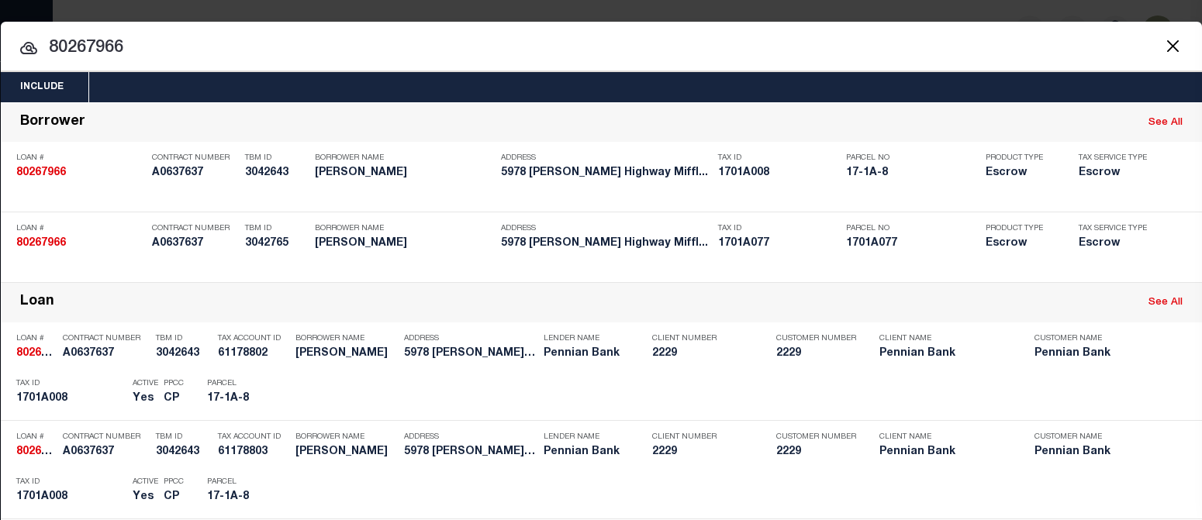
click at [936, 36] on input "80267966" at bounding box center [601, 48] width 1201 height 27
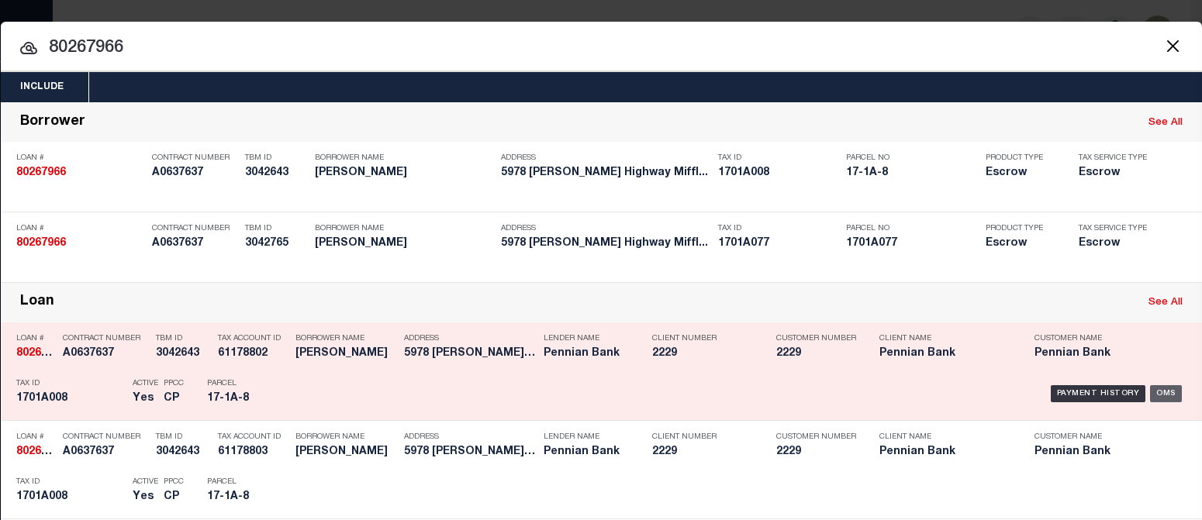
click at [1096, 391] on div "OMS" at bounding box center [1166, 393] width 32 height 17
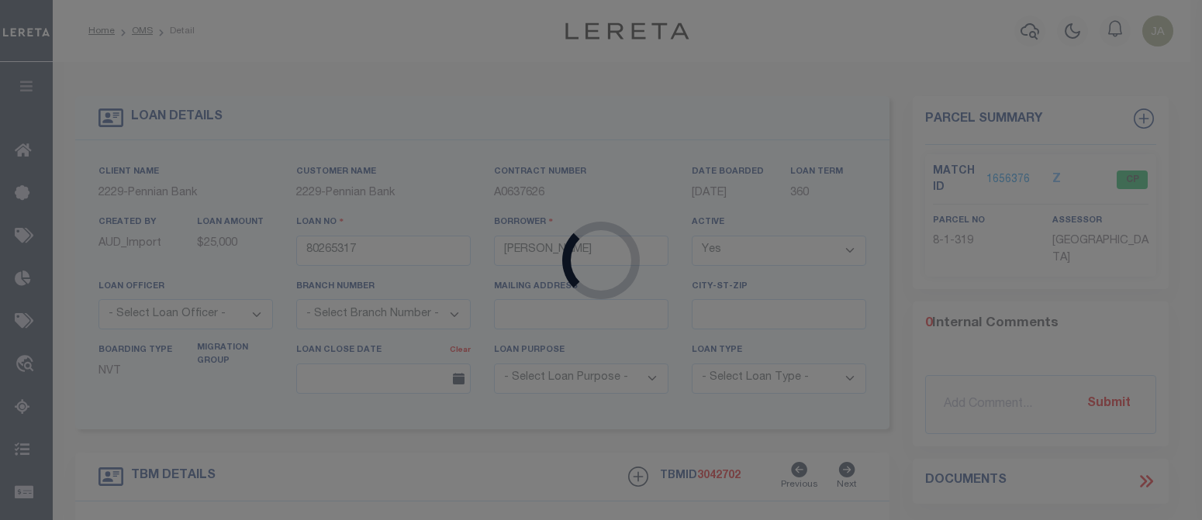
type input "80267966"
type input "Marvin Dimm"
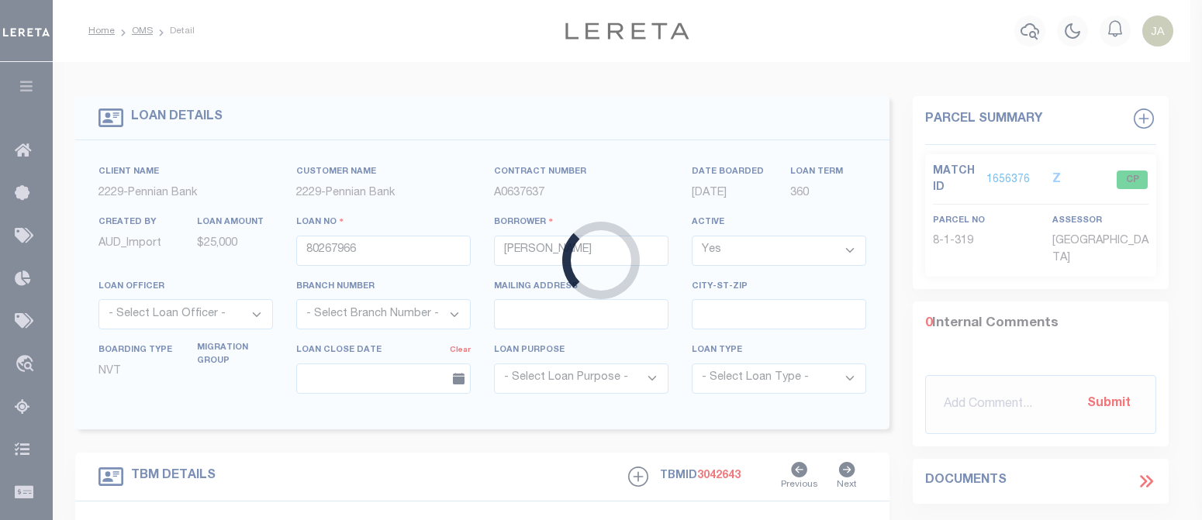
type input "5978 William Penn Highway"
type input "1701A008"
select select
type input "Mifflintown PA 17059"
select select
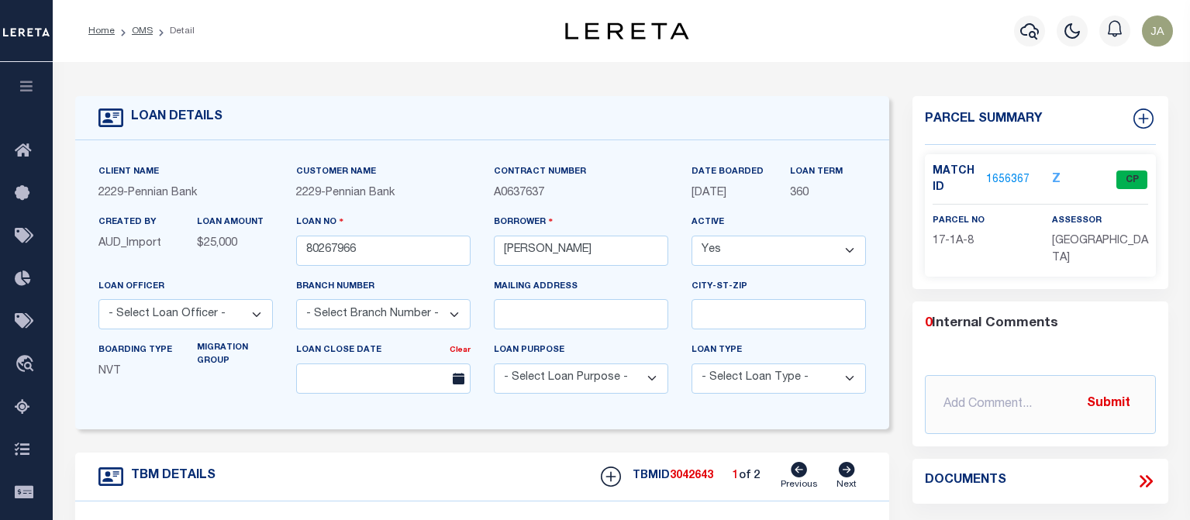
click at [1000, 181] on link "1656367" at bounding box center [1007, 180] width 43 height 16
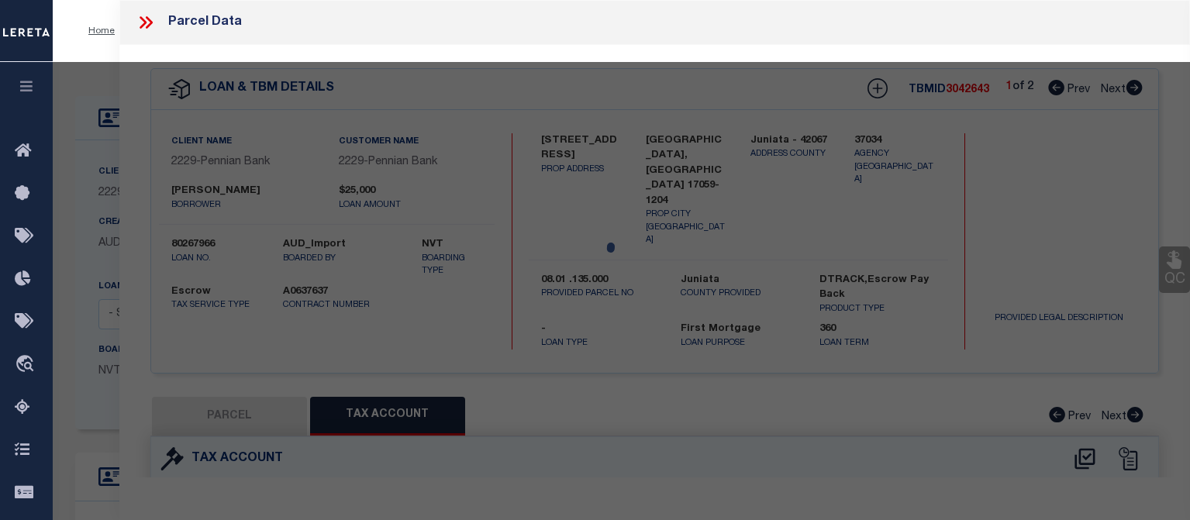
select select "AS"
checkbox input "false"
select select "CP"
type input "Walker Township"
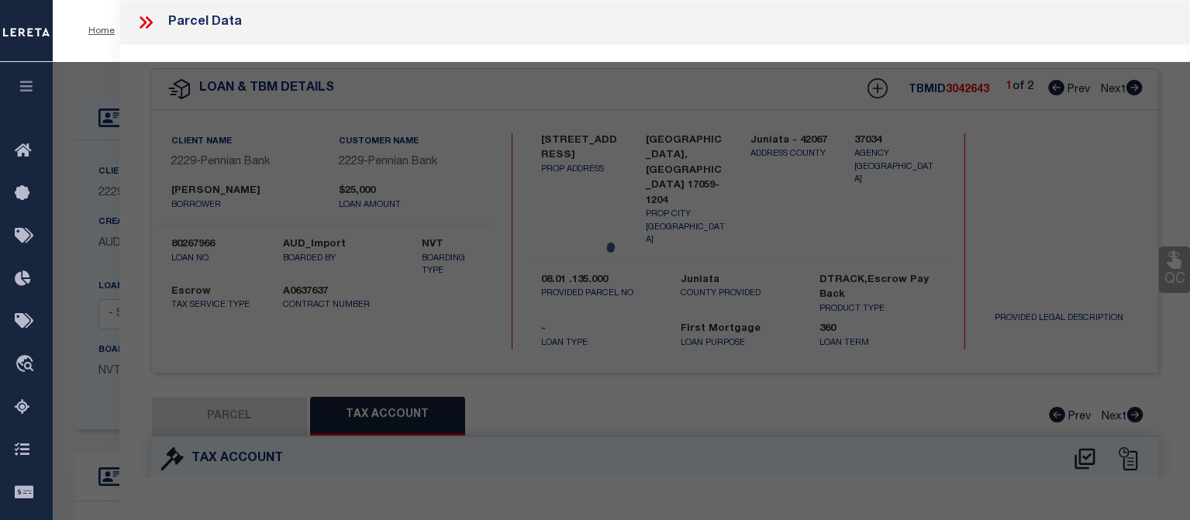
select select
type input "5978 William Penn Highway"
checkbox input "false"
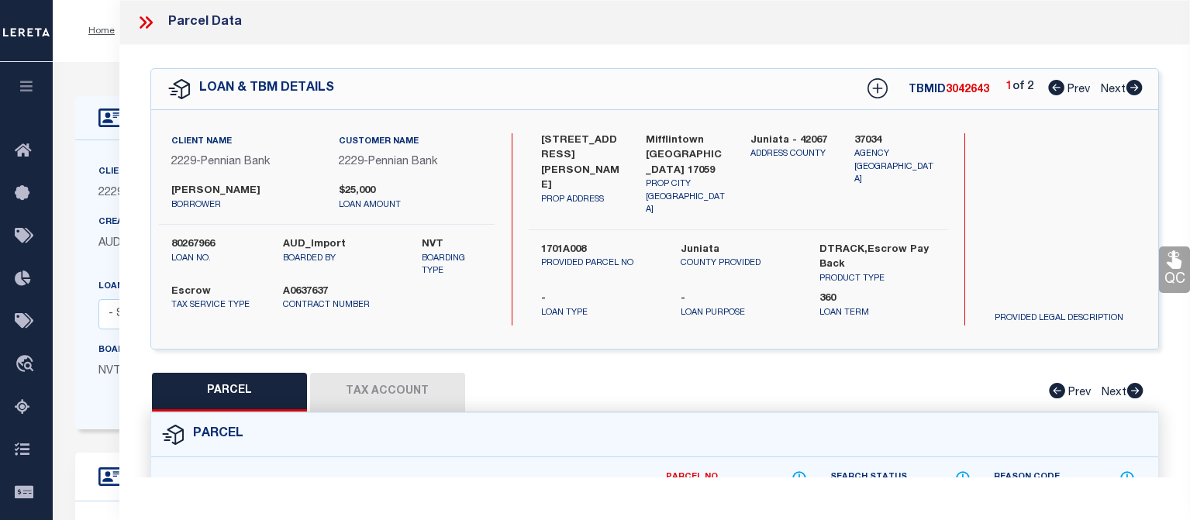
click at [397, 386] on button "Tax Account" at bounding box center [387, 392] width 155 height 39
select select "100"
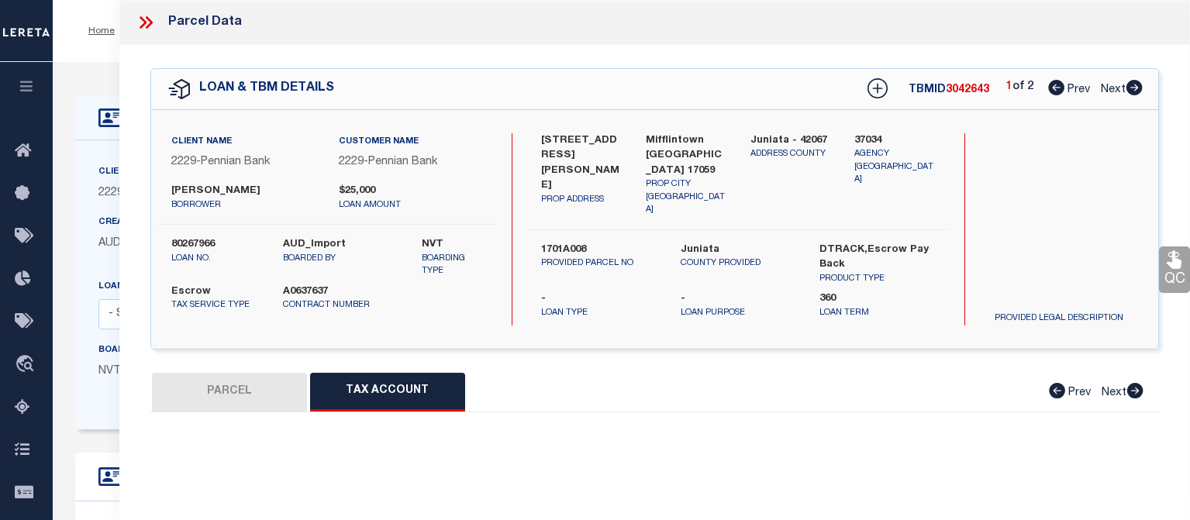
select select "100"
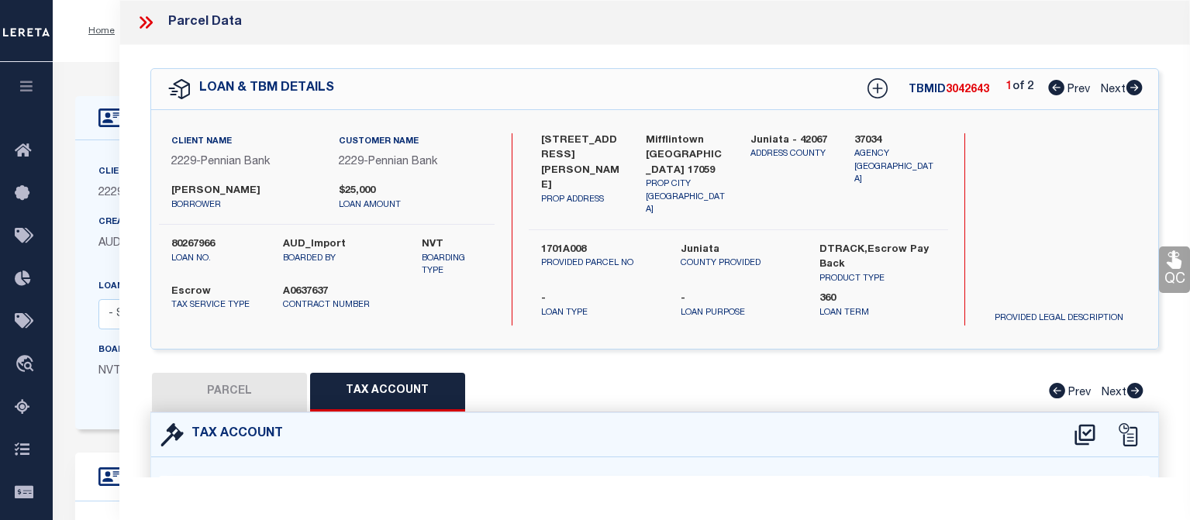
click at [143, 20] on icon at bounding box center [143, 22] width 7 height 12
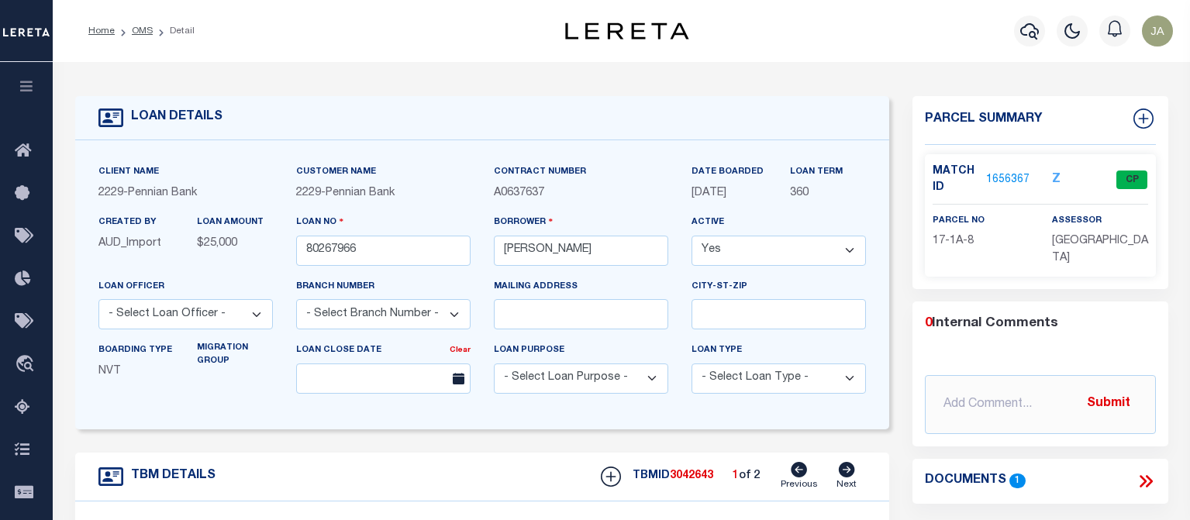
click at [873, 26] on div "Profile Sign out" at bounding box center [950, 31] width 460 height 54
click at [851, 32] on div "Profile Sign out" at bounding box center [950, 31] width 460 height 54
click at [1024, 32] on icon "button" at bounding box center [1029, 31] width 19 height 19
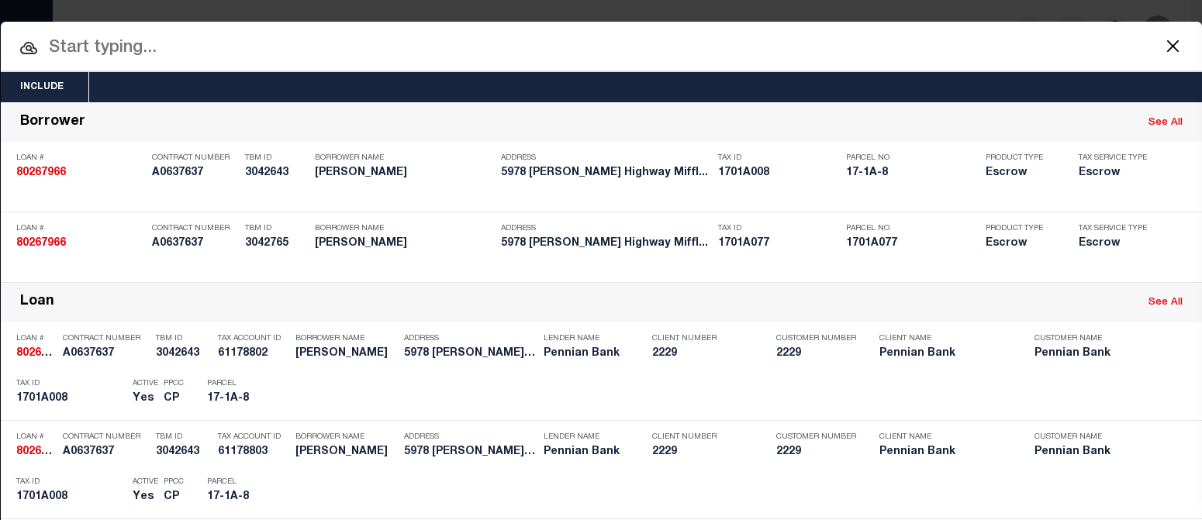
paste input "80285307"
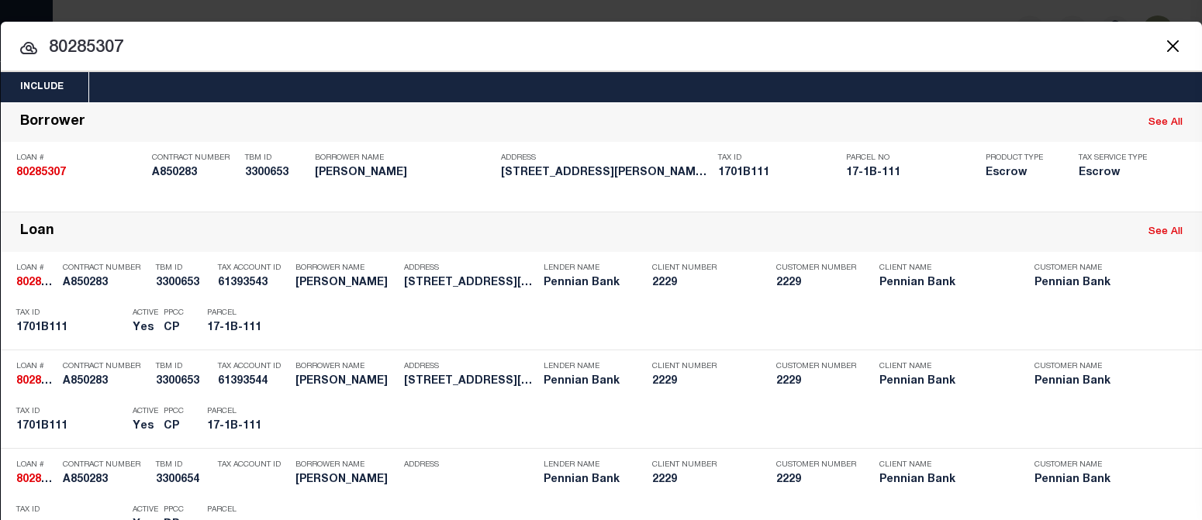
type input "80285307"
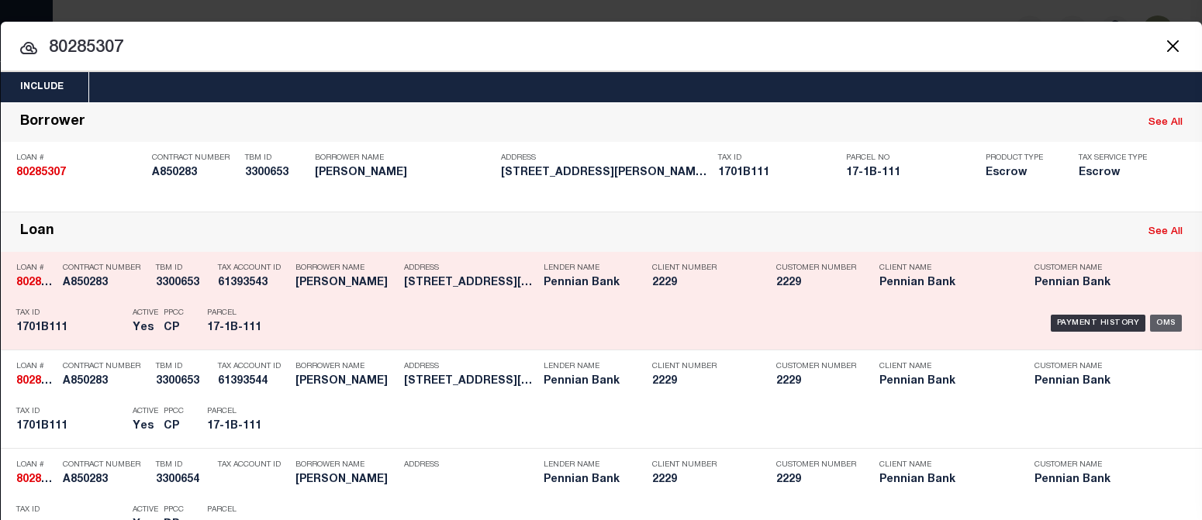
click at [1096, 318] on div "OMS" at bounding box center [1166, 323] width 32 height 17
type input "80285307"
type input "Timothy J Rhoads"
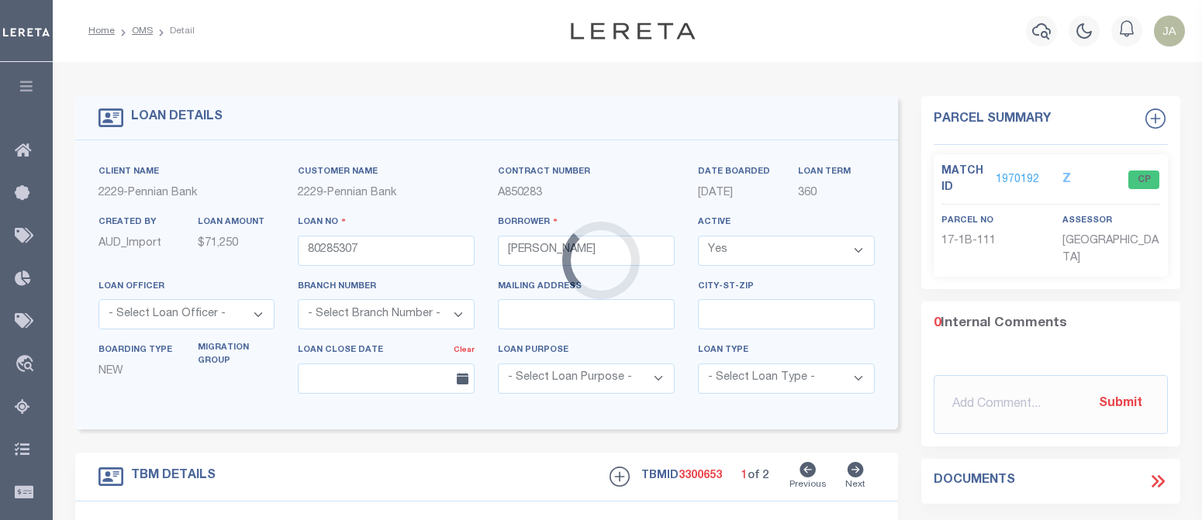
type input "6736 William Penn Hwy"
type input "17-01B-111"
select select
type input "Mifflintown, PA 17059"
select select
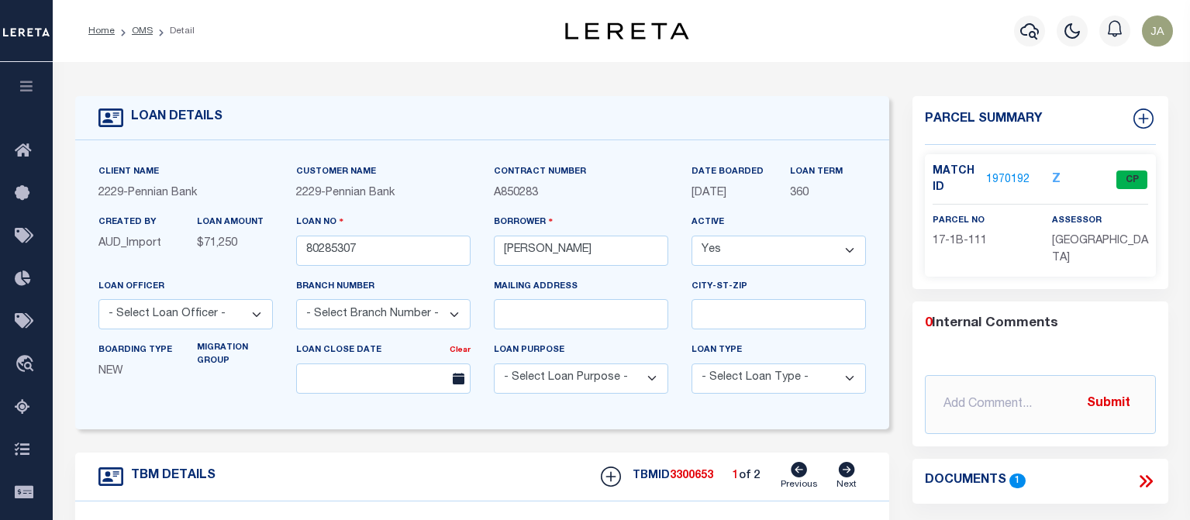
click at [880, 35] on div "Profile Sign out" at bounding box center [950, 31] width 460 height 54
click at [1034, 35] on icon "button" at bounding box center [1029, 31] width 19 height 16
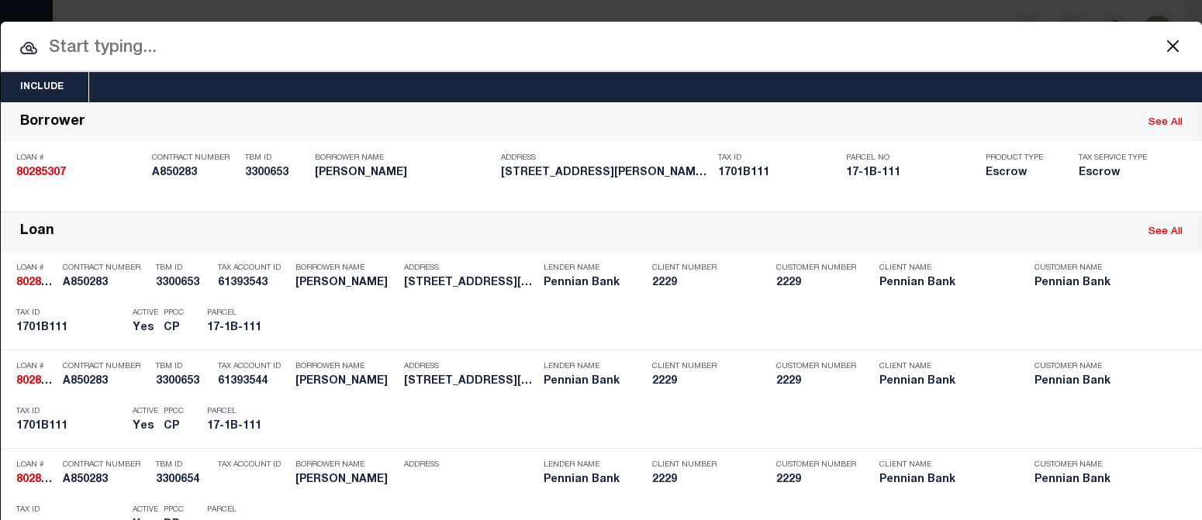
paste input "80289440"
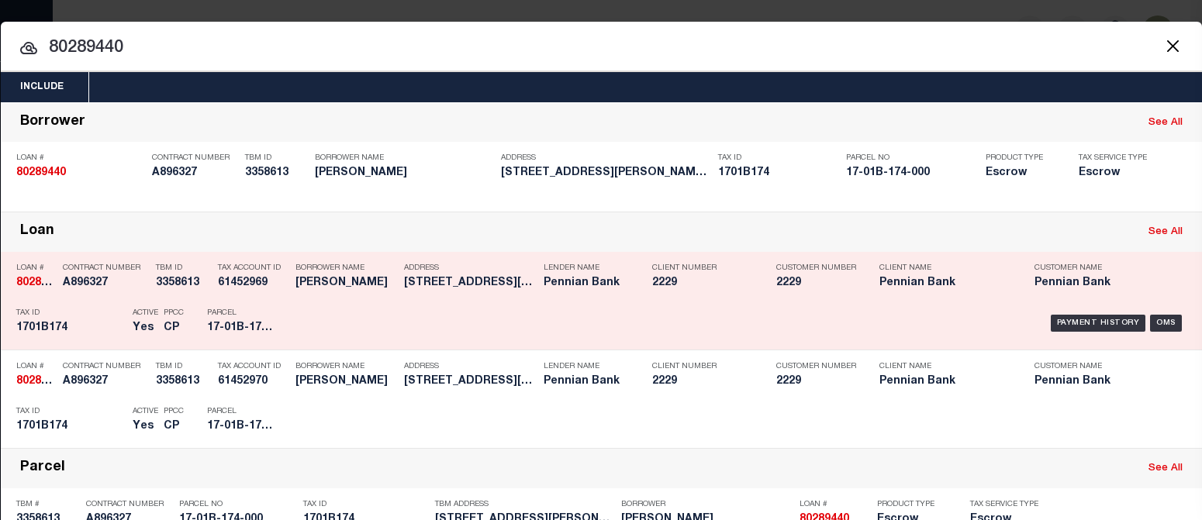
type input "80289440"
click at [1096, 322] on div "OMS" at bounding box center [1166, 323] width 32 height 17
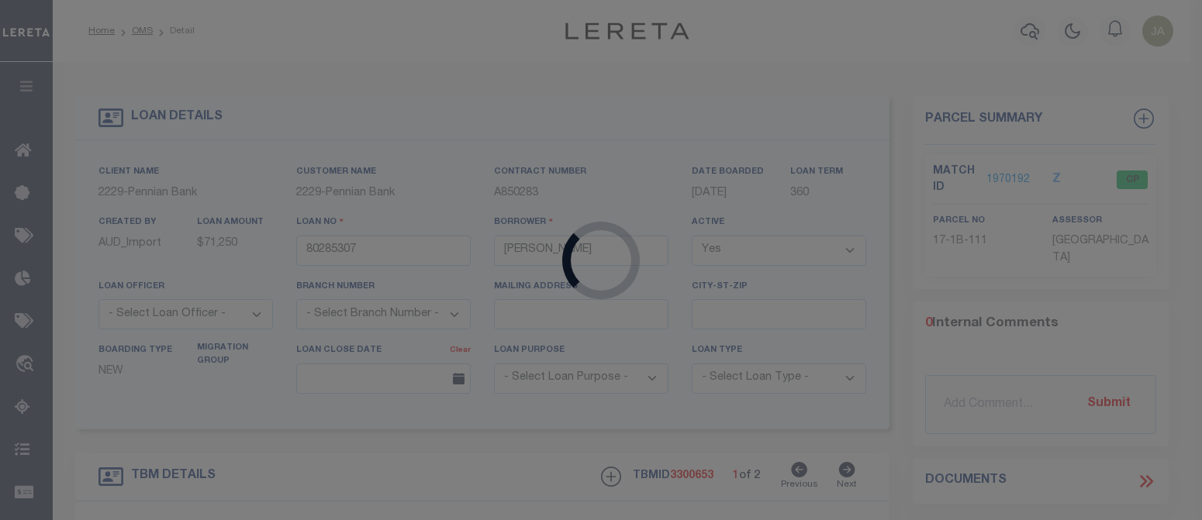
type input "80289440"
type input "Linda K Yoder"
select select "10"
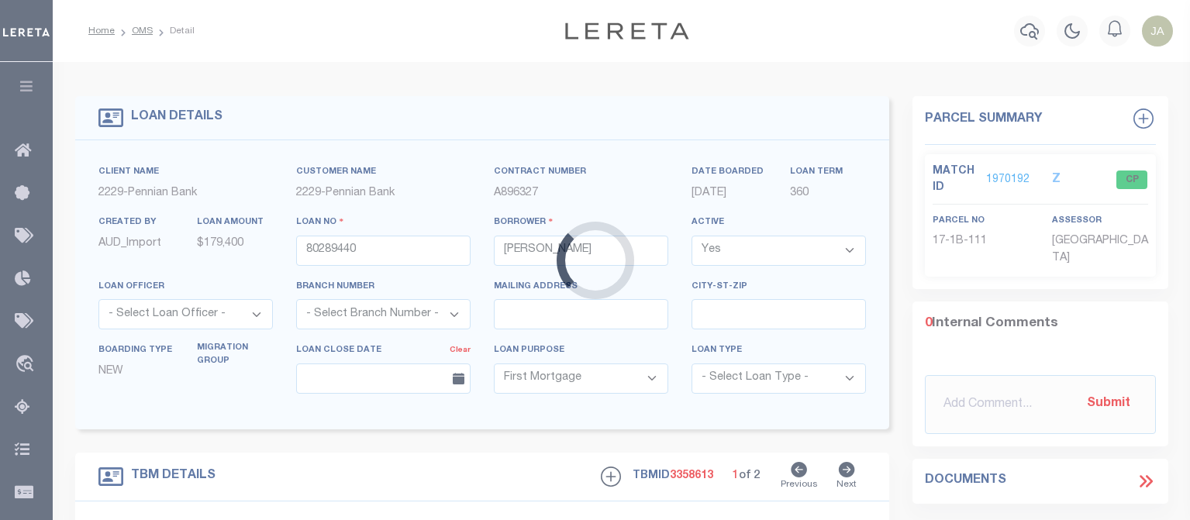
type input "154 Henry St"
type input "17.01B.174.000"
select select
type input "Mifflintown, PA 17059-7608"
select select
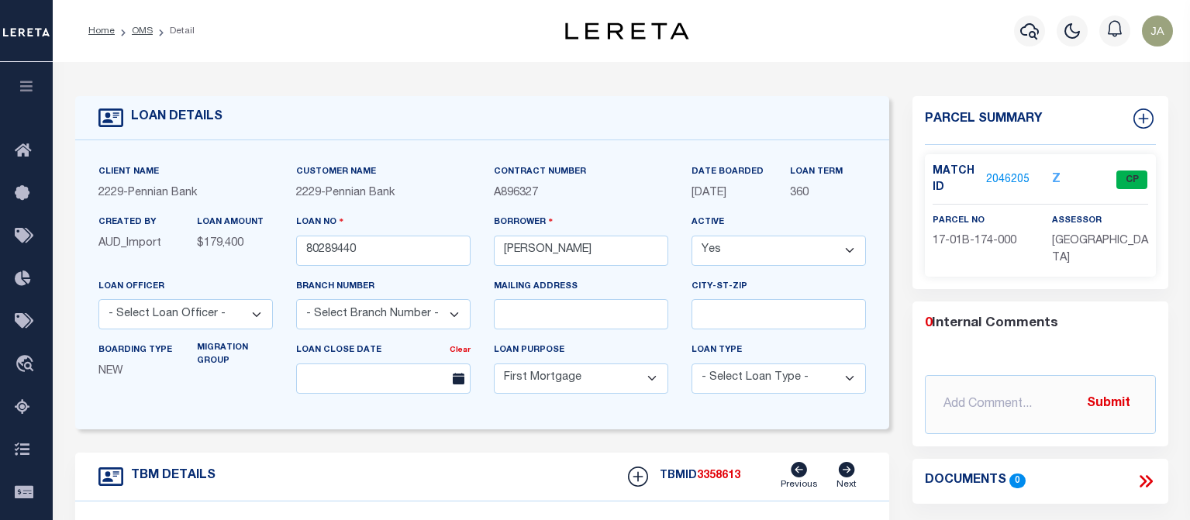
click at [858, 33] on div "Profile Sign out" at bounding box center [950, 31] width 460 height 54
click at [1028, 32] on icon "button" at bounding box center [1029, 31] width 19 height 19
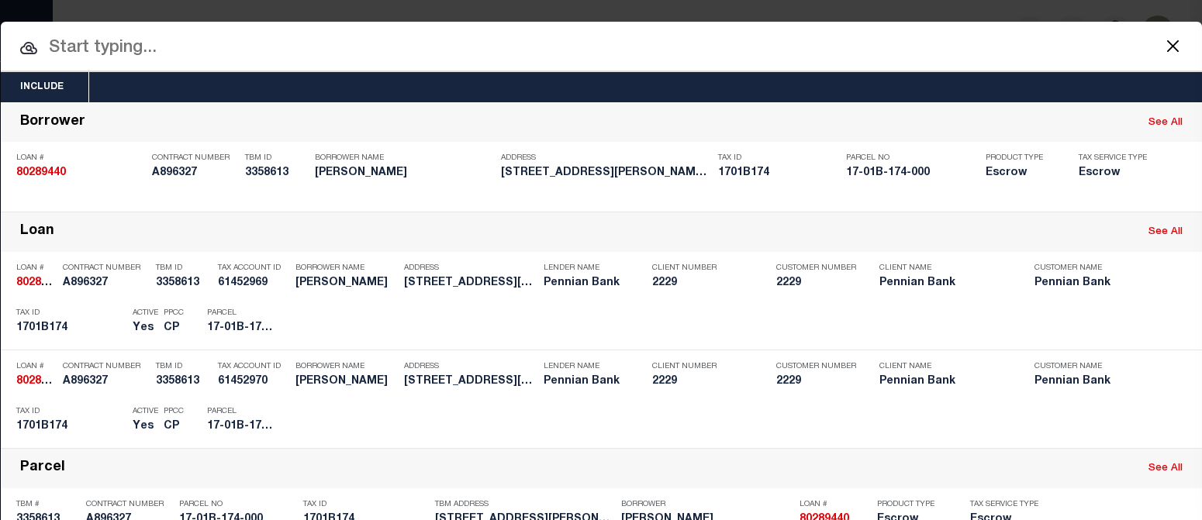
paste input "80292014"
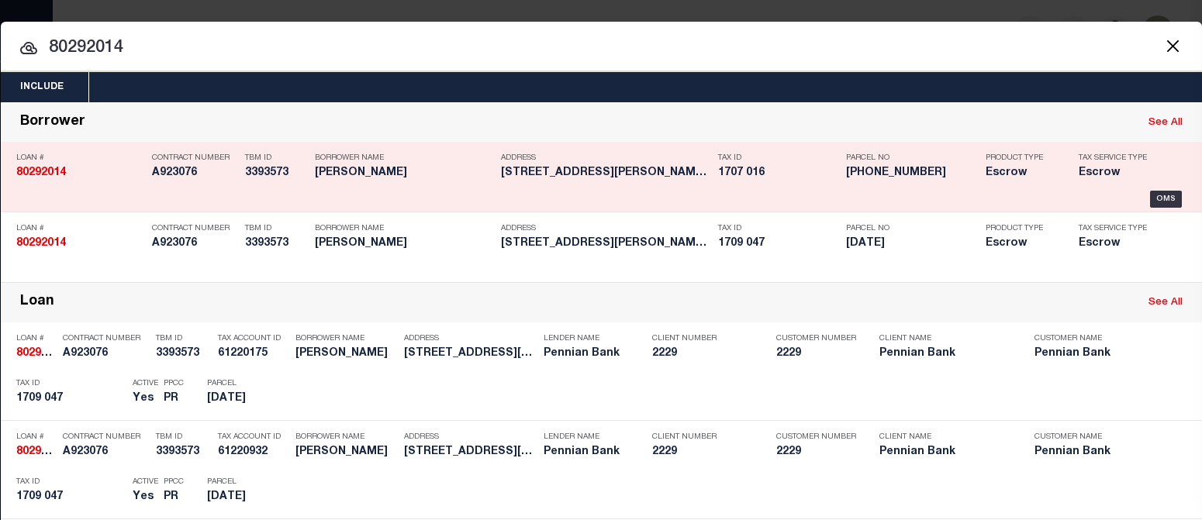
type input "80292014"
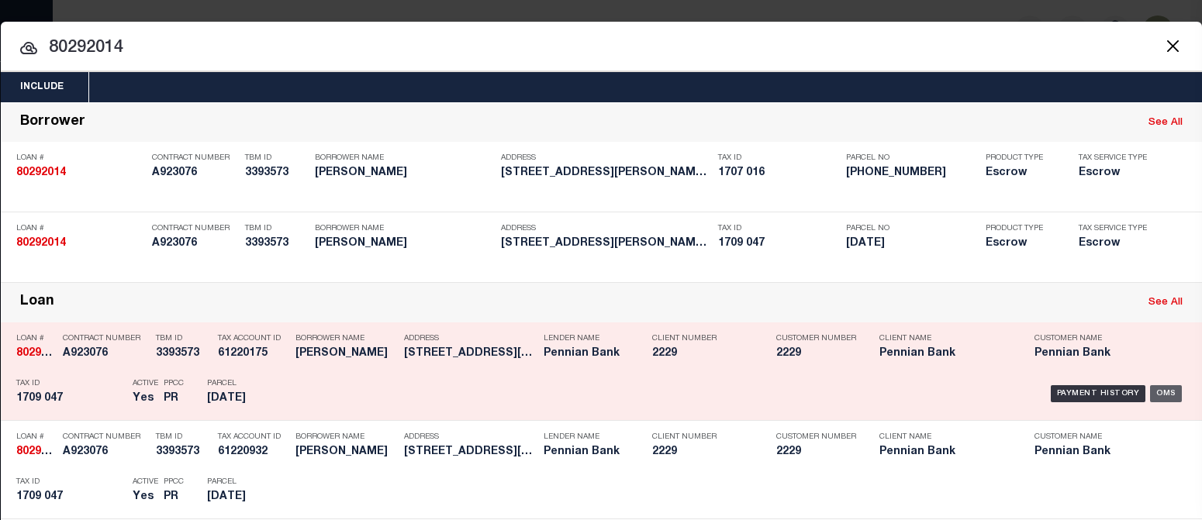
click at [1096, 390] on div "OMS" at bounding box center [1166, 393] width 32 height 17
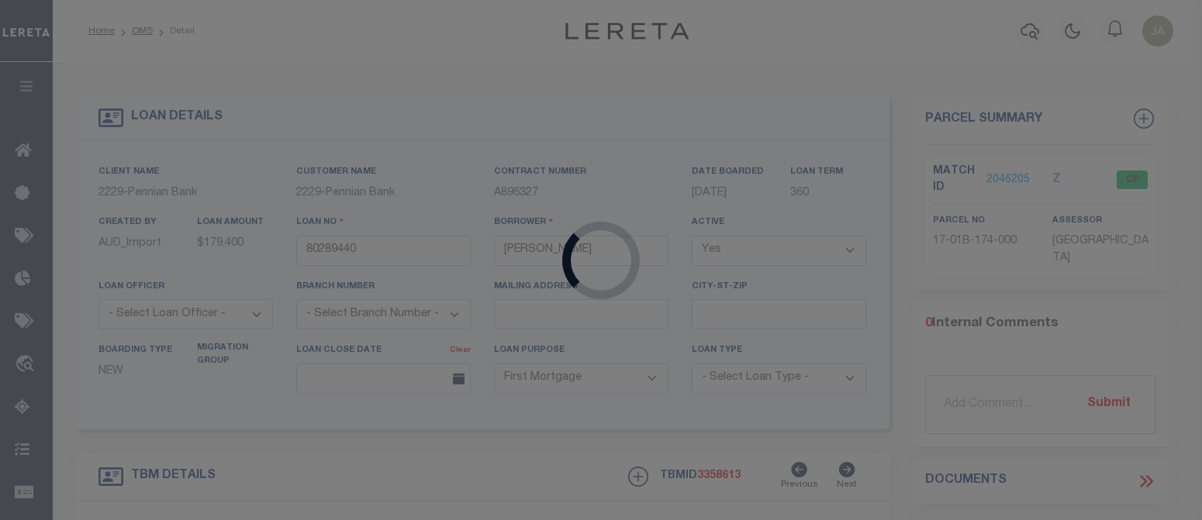
type input "80292014"
type input "Eli M Byler"
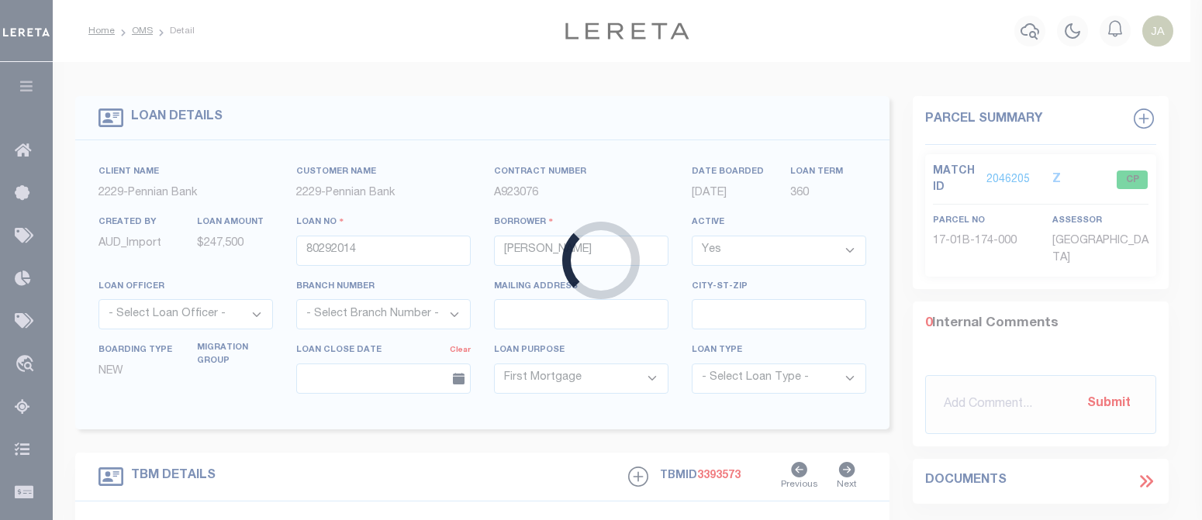
type input "2702 Wagner Rd"
type input "17.07 .016.000"
select select
type input "Mifflintown, PA 17059"
type textarea "Address change per client request 3-31-25"
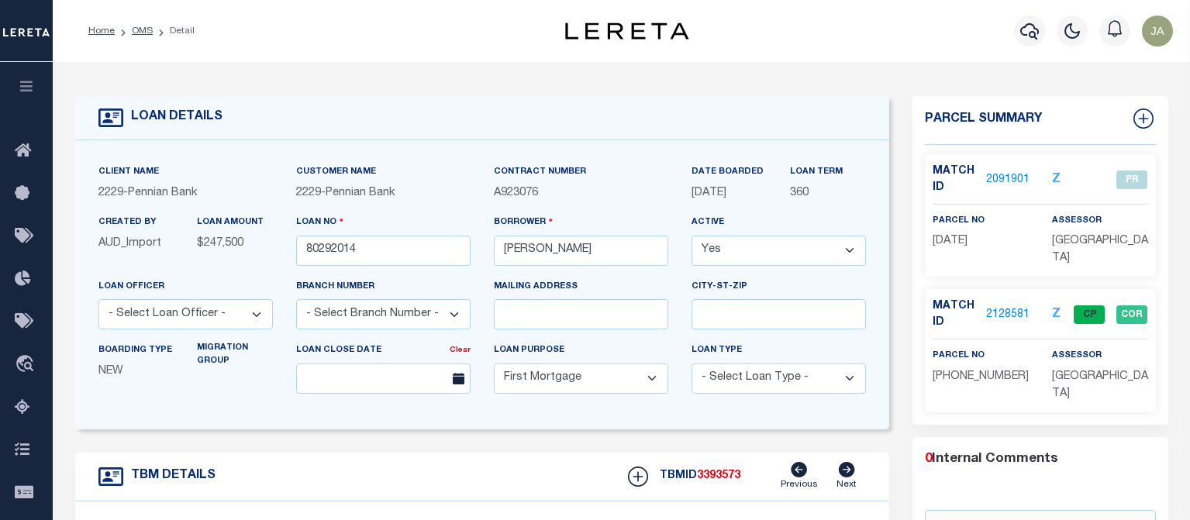
click at [856, 40] on div "Profile Sign out" at bounding box center [950, 31] width 460 height 54
click at [1027, 33] on icon "button" at bounding box center [1029, 31] width 19 height 19
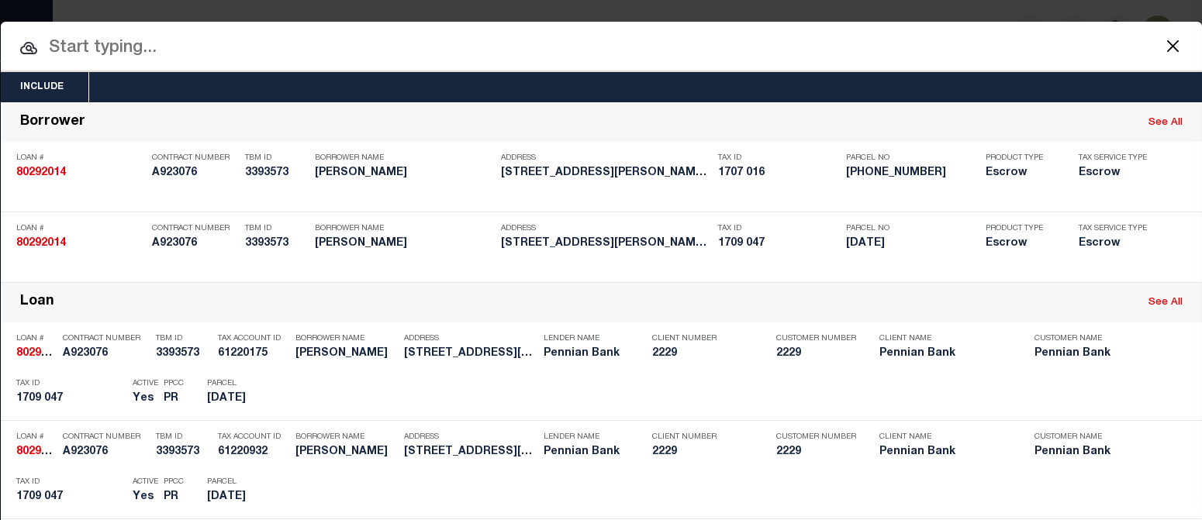
paste input "80264674"
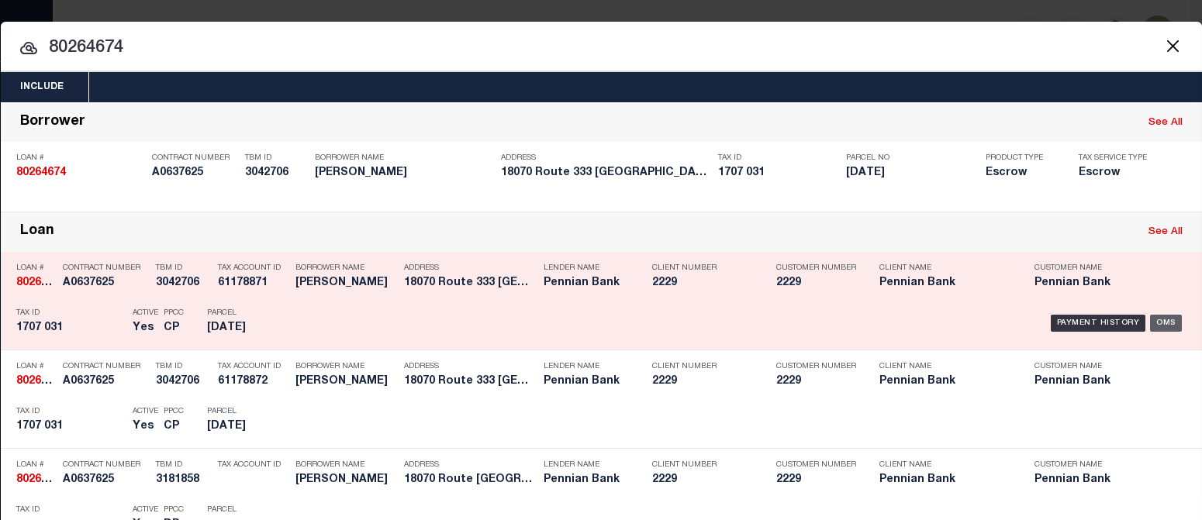
click at [1096, 320] on div "OMS" at bounding box center [1166, 323] width 32 height 17
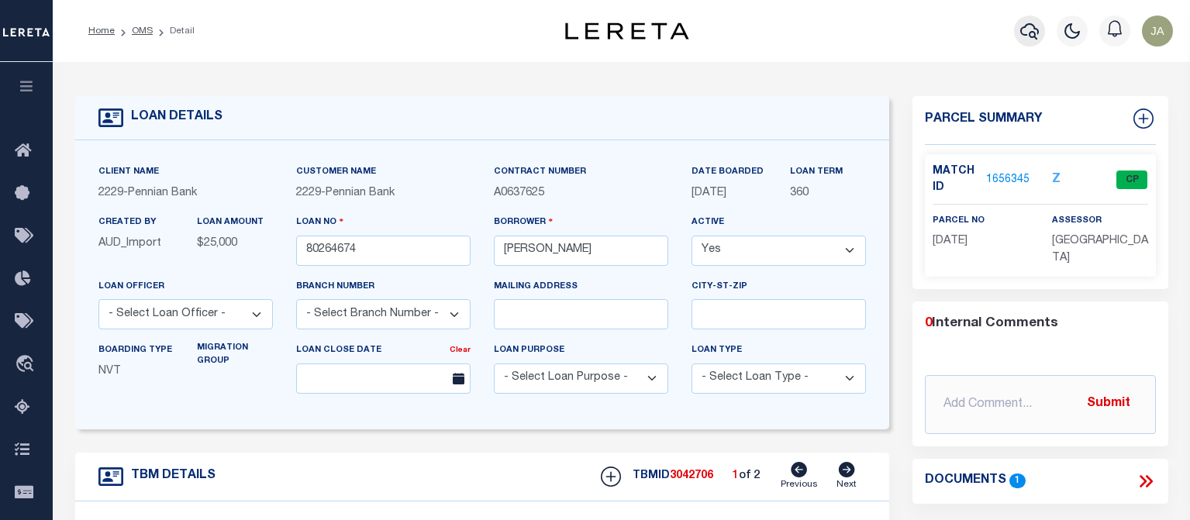
click at [1027, 28] on icon "button" at bounding box center [1029, 31] width 19 height 19
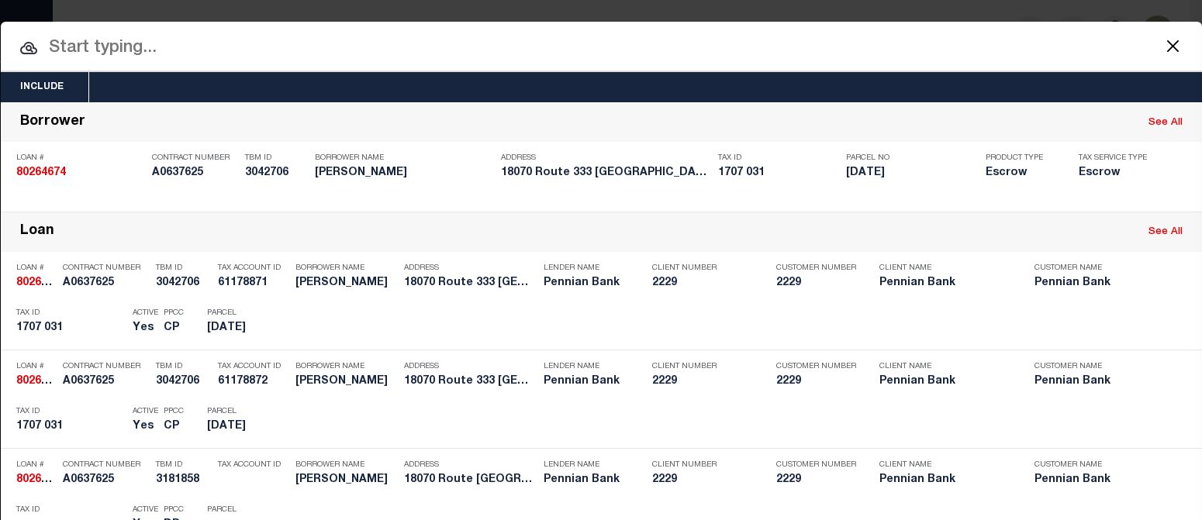
paste input "80262793"
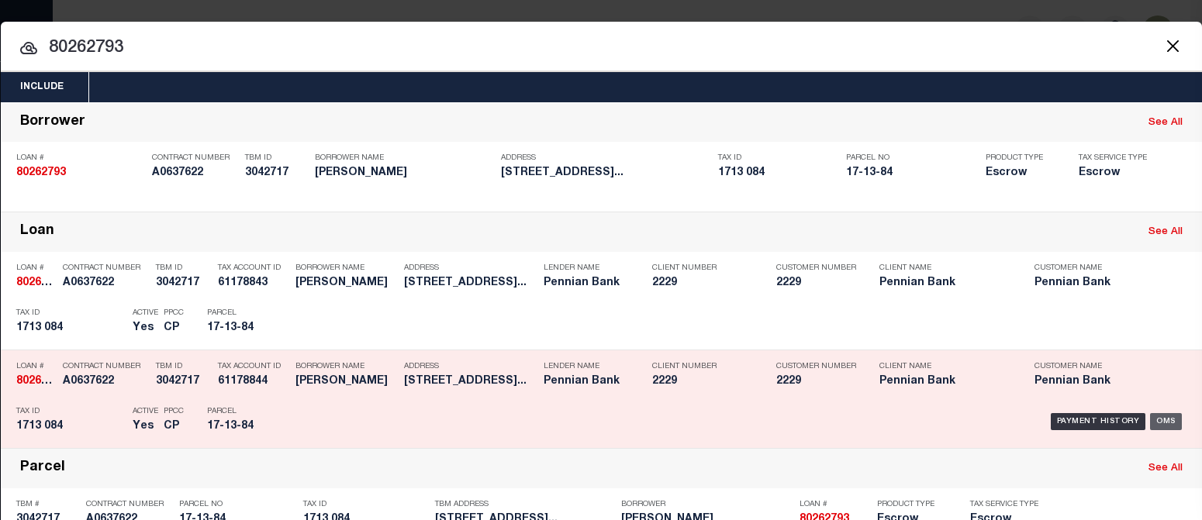
click at [1096, 419] on div "OMS" at bounding box center [1166, 421] width 32 height 17
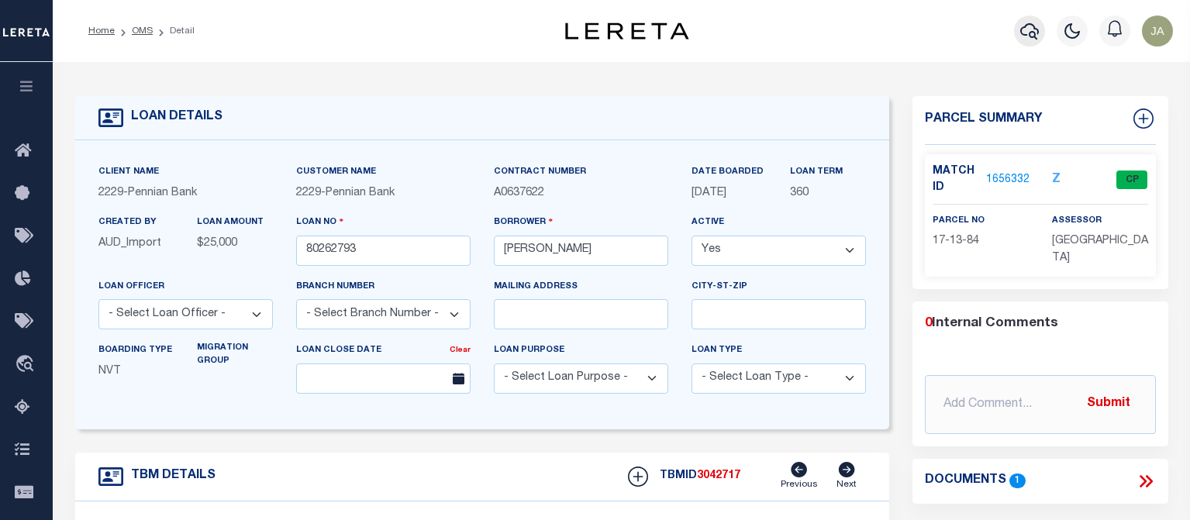
click at [1030, 35] on icon "button" at bounding box center [1029, 31] width 19 height 16
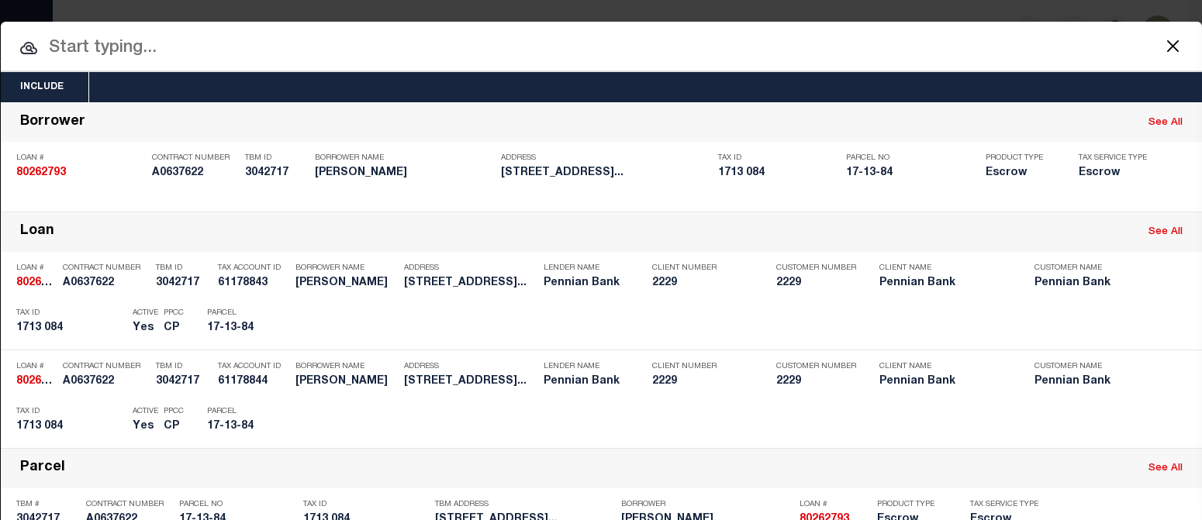
paste input "11925549"
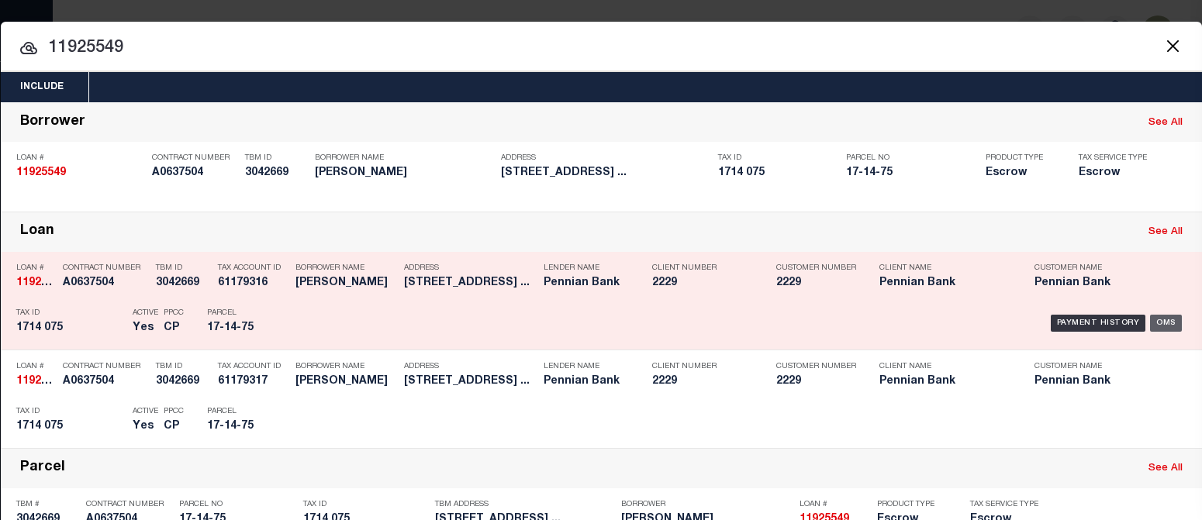
click at [1096, 320] on div "OMS" at bounding box center [1166, 323] width 32 height 17
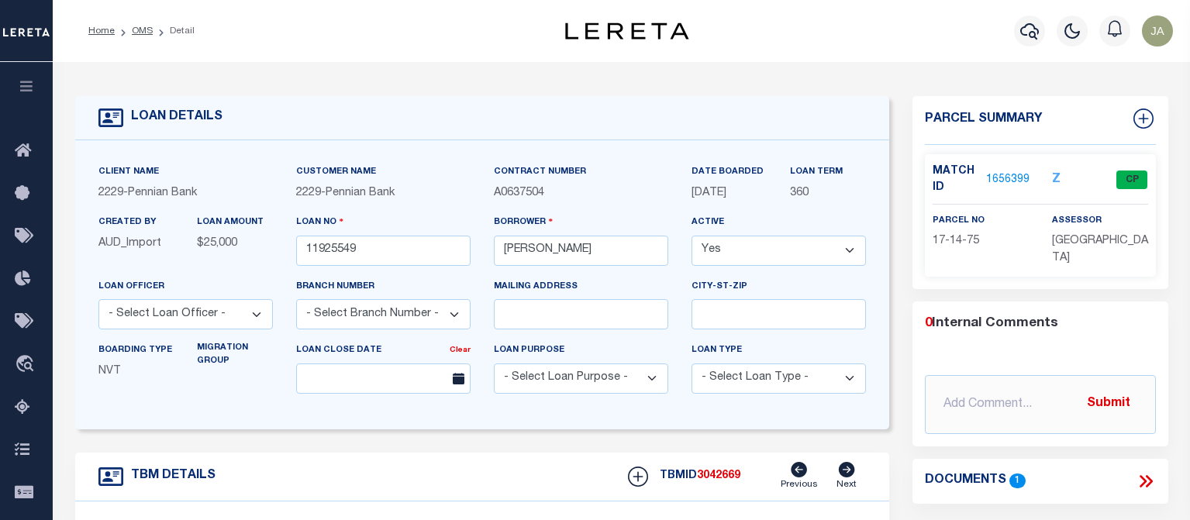
click at [846, 50] on div "Profile Sign out" at bounding box center [950, 31] width 460 height 54
click at [820, 33] on div "Profile Sign out" at bounding box center [950, 31] width 460 height 54
click at [851, 37] on div "Profile Sign out" at bounding box center [950, 31] width 460 height 54
click at [1025, 32] on icon "button" at bounding box center [1029, 31] width 19 height 19
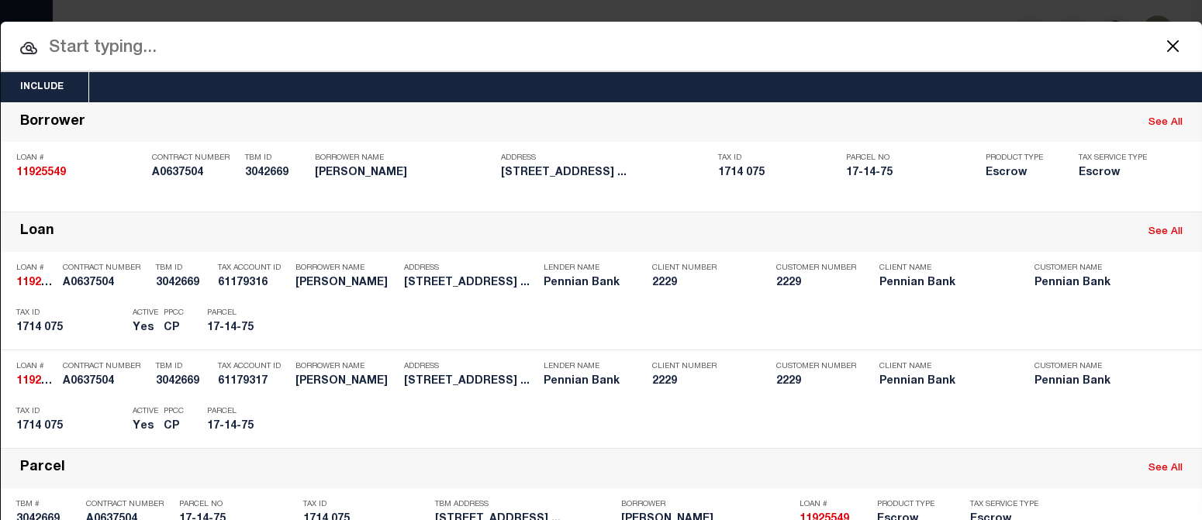
paste input "175001158"
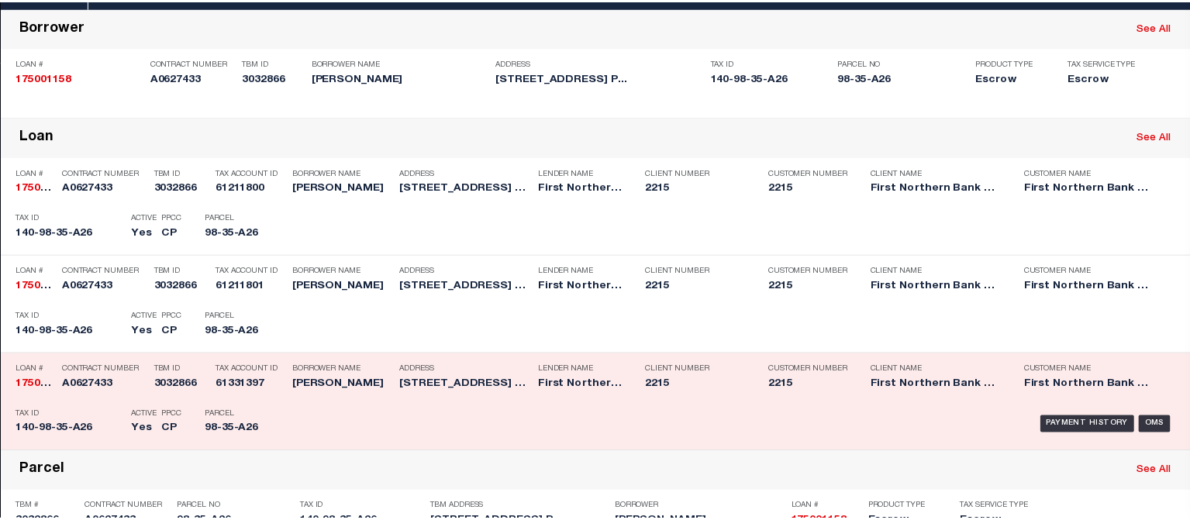
scroll to position [167, 0]
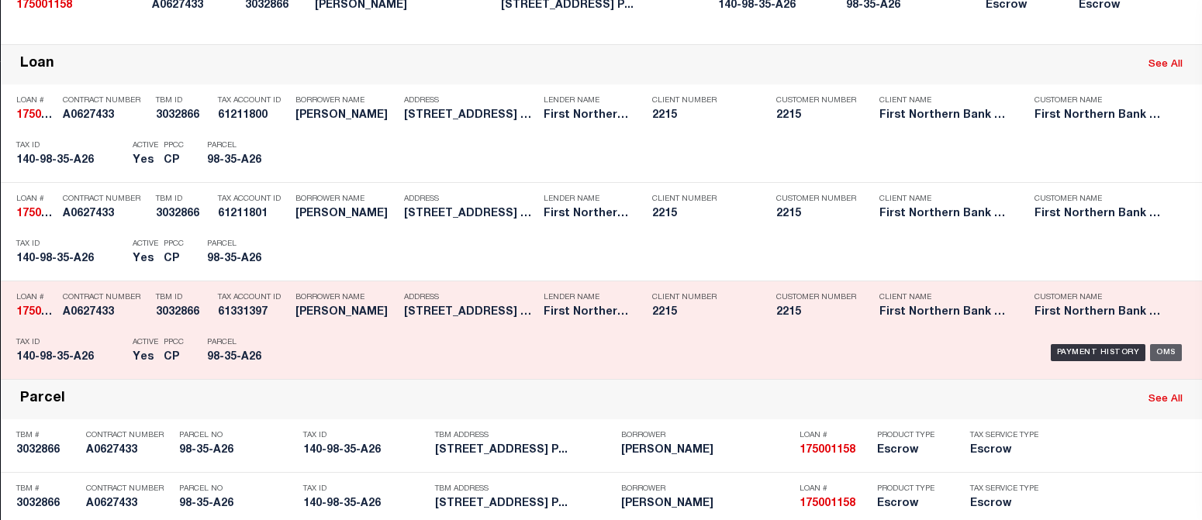
click at [1096, 350] on div "OMS" at bounding box center [1166, 352] width 32 height 17
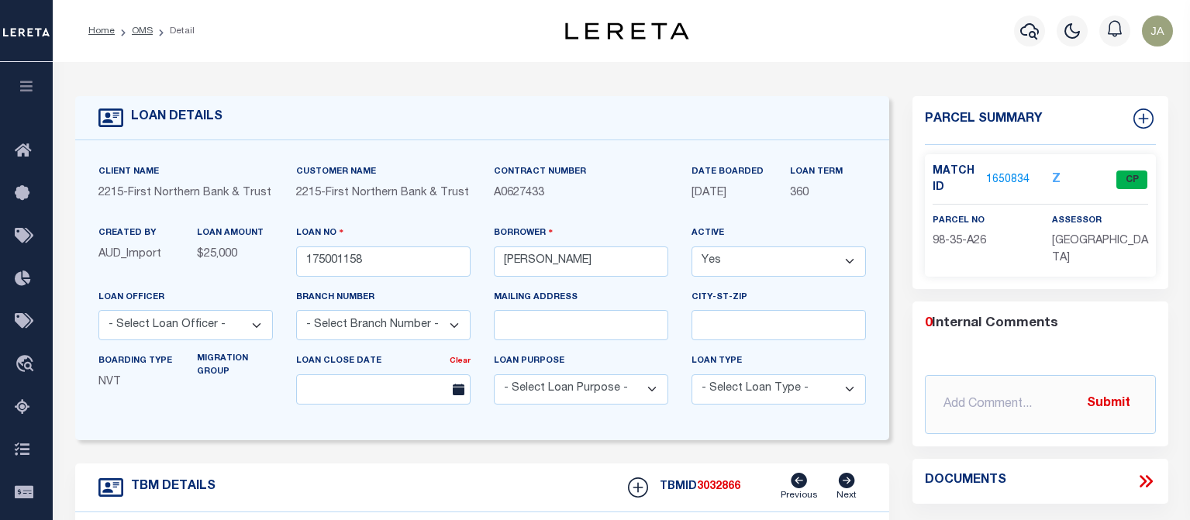
click at [1001, 178] on link "1650834" at bounding box center [1007, 180] width 43 height 16
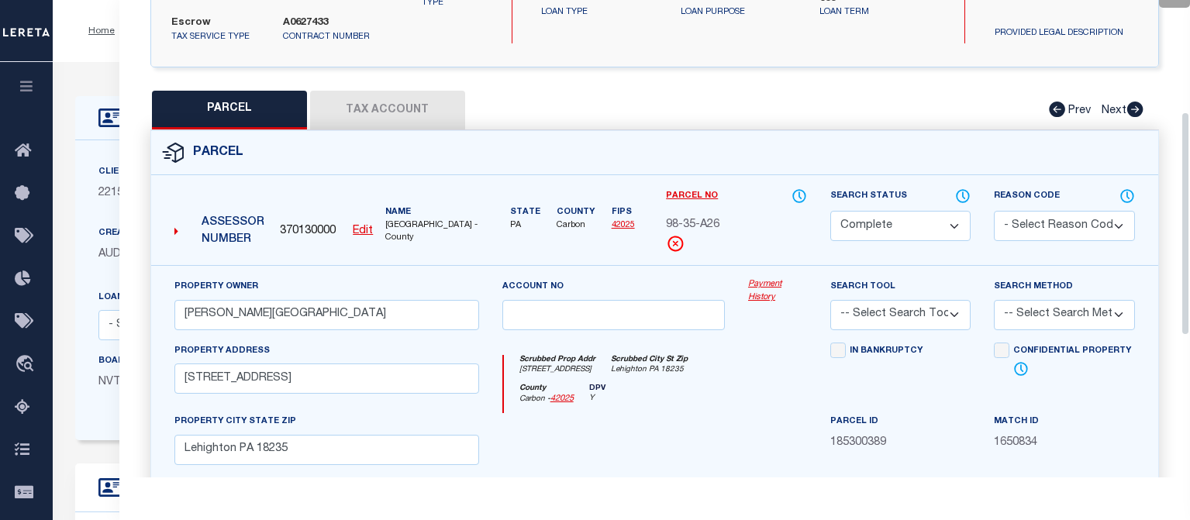
scroll to position [310, 0]
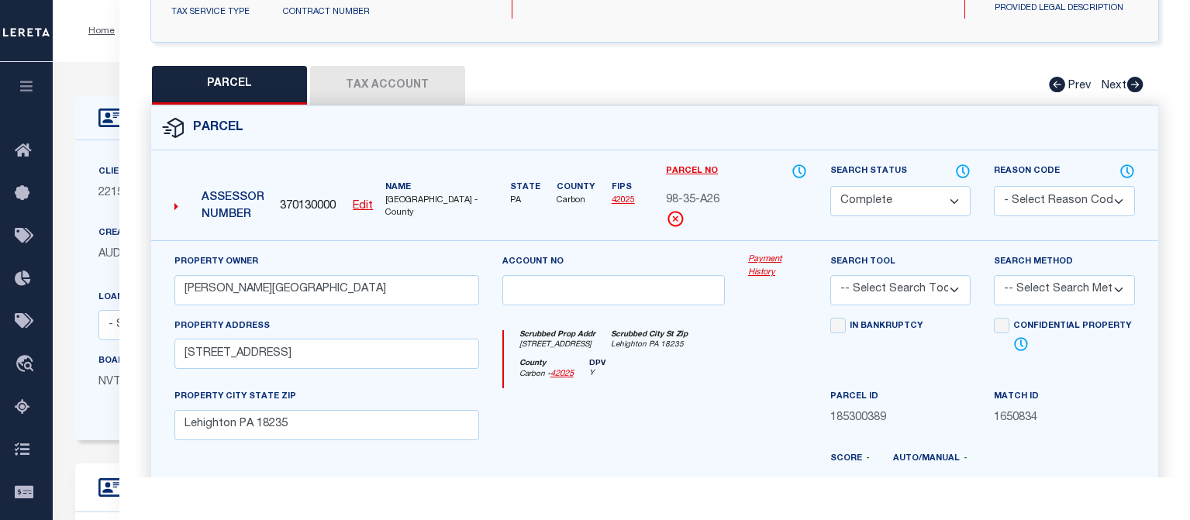
click at [378, 81] on button "Tax Account" at bounding box center [387, 85] width 155 height 39
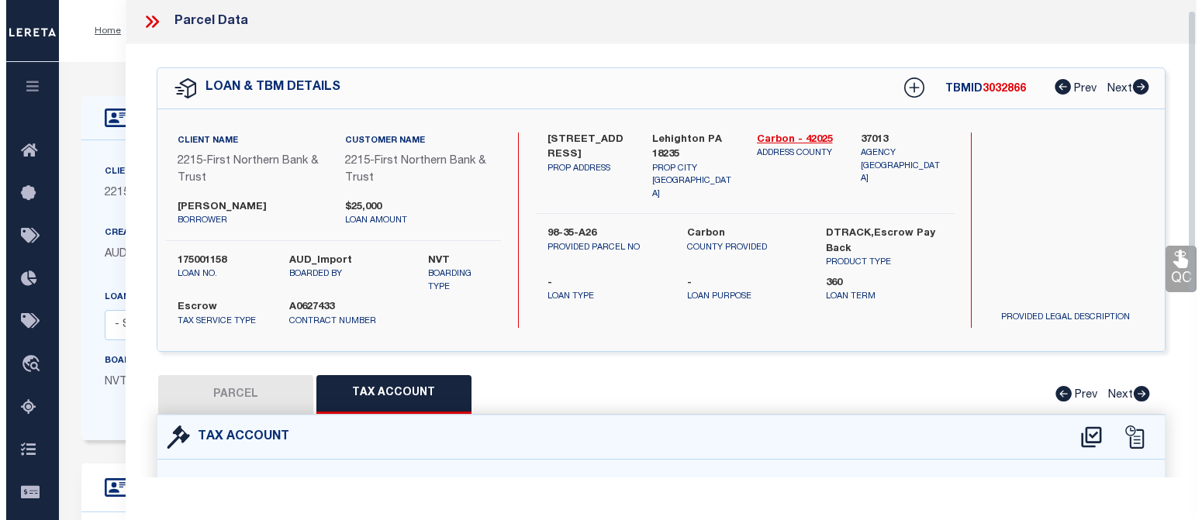
scroll to position [0, 0]
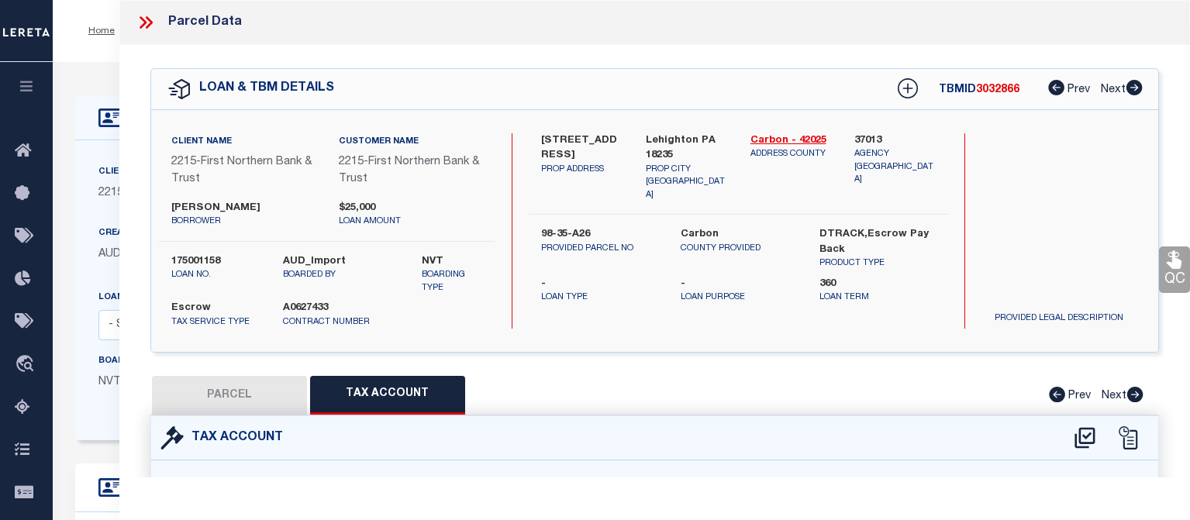
click at [143, 15] on icon at bounding box center [146, 22] width 20 height 20
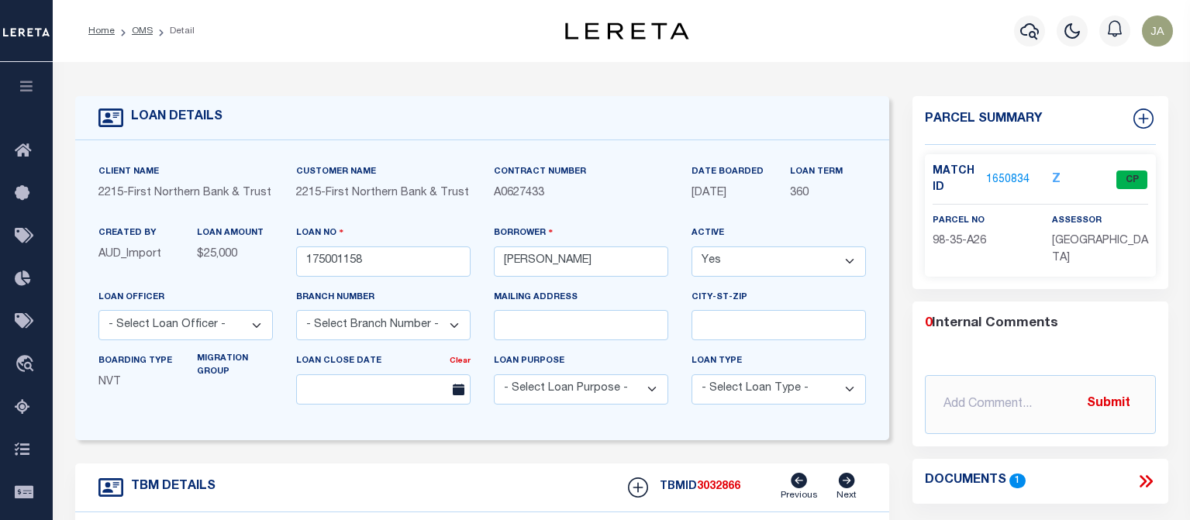
click at [833, 33] on div "Profile Sign out" at bounding box center [950, 31] width 460 height 54
click at [1026, 35] on icon "button" at bounding box center [1029, 31] width 19 height 19
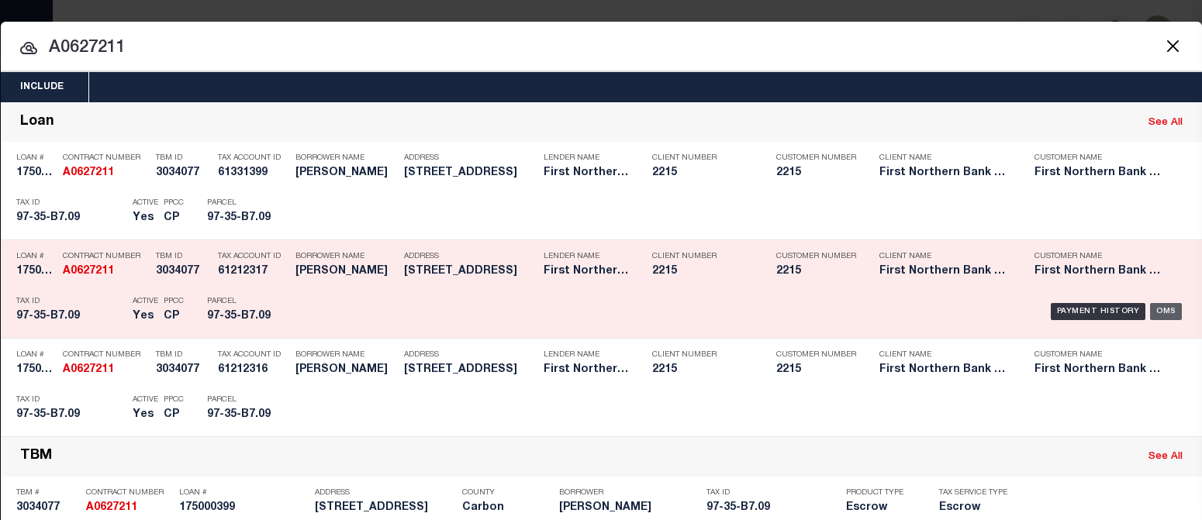
click at [1096, 315] on div "OMS" at bounding box center [1166, 311] width 32 height 17
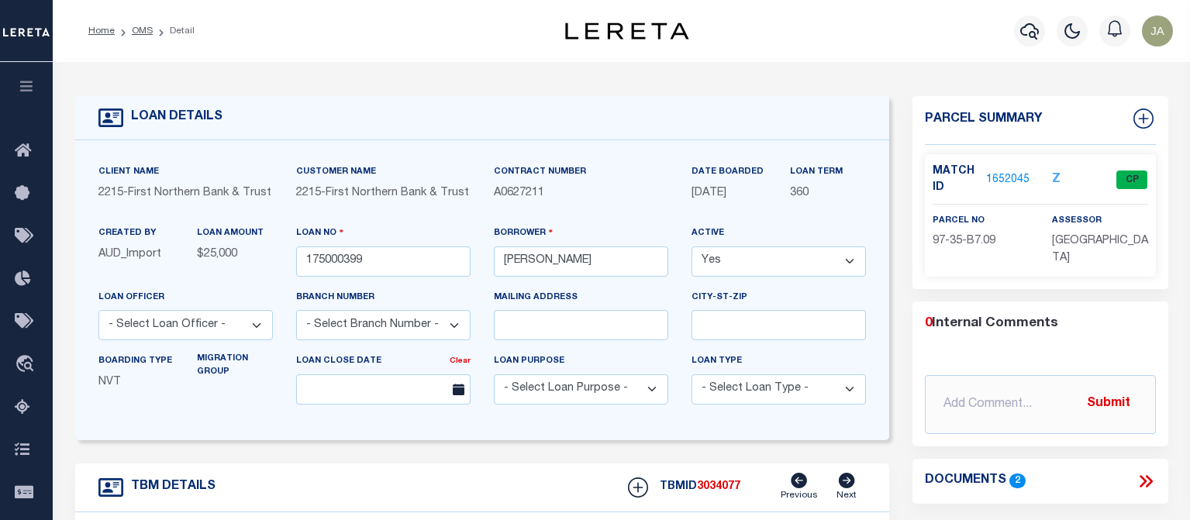
click at [825, 22] on div "Profile Sign out" at bounding box center [950, 31] width 460 height 54
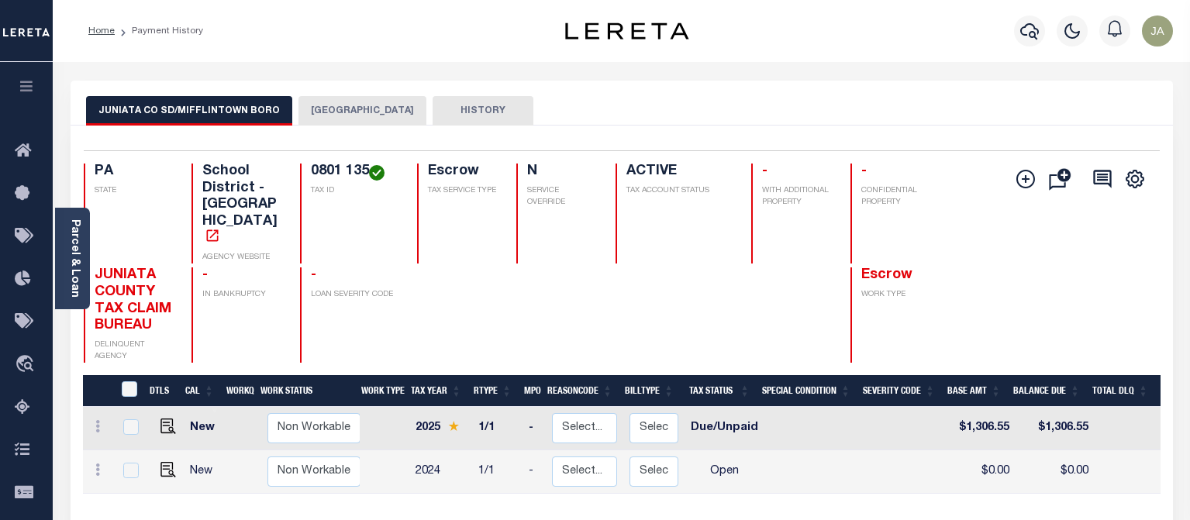
drag, startPoint x: 816, startPoint y: 460, endPoint x: 831, endPoint y: 454, distance: 16.7
click at [867, 459] on tr "New Non Workable Workable 2024 1/1 - Select... Payment Reversal Taxable Value C…" at bounding box center [842, 472] width 1518 height 43
